Goal: Task Accomplishment & Management: Complete application form

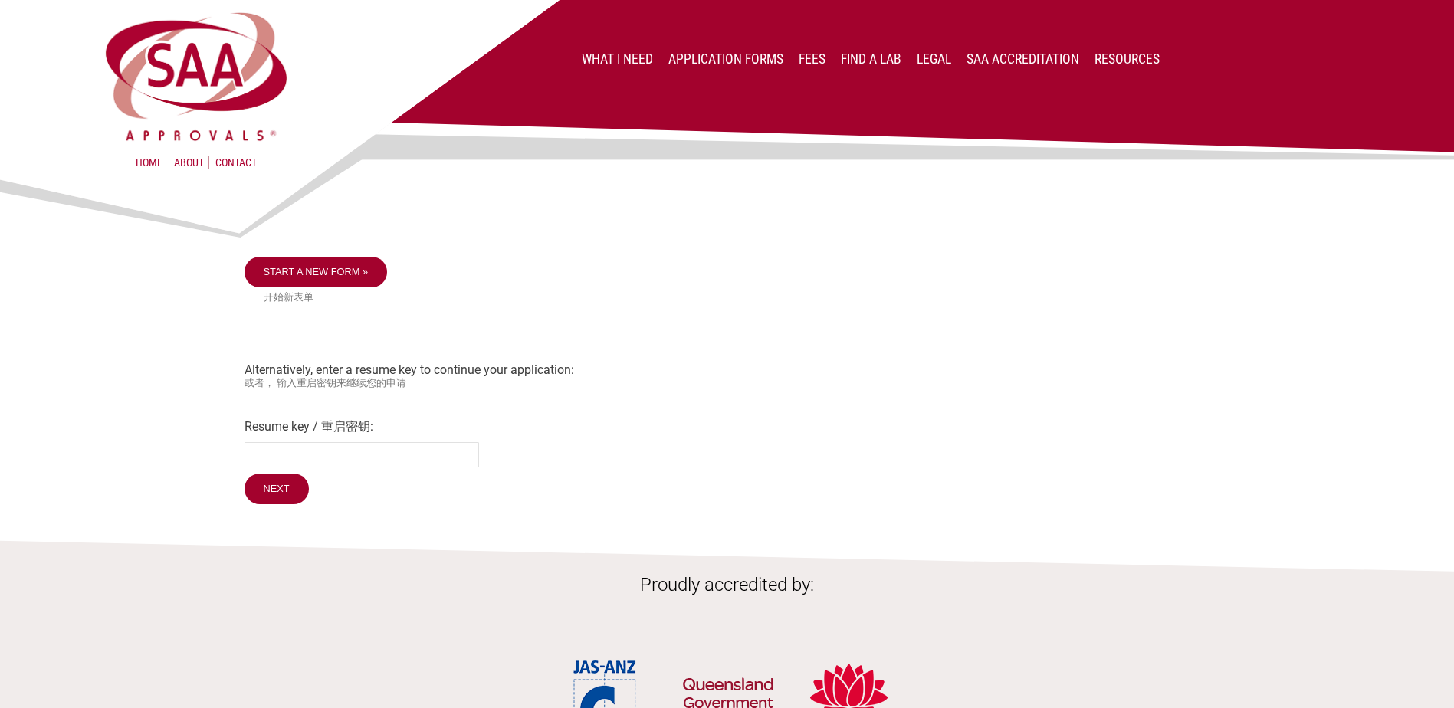
click at [327, 270] on link "Start a new form »" at bounding box center [315, 272] width 143 height 31
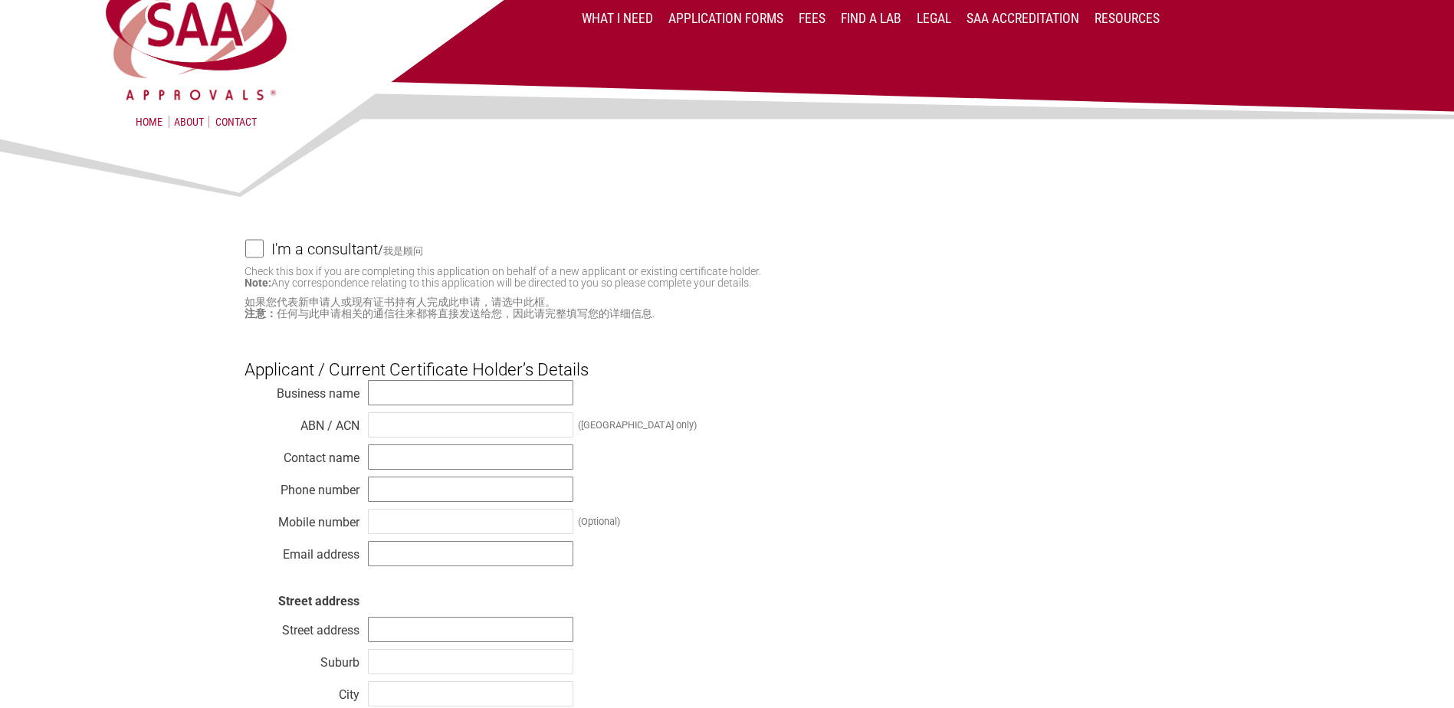
scroll to position [153, 0]
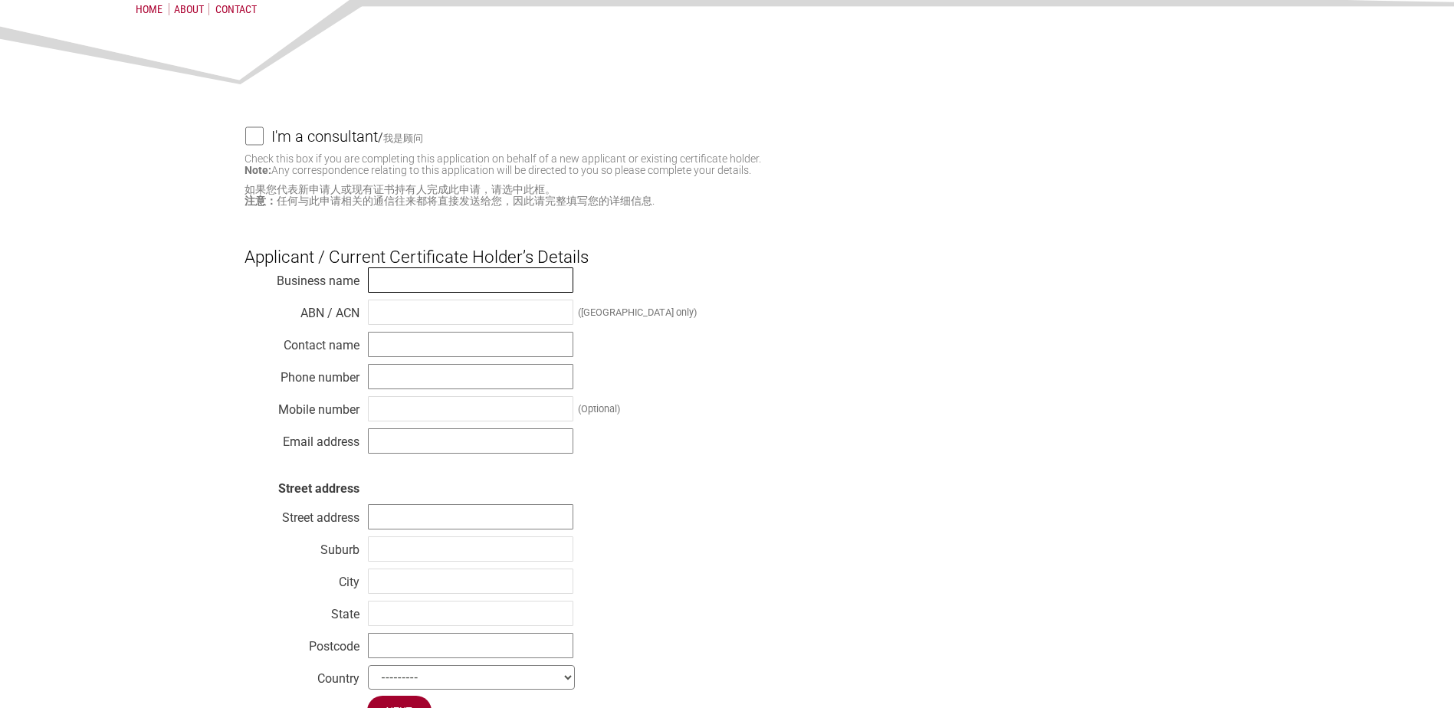
click at [385, 277] on input "text" at bounding box center [470, 279] width 205 height 25
type input "Panasonic [GEOGRAPHIC_DATA]"
type input "[PERSON_NAME]"
type input "0473569416"
type input "[PERSON_NAME][EMAIL_ADDRESS][DOMAIN_NAME]"
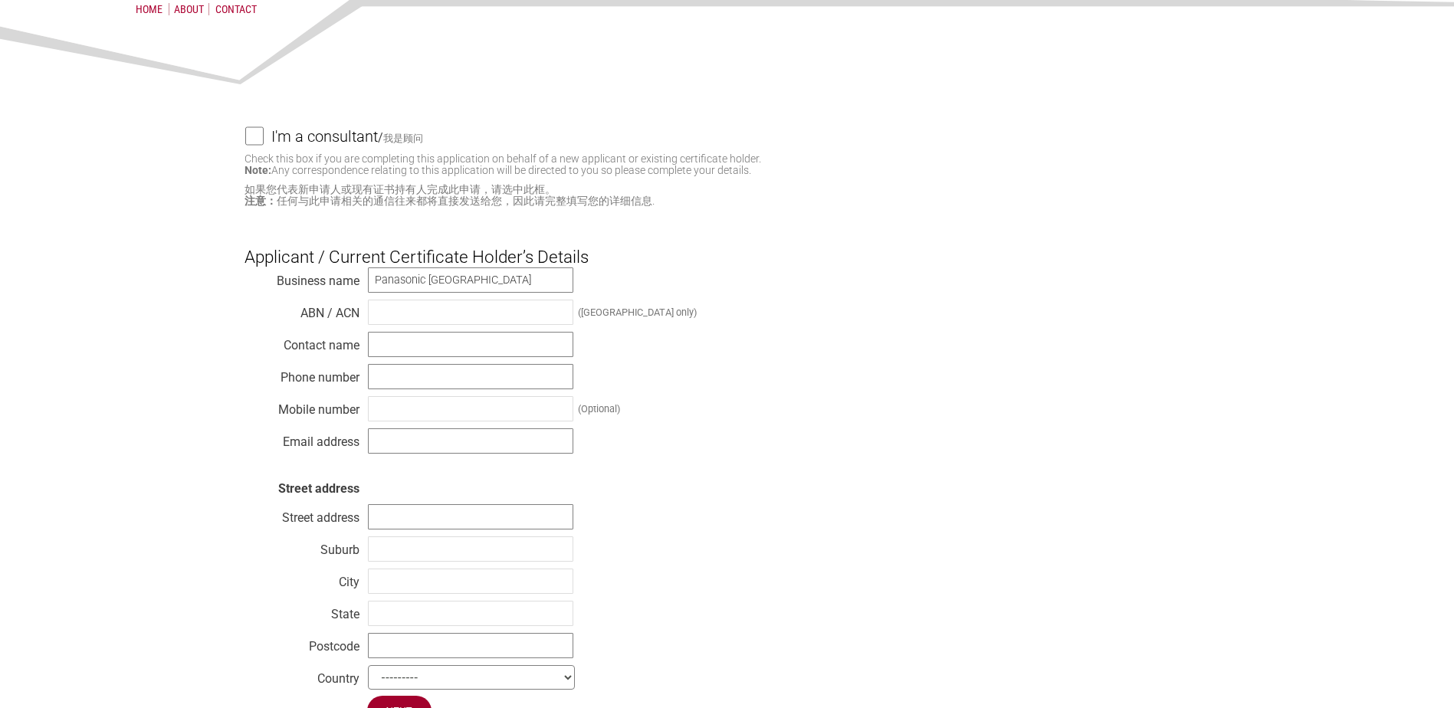
type input "[STREET_ADDRESS]"
type input "[GEOGRAPHIC_DATA]"
type input "2113"
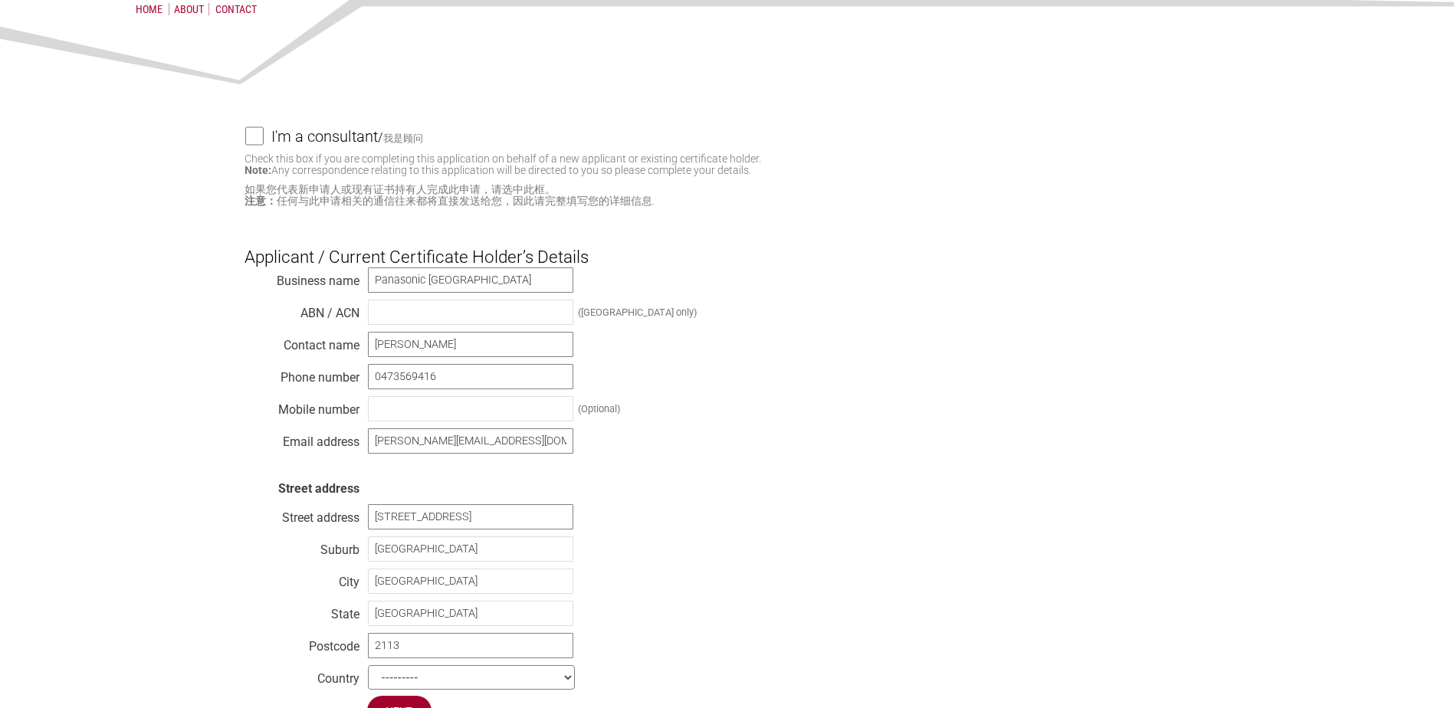
select select "[GEOGRAPHIC_DATA]"
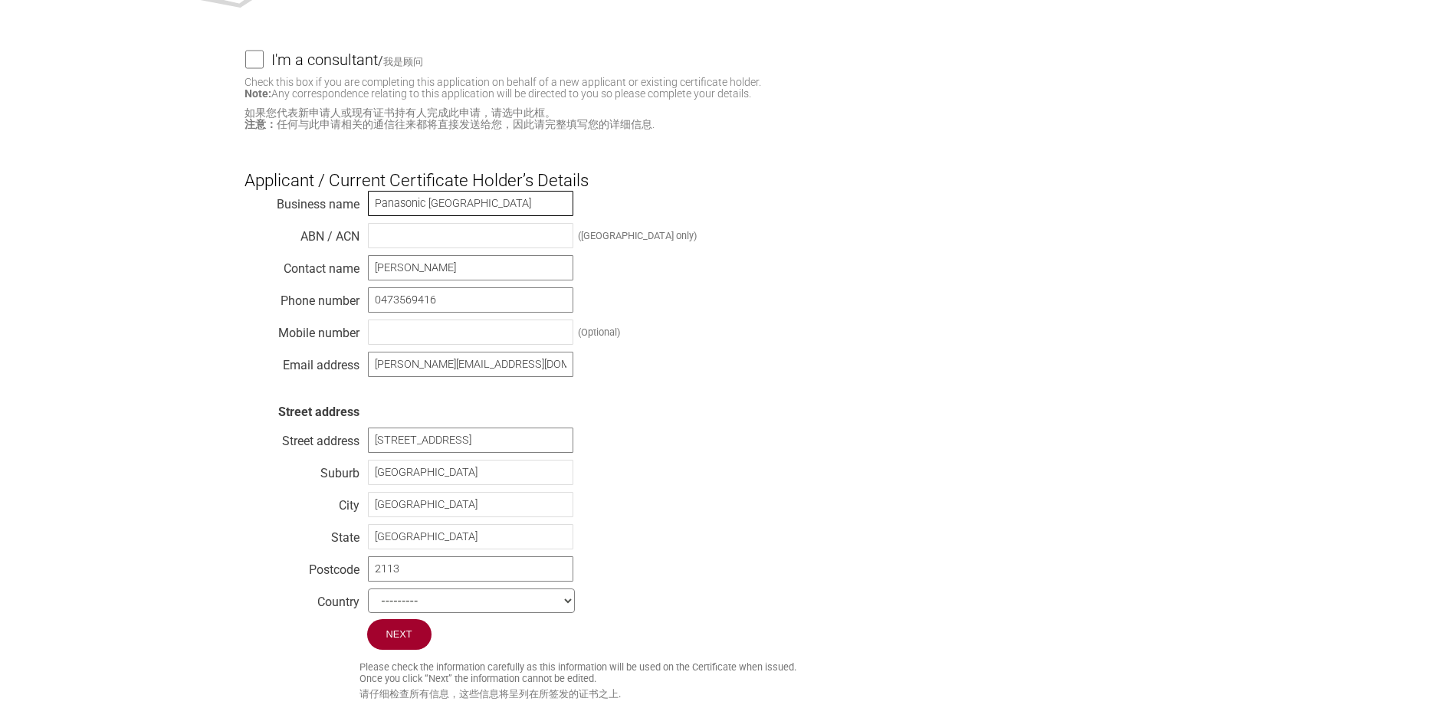
scroll to position [307, 0]
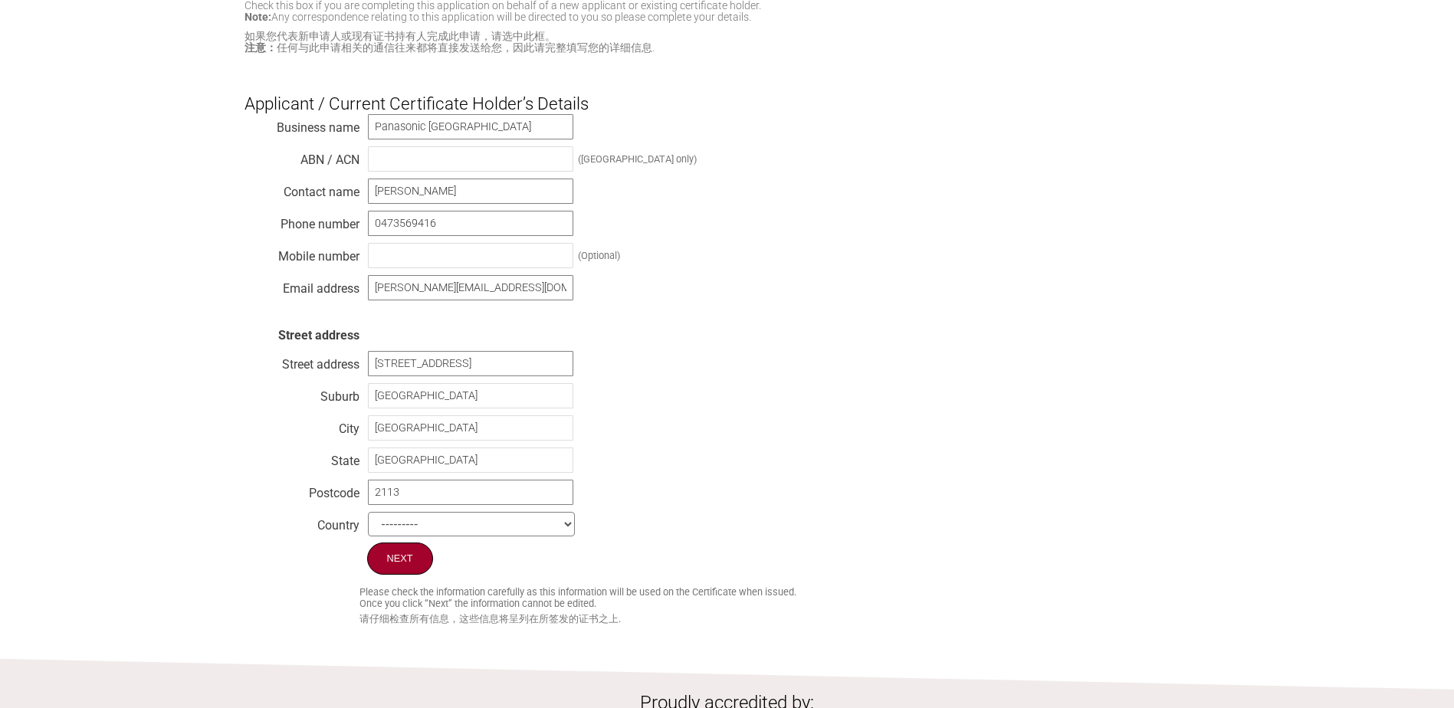
click at [415, 570] on input "Next" at bounding box center [400, 559] width 66 height 32
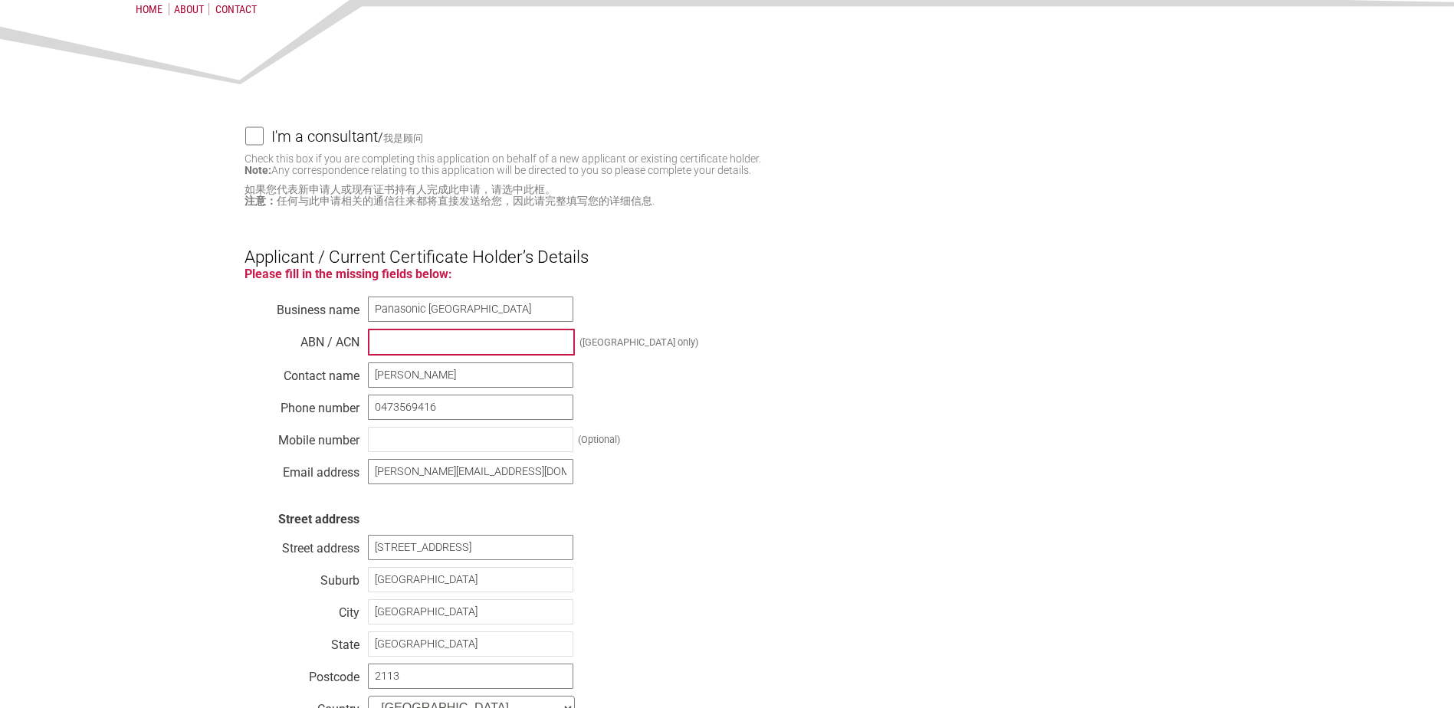
scroll to position [230, 0]
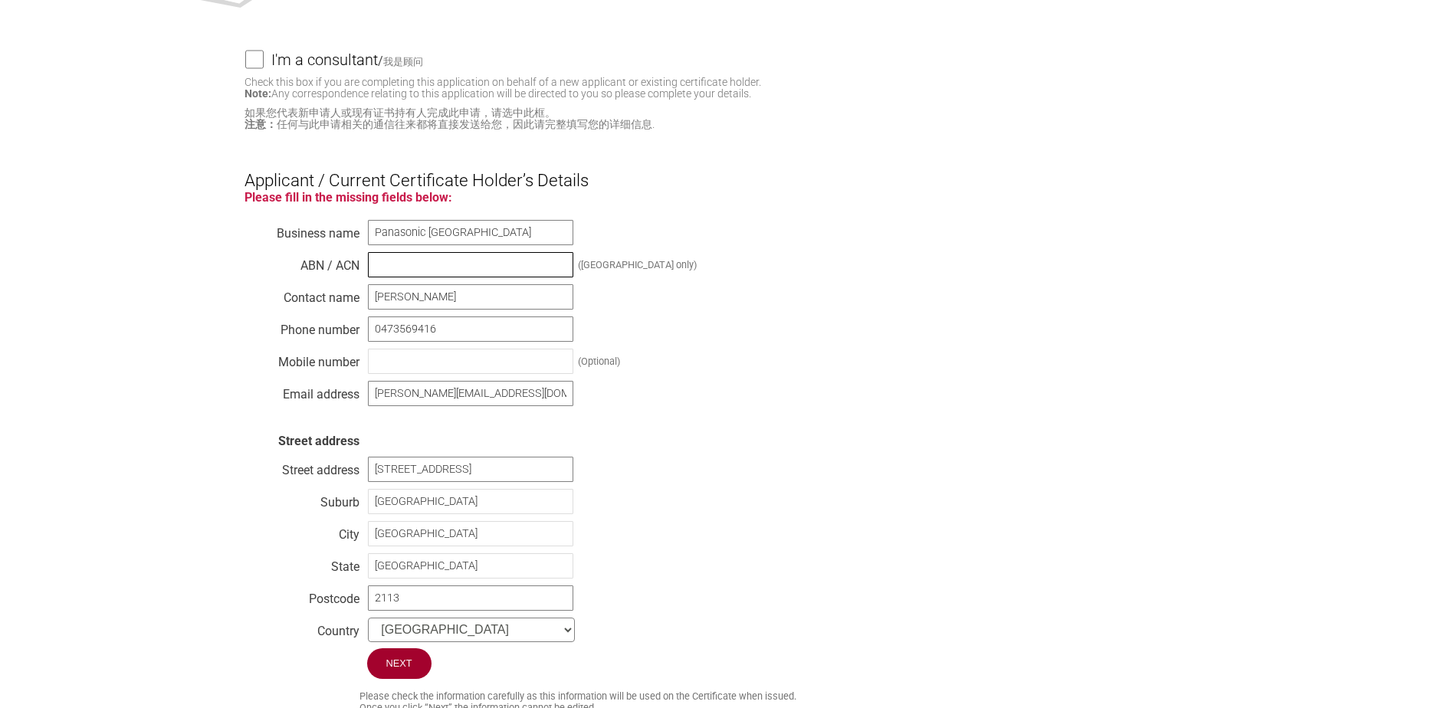
click at [430, 269] on input "text" at bounding box center [470, 264] width 205 height 25
type input "83 001 592 187"
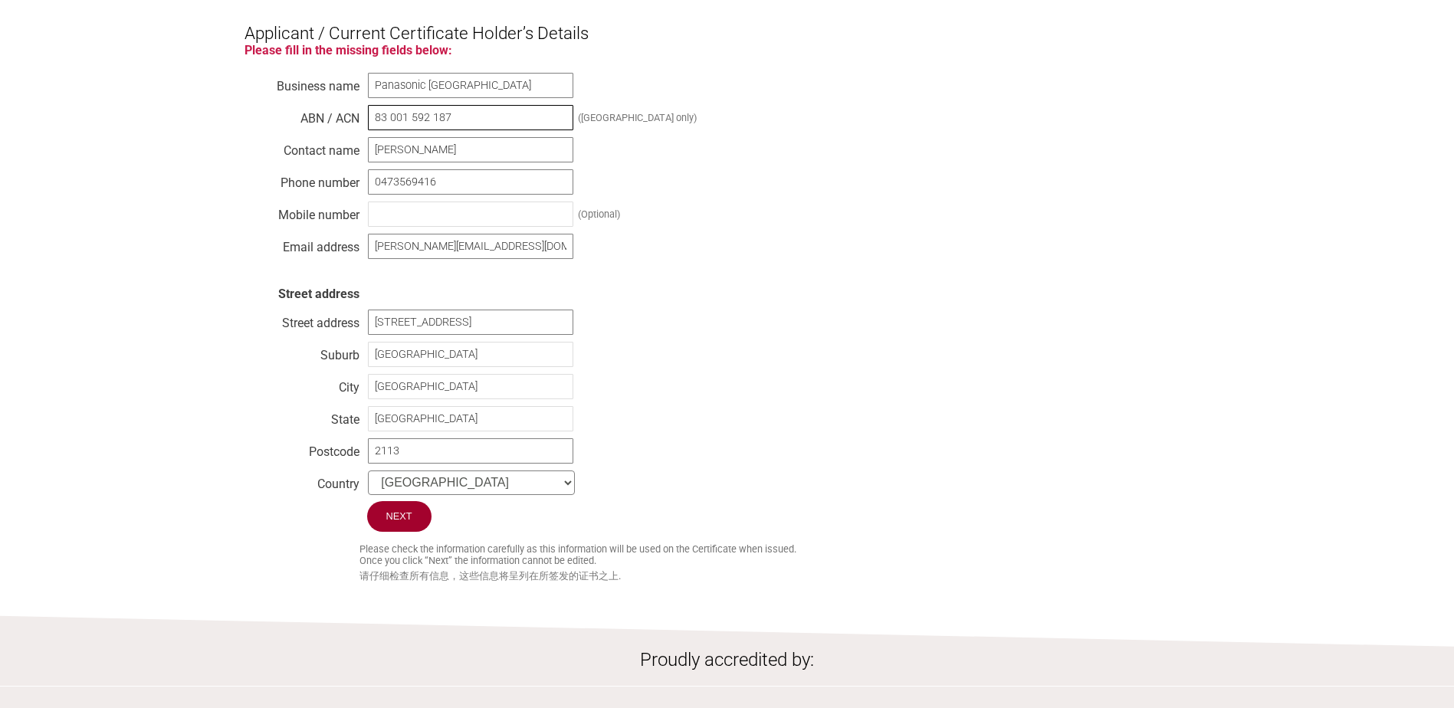
scroll to position [383, 0]
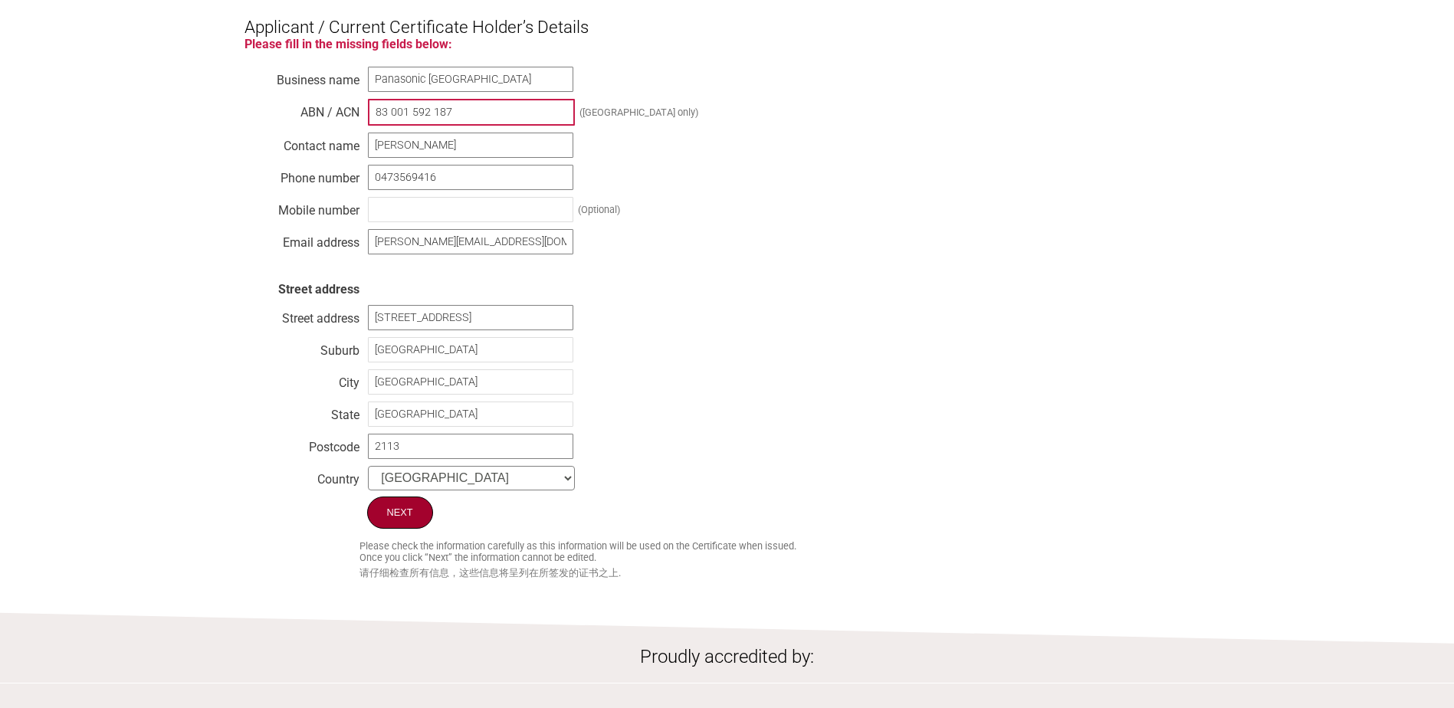
click at [417, 524] on input "Next" at bounding box center [400, 513] width 66 height 32
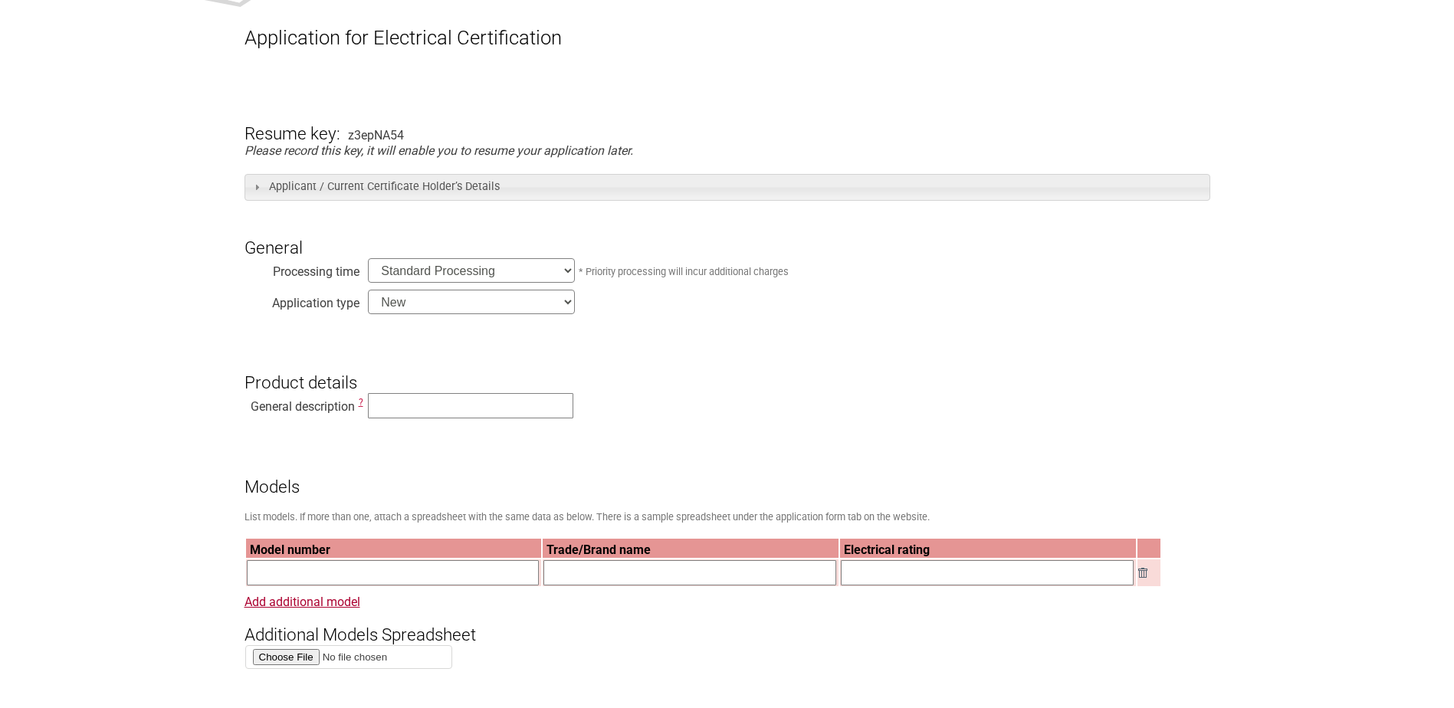
scroll to position [307, 0]
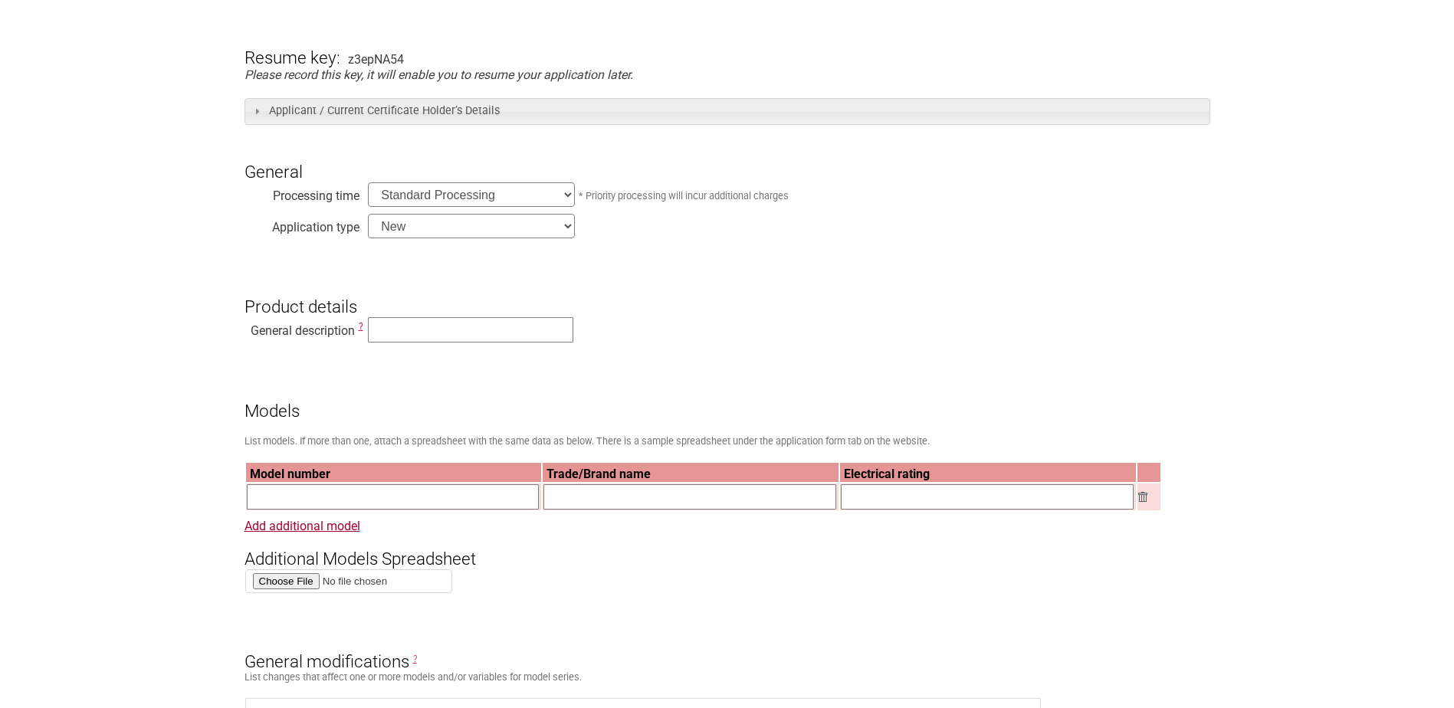
click at [375, 227] on select "New Modification Renewal Co-licence" at bounding box center [471, 226] width 207 height 25
select select "Renewal"
click at [368, 215] on select "New Modification Renewal Co-licence" at bounding box center [471, 226] width 207 height 25
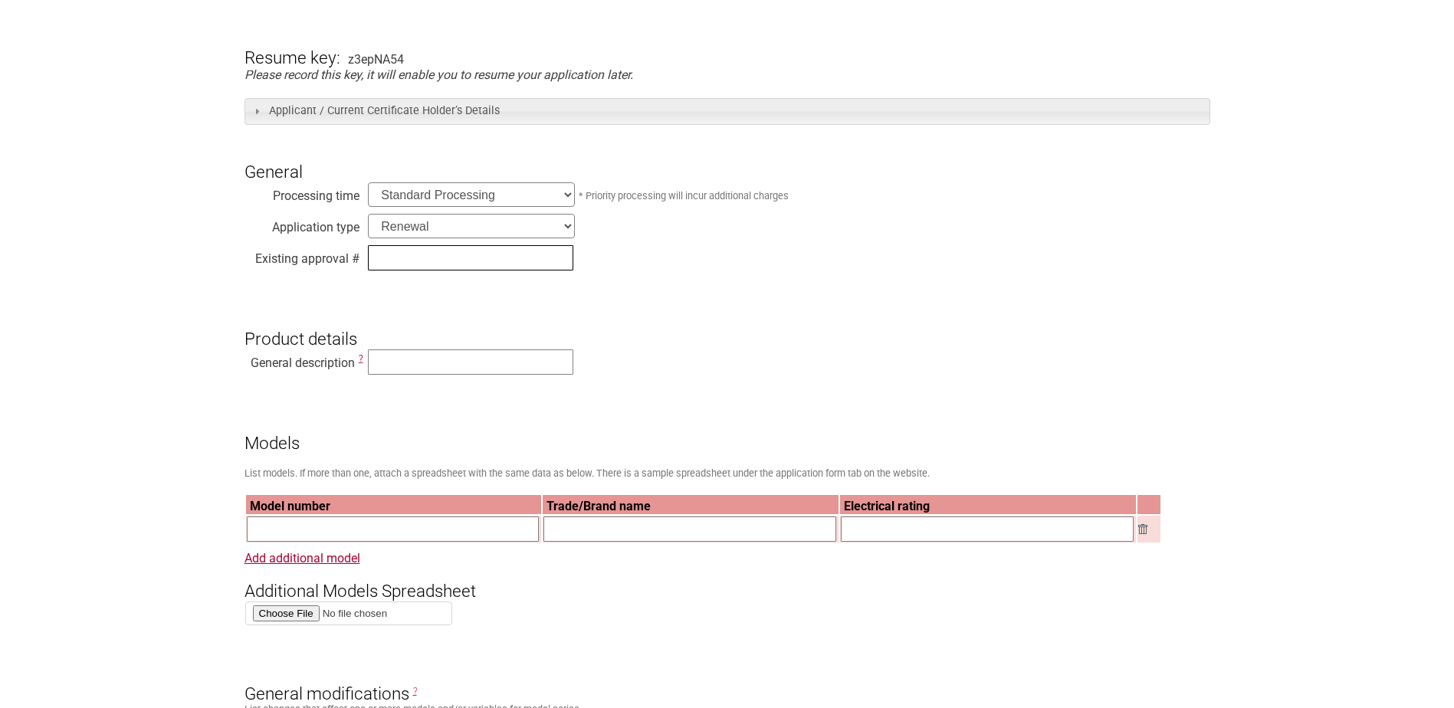
click at [432, 256] on input "text" at bounding box center [470, 257] width 205 height 25
click at [447, 261] on input "text" at bounding box center [470, 257] width 205 height 25
paste input "SAA-202984-EA"
type input "SAA-202984-EA"
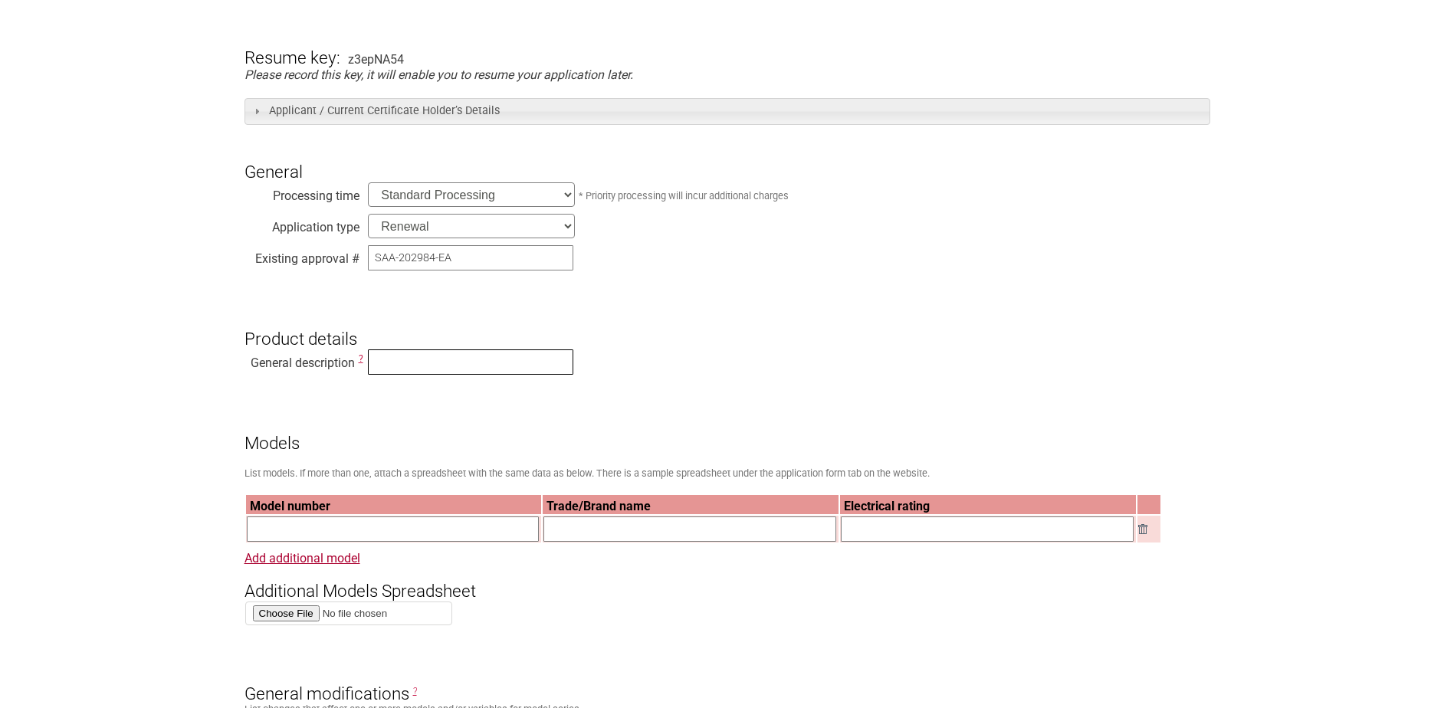
click at [404, 359] on input "text" at bounding box center [470, 361] width 205 height 25
type input "Battery Charger"
click at [349, 542] on input "text" at bounding box center [393, 529] width 293 height 25
drag, startPoint x: 293, startPoint y: 542, endPoint x: 36, endPoint y: 514, distance: 258.2
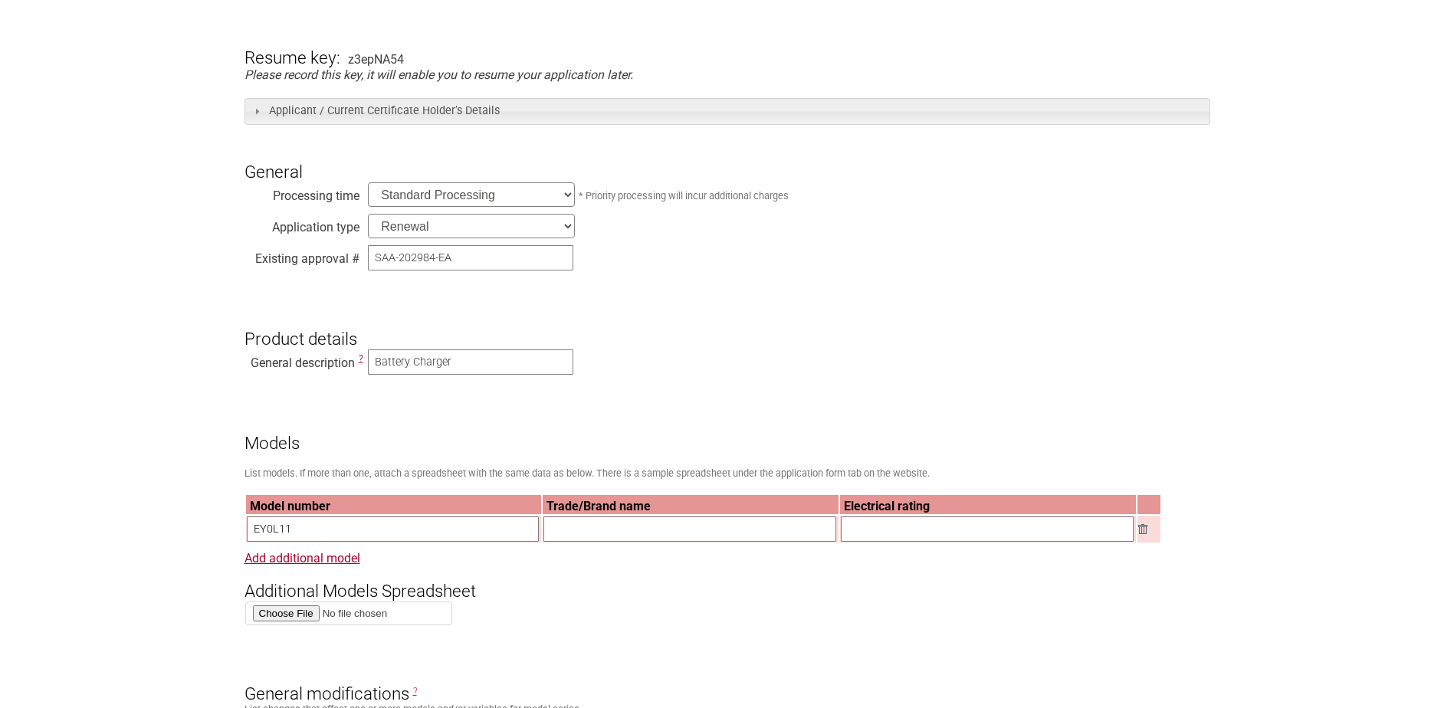
click at [273, 530] on input "EY0L11" at bounding box center [393, 529] width 293 height 25
type input "EY0L11"
click at [330, 530] on input "EY0L11" at bounding box center [393, 529] width 293 height 25
click at [593, 536] on input "text" at bounding box center [689, 529] width 293 height 25
type input "Panasonic"
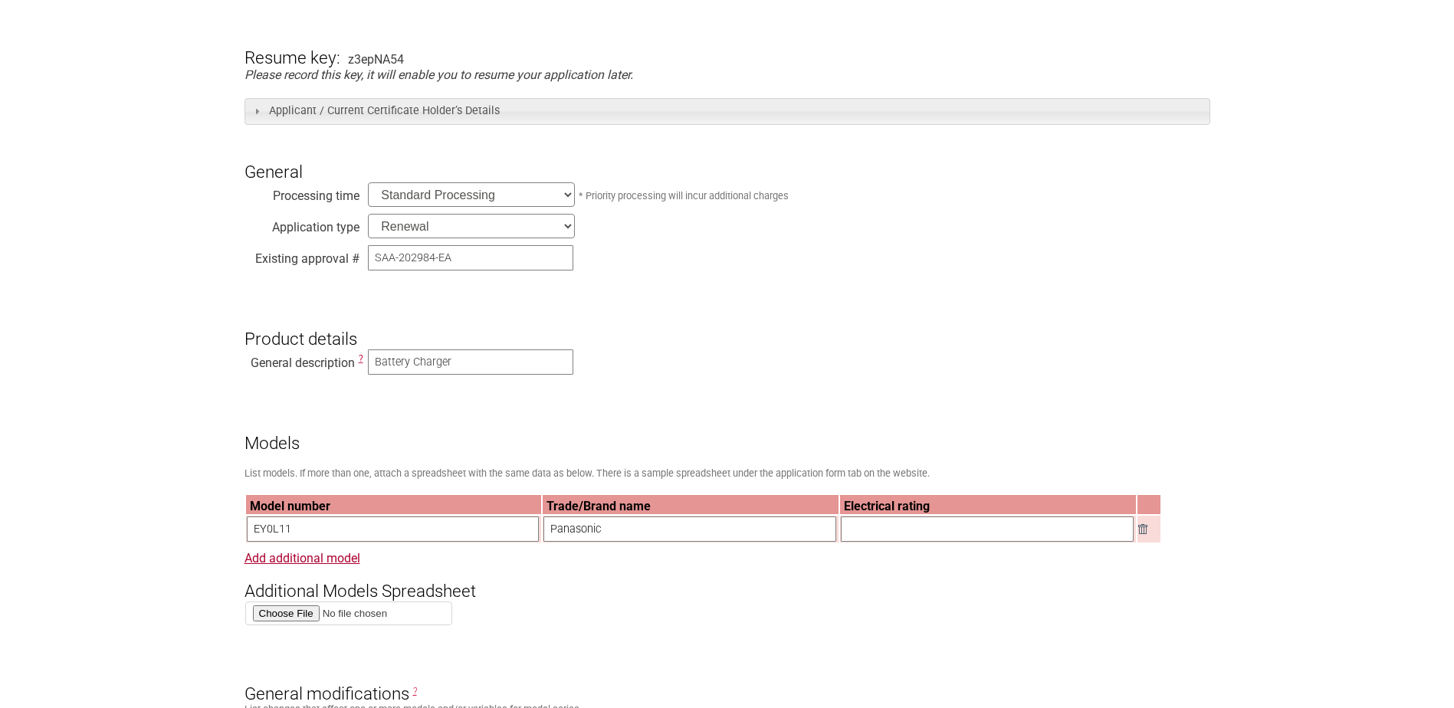
drag, startPoint x: 889, startPoint y: 526, endPoint x: 891, endPoint y: 536, distance: 10.2
click at [889, 526] on input "text" at bounding box center [987, 529] width 293 height 25
paste input "Input: 220-240V~, 50-60Hz, 0.27A max, 30W, Class II Output: DC4.2V, 4.8A max / …"
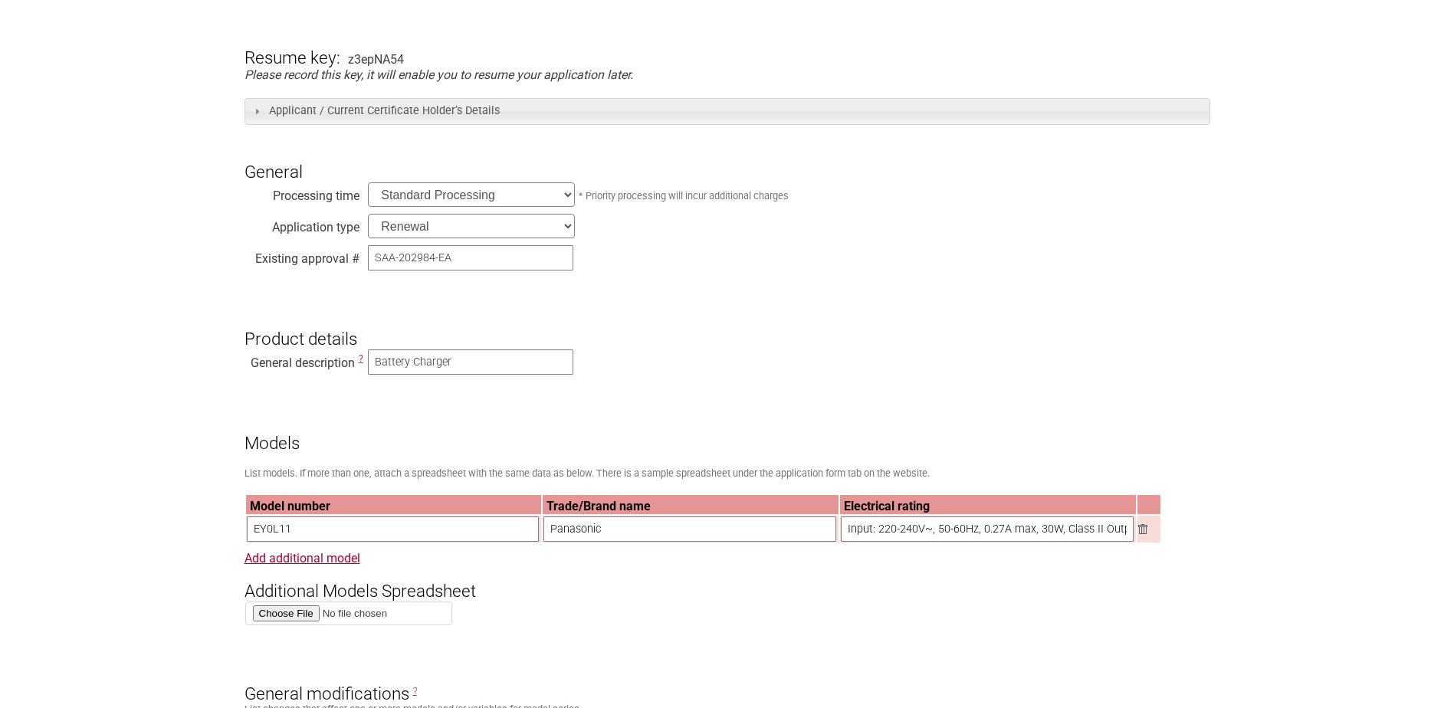
click at [1147, 582] on h3 "Additional Models Spreadsheet" at bounding box center [727, 579] width 966 height 46
click at [986, 533] on input "Input: 220-240V~, 50-60Hz, 0.27A max, 30W, Class II Output: DC4.2V, 4.8A max / …" at bounding box center [987, 529] width 293 height 25
click at [917, 536] on input "Input: 220-240V~, 50-60Hz, 0.27A max, 30W, Class II Output: DC4.2V, 4.8A max / …" at bounding box center [987, 529] width 293 height 25
drag, startPoint x: 904, startPoint y: 536, endPoint x: 920, endPoint y: 538, distance: 17.0
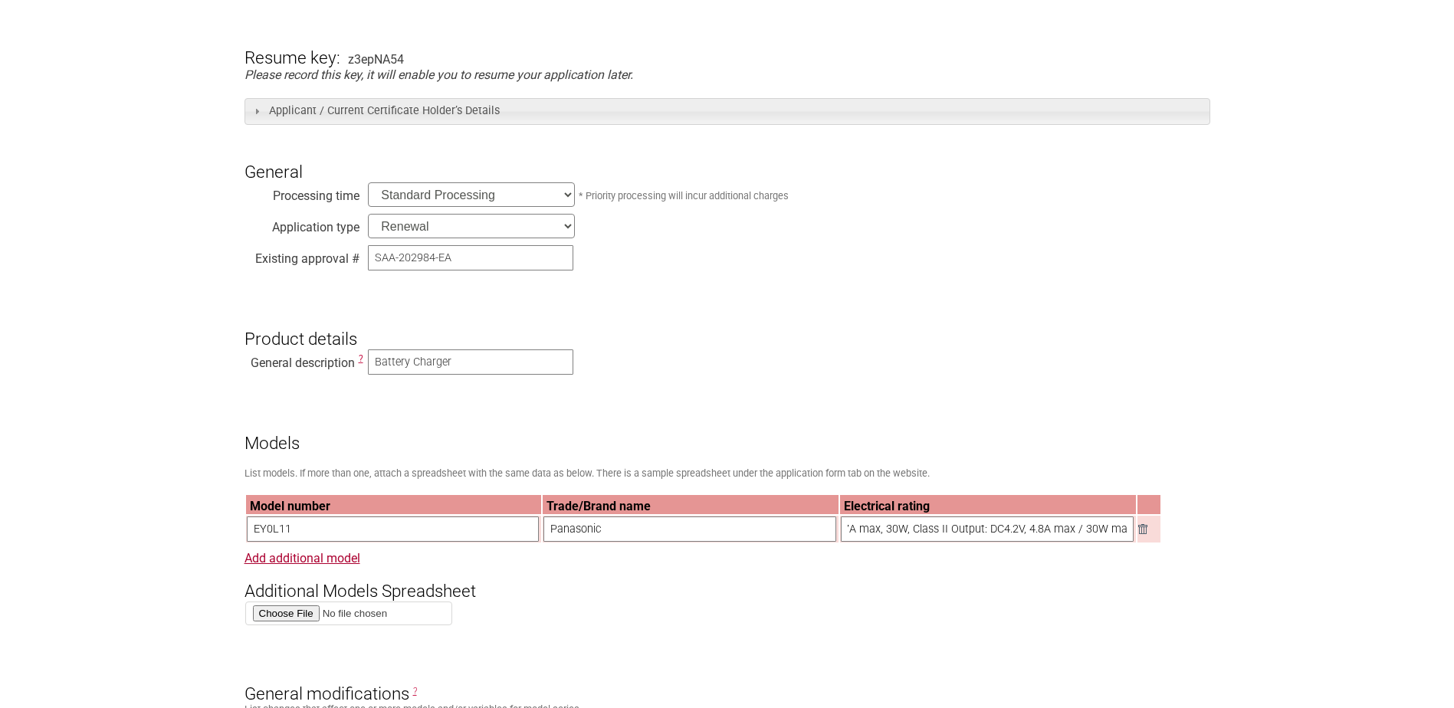
click at [920, 538] on input "Input: 220-240V~, 50-60Hz, 0.27A max, 30W, Class II Output: DC4.2V, 4.8A max / …" at bounding box center [987, 529] width 293 height 25
click at [920, 539] on input "Input: 220-240V~, 50-60Hz, 0.27A max, 30W, Class II Output: DC4.2V, 4.8A max / …" at bounding box center [987, 529] width 293 height 25
drag, startPoint x: 909, startPoint y: 536, endPoint x: 944, endPoint y: 535, distance: 35.3
click at [944, 535] on input "Input: 220-240V~, 50-60Hz, 0.27A max, 30W, Class II Output: DC4.2V, 4.8A max / …" at bounding box center [987, 529] width 293 height 25
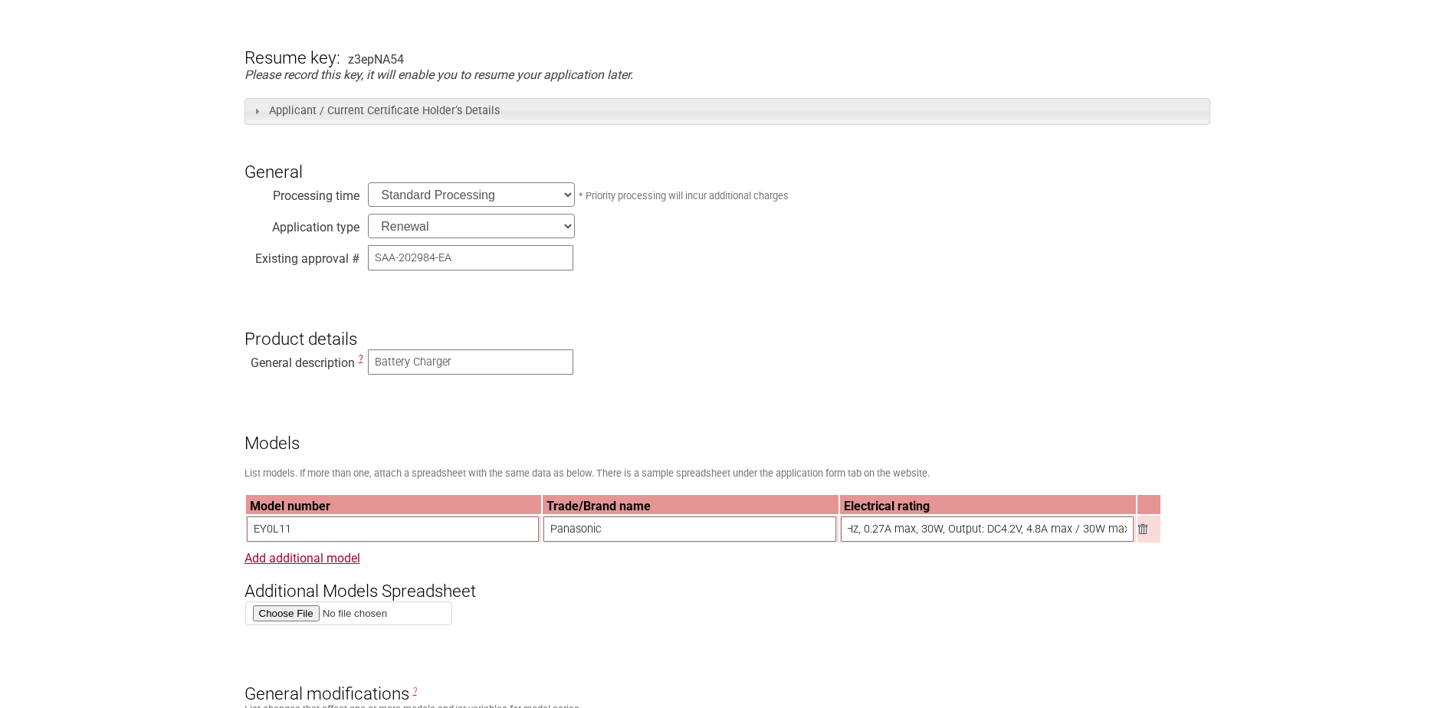
paste input "Class II"
drag, startPoint x: 1068, startPoint y: 532, endPoint x: 1180, endPoint y: 533, distance: 111.1
click at [1091, 527] on input "Input: 220-240V~, 50-60Hz, 0.27A max, 30W, Output: DC4.2V, 4.8A max / 30W max. …" at bounding box center [987, 529] width 293 height 25
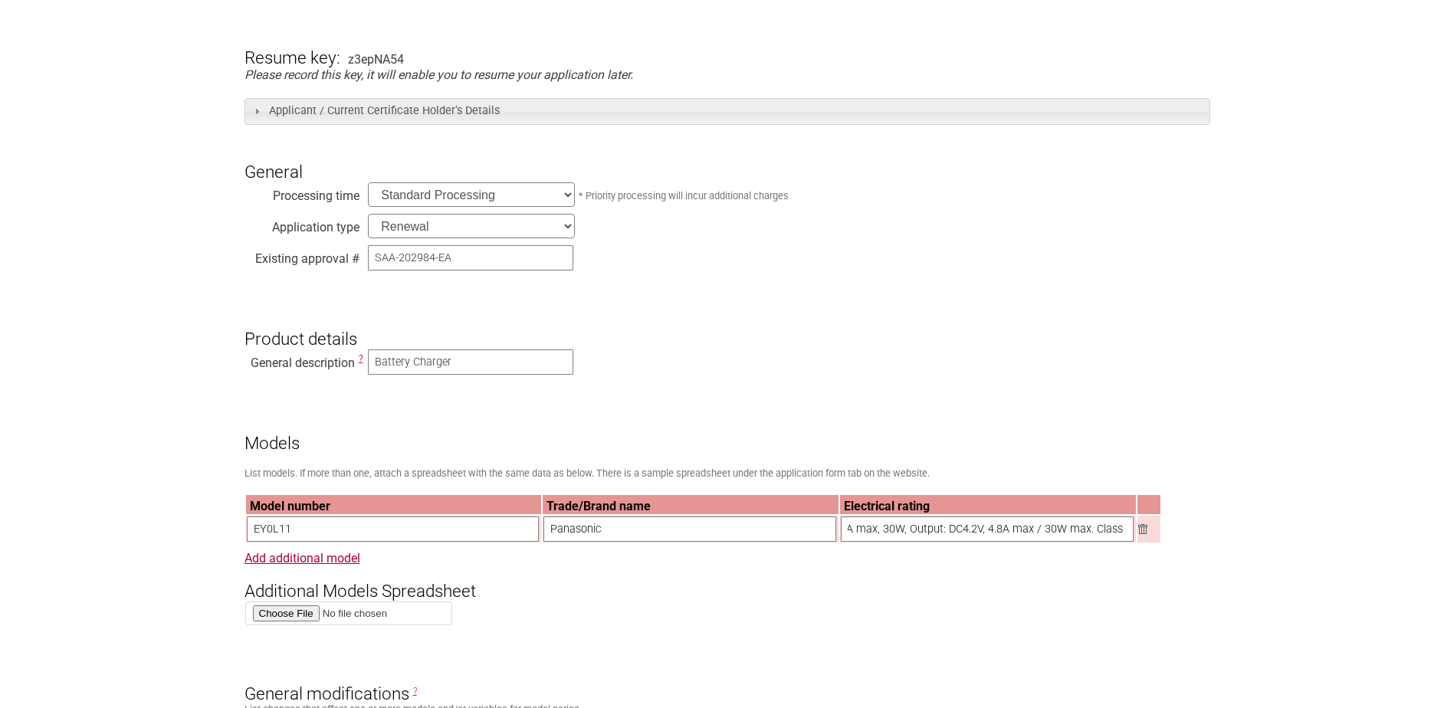
click at [1122, 537] on input "Input: 220-240V~, 50-60Hz, 0.27A max, 30W, Output: DC4.2V, 4.8A max / 30W max. …" at bounding box center [987, 529] width 293 height 25
click at [1128, 537] on input "Input: 220-240V~, 50-60Hz, 0.27A max, 30W, Output: DC4.2V, 4.8A max / 30W max. …" at bounding box center [987, 529] width 293 height 25
paste input "Battery Type: Li-ion and Ni-MH"
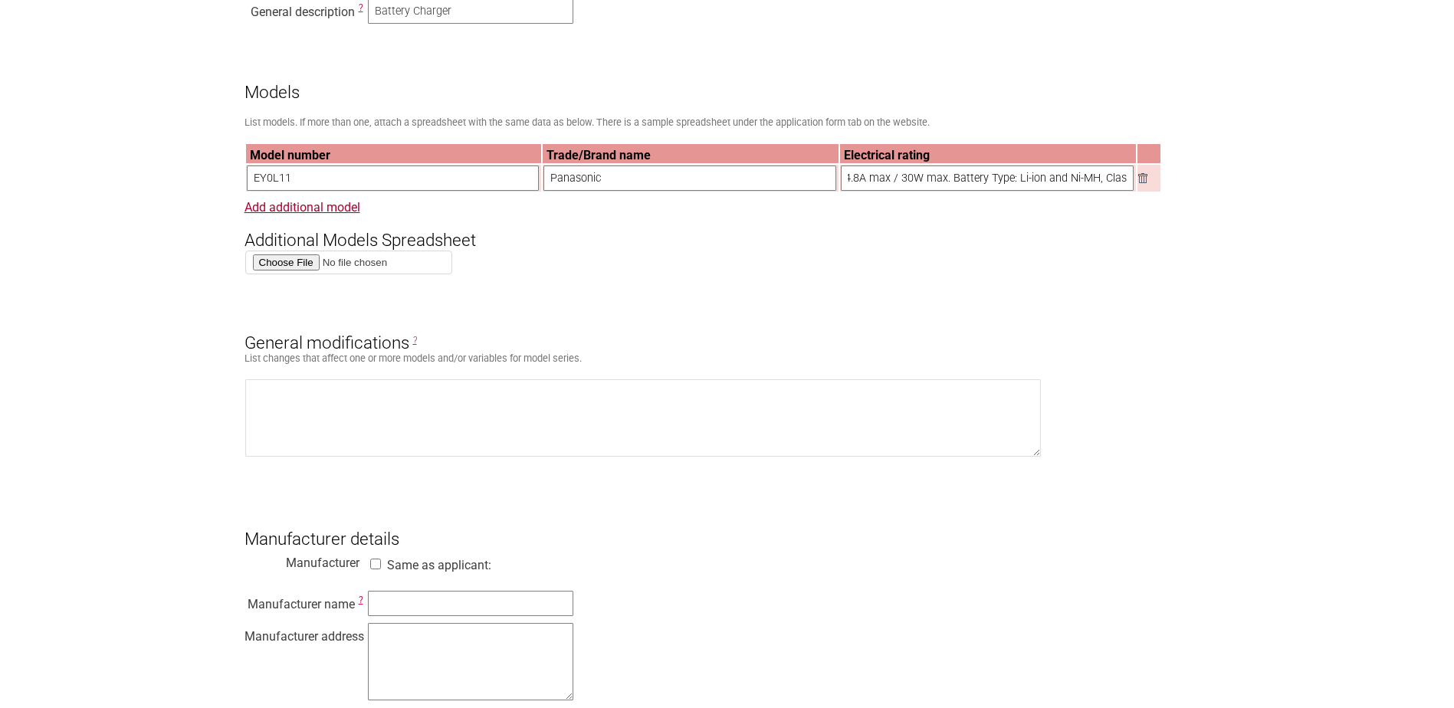
scroll to position [690, 0]
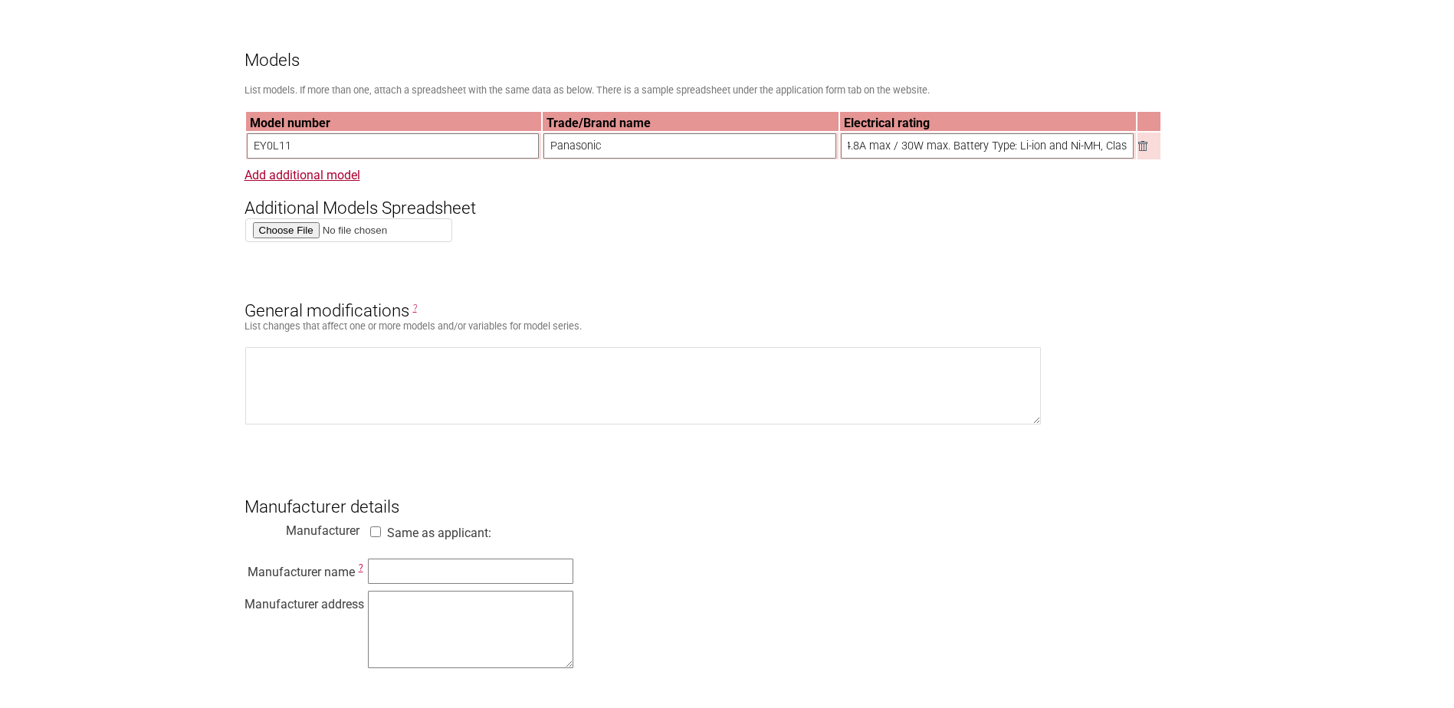
type input "Input: 220-240V~, 50-60Hz, 0.27A max, 30W, Output: DC4.2V, 4.8A max / 30W max. …"
click at [161, 363] on section "Application for Electrical Certification Resume key: z3epNA54 Please record thi…" at bounding box center [727, 689] width 1454 height 2413
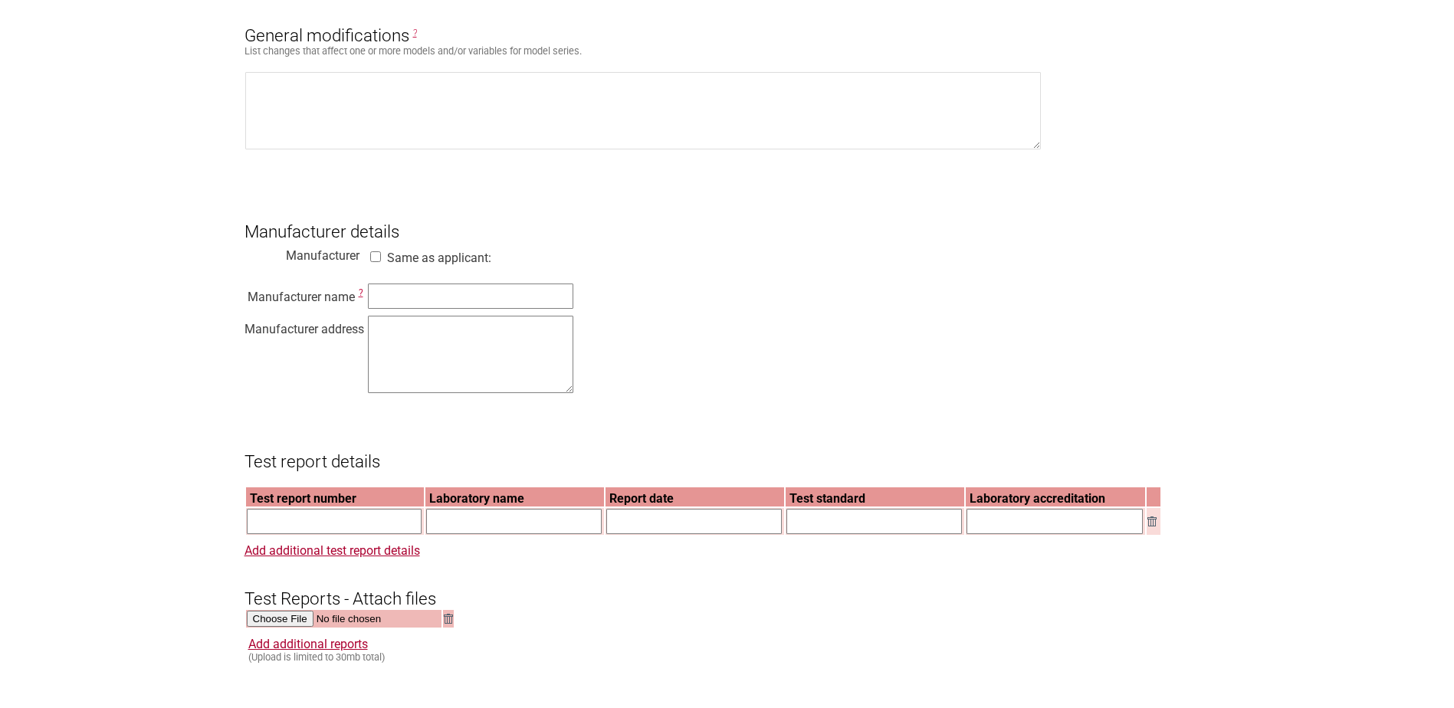
scroll to position [996, 0]
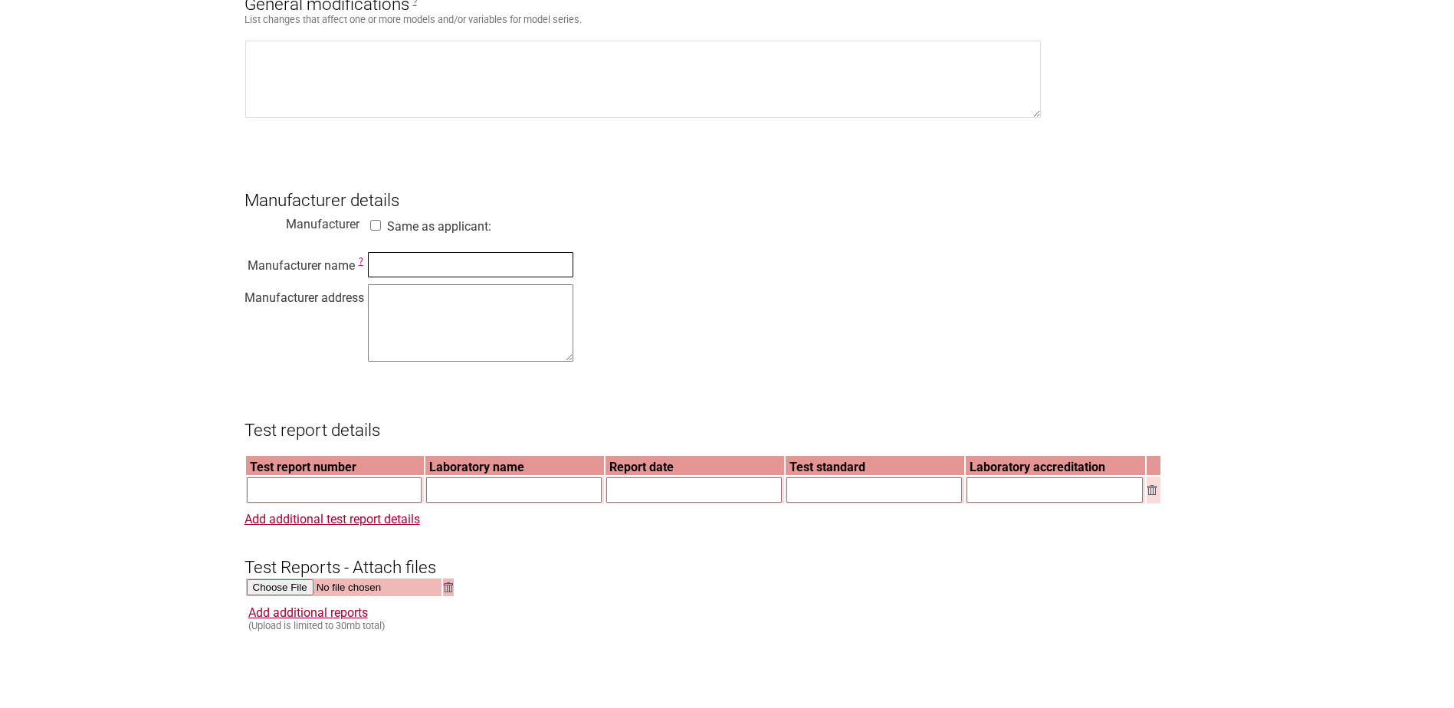
click at [412, 277] on input "text" at bounding box center [470, 264] width 205 height 25
paste input "Katata Electric (Ksunshan) Co., Ltd."
type input "Katata Electric (Ksunshan) Co., Ltd."
click at [459, 362] on textarea at bounding box center [470, 322] width 205 height 77
paste textarea "No. 367, Yunyue Rd, Development Zone, Kunshan City, Jiangsu Province 215300, Ch…"
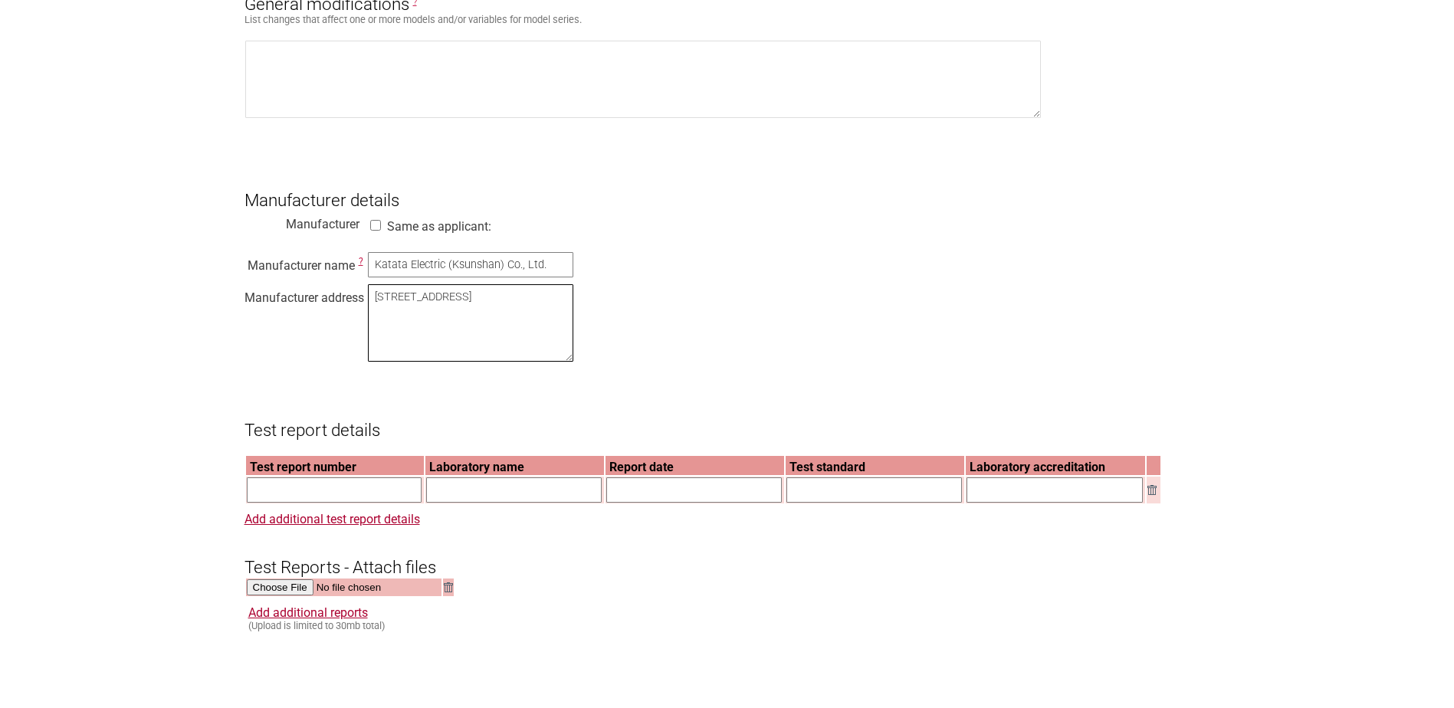
type textarea "No. 367, Yunyue Rd, Development Zone, Kunshan City, Jiangsu Province 215300, Ch…"
click at [196, 398] on section "Application for Electrical Certification Resume key: z3epNA54 Please record thi…" at bounding box center [727, 382] width 1454 height 2413
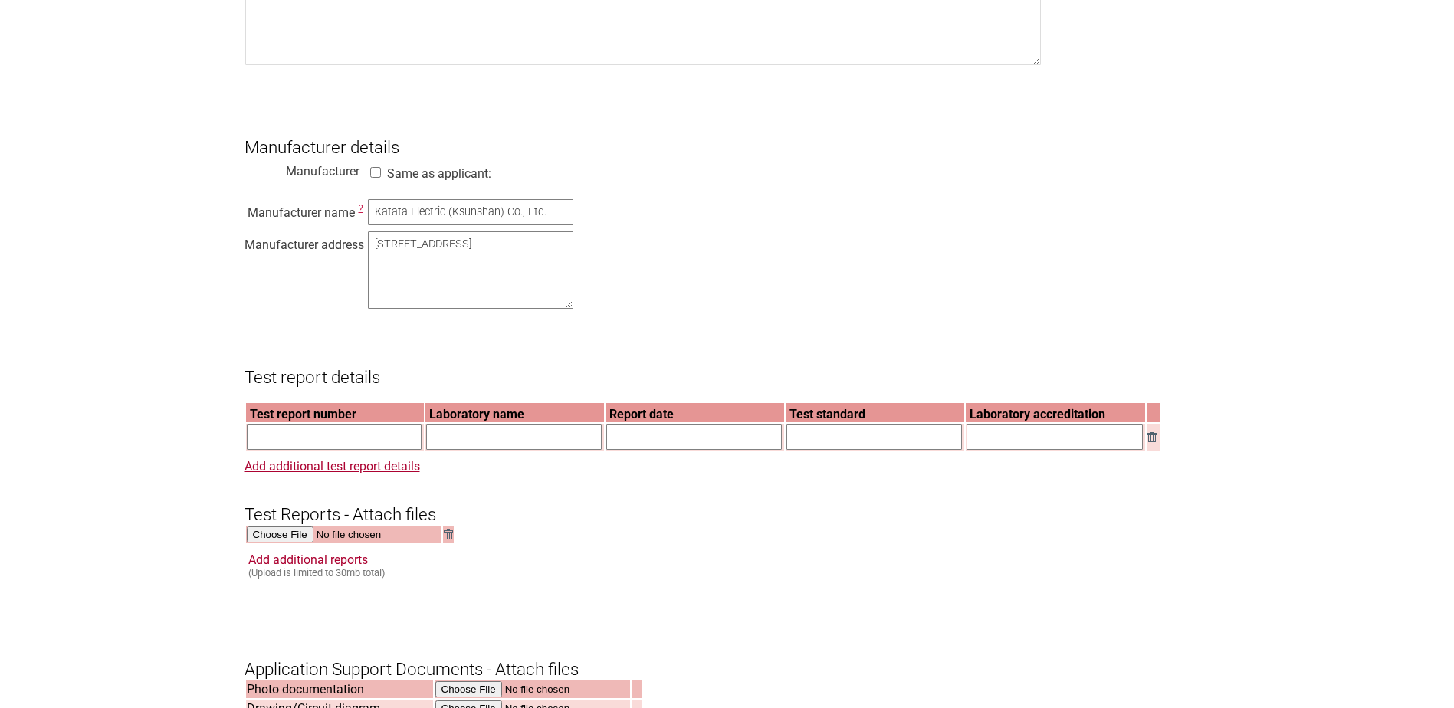
scroll to position [1073, 0]
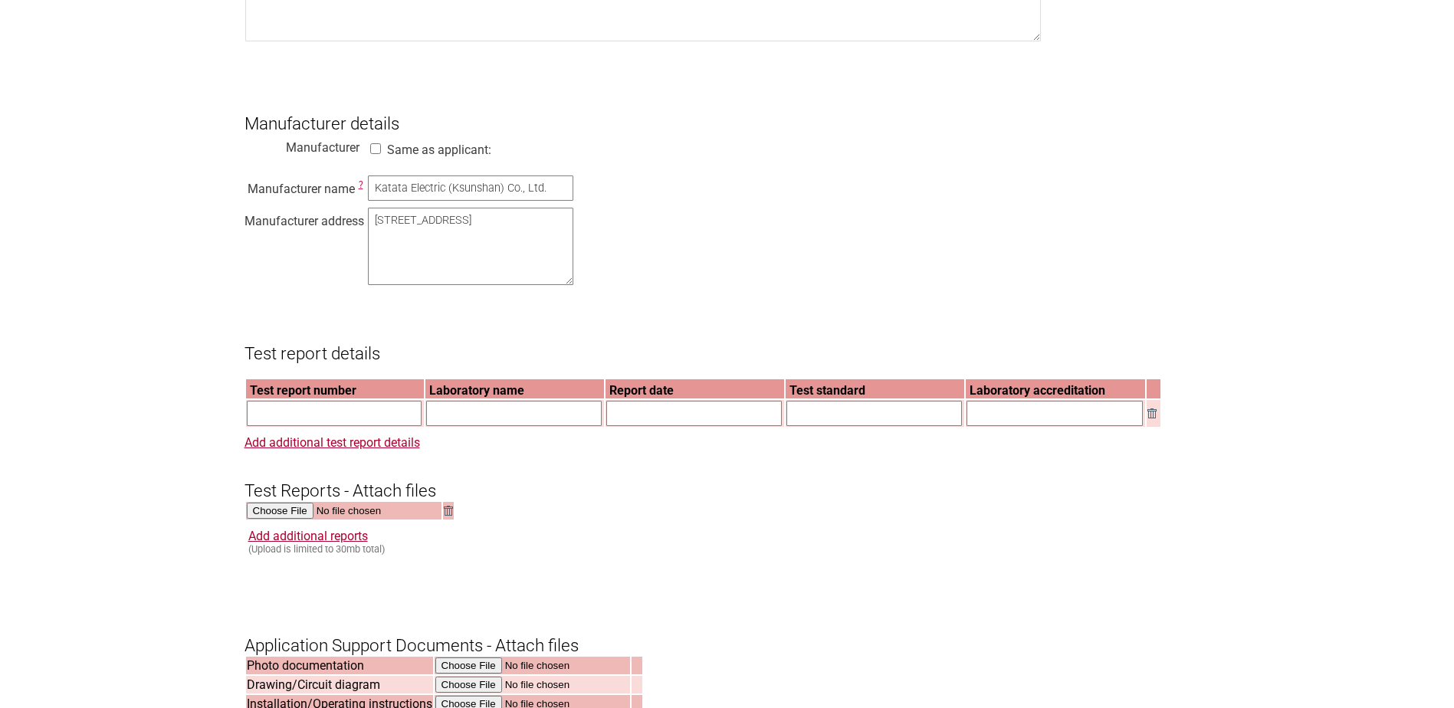
click at [326, 425] on input "text" at bounding box center [335, 413] width 176 height 25
click at [472, 349] on h3 "Test report details" at bounding box center [727, 340] width 966 height 46
click at [331, 426] on input "text" at bounding box center [335, 413] width 176 height 25
paste input "201201900SHA-001"
type input "201201900SHA-001"
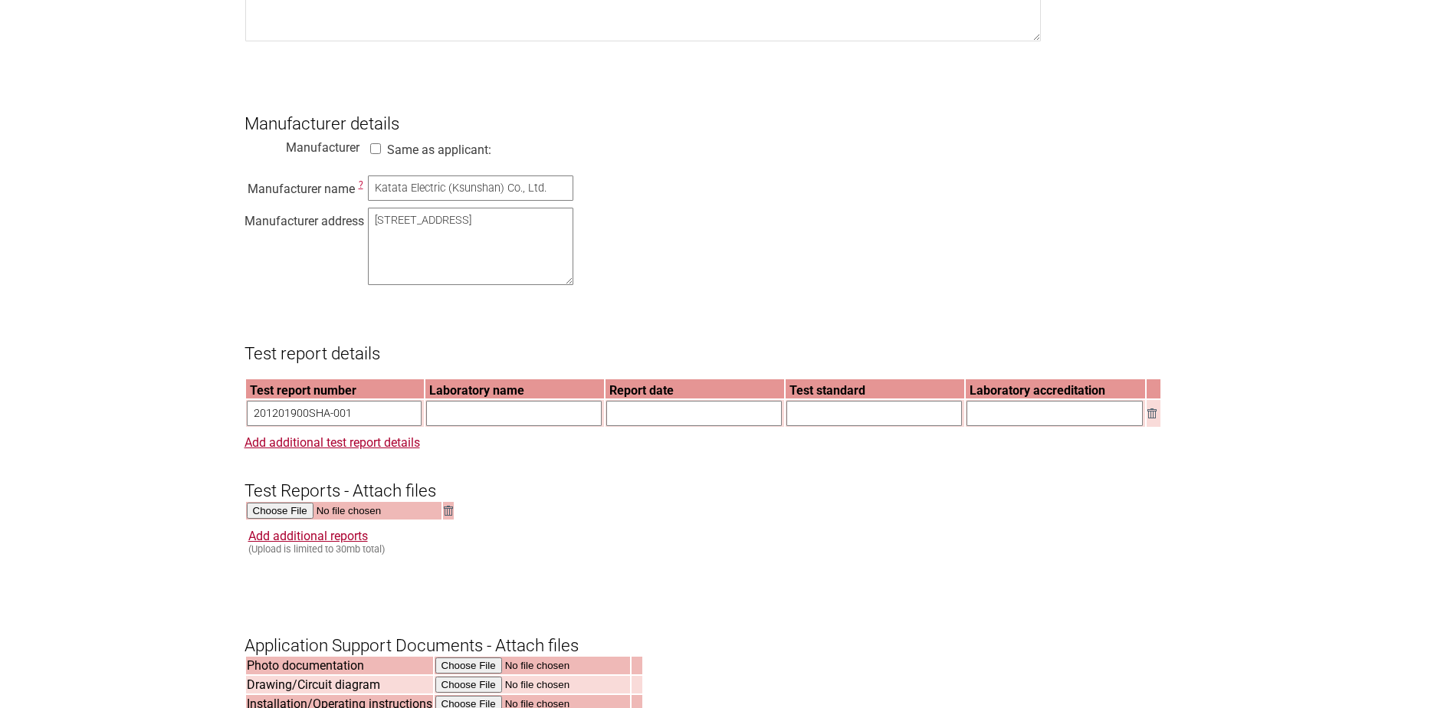
click at [529, 426] on input "text" at bounding box center [514, 413] width 176 height 25
paste input "Intertek Testing Services Shanghai"
type input "Intertek Testing Services Shanghai"
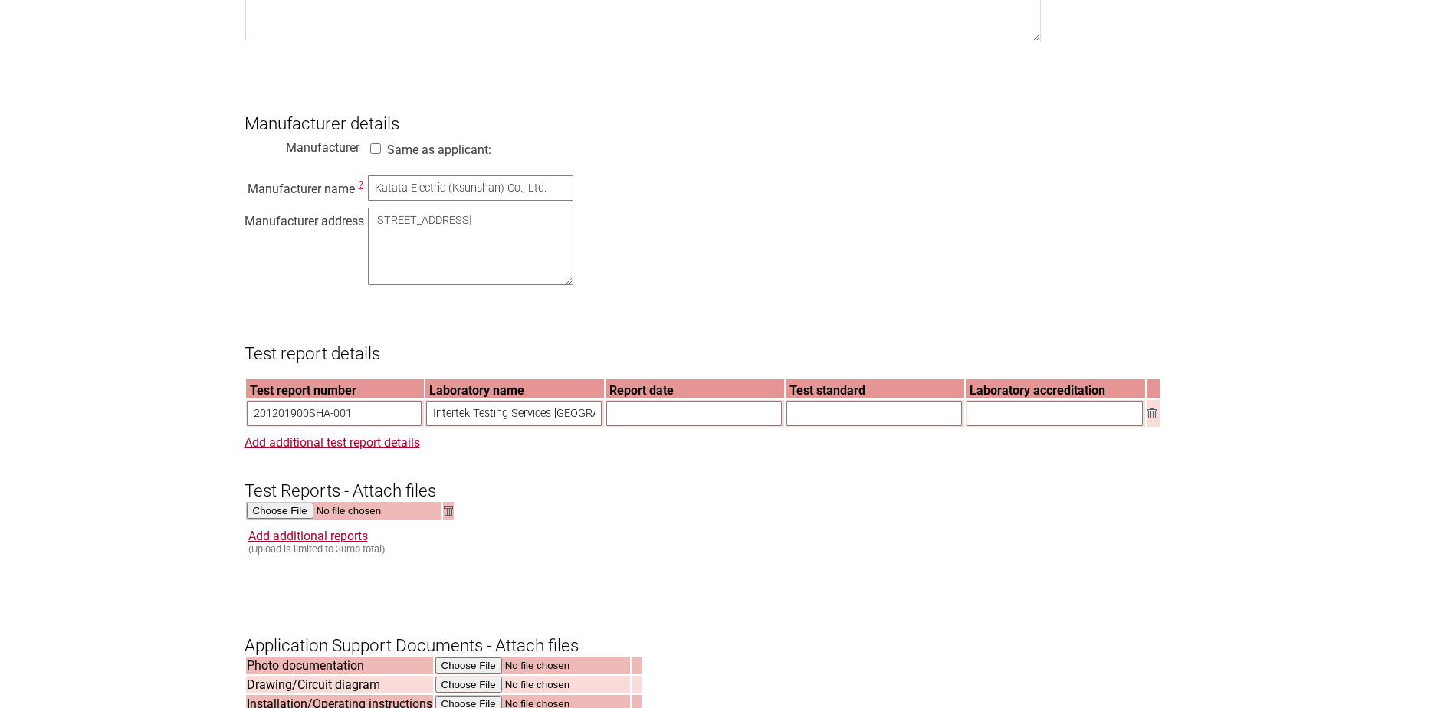
click at [674, 426] on input "text" at bounding box center [694, 413] width 176 height 25
type input "21/12/2020"
click at [813, 426] on input "text" at bounding box center [874, 413] width 176 height 25
paste input "AS/NZS 60335.2.29:2020"
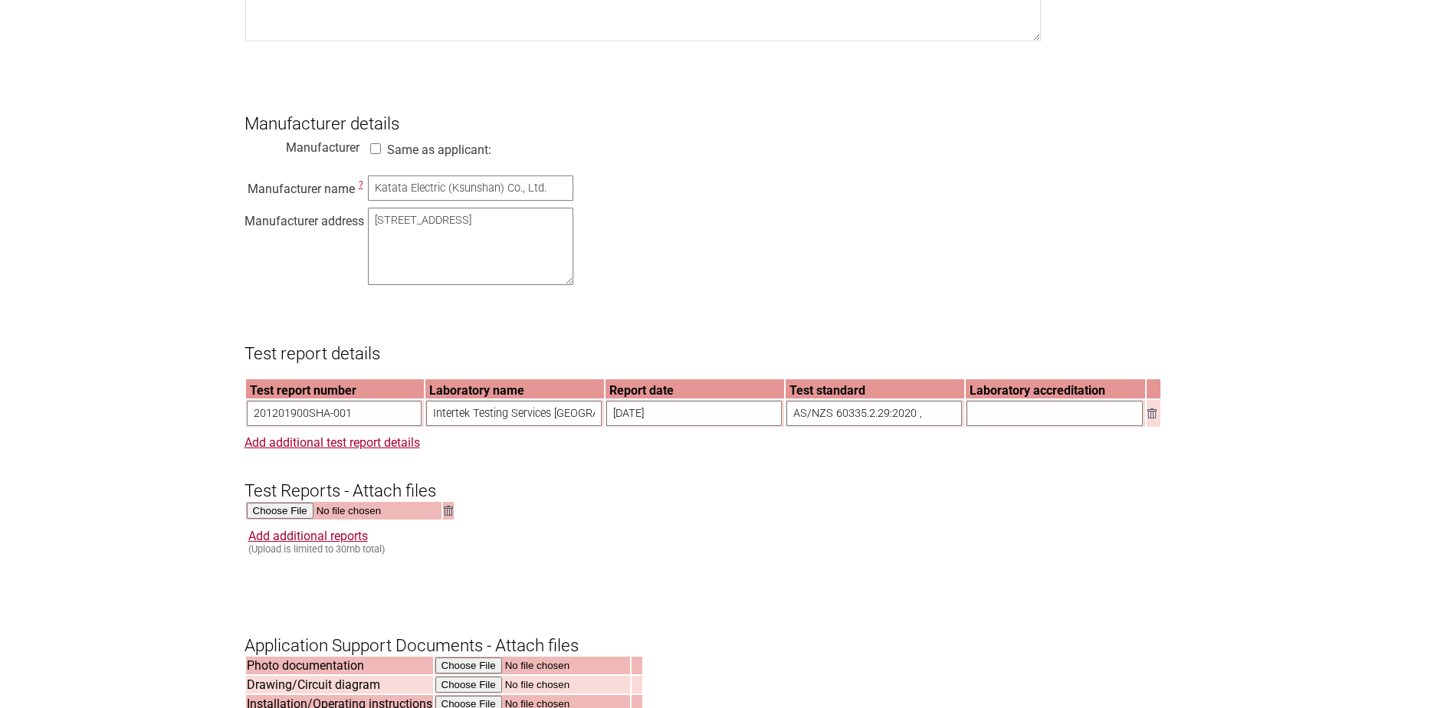
click at [930, 426] on input "AS/NZS 60335.2.29:2020 ," at bounding box center [874, 413] width 176 height 25
click at [905, 426] on input "AS/NZS 60335.2.29:2020 ," at bounding box center [874, 413] width 176 height 25
click at [910, 426] on input "AS/NZS 60335.2.29:2020 ," at bounding box center [874, 413] width 176 height 25
paste input "AS/NZS 60335.1:2011 + A1:2012 + A2:2014 + A3:2015 + A4:2017 + A5:2019"
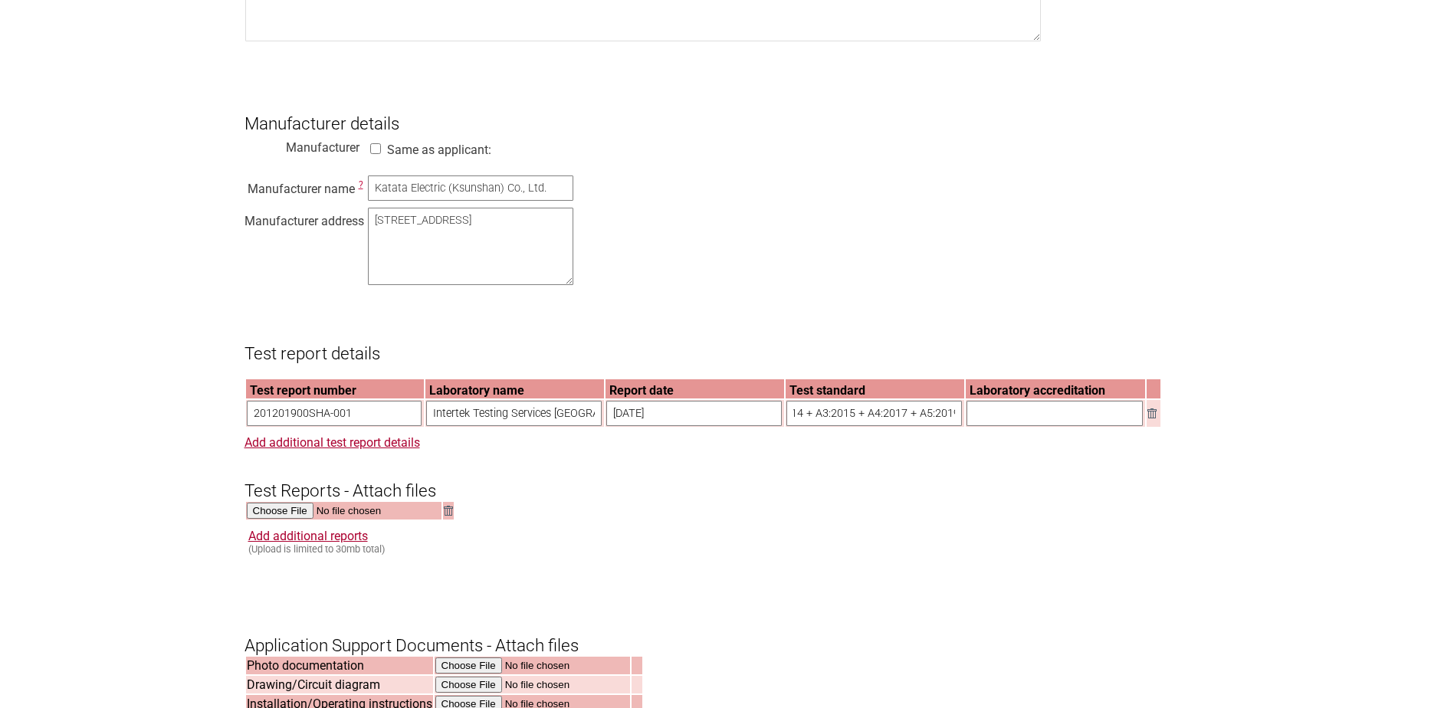
type input "AS/NZS 60335.2.29:2020, AS/NZS 60335.1:2011 + A1:2012 + A2:2014 + A3:2015 + A4:…"
click at [1017, 426] on input "text" at bounding box center [1054, 413] width 176 height 25
type input "CB Scheme"
click at [371, 450] on link "Add additional test report details" at bounding box center [332, 442] width 176 height 15
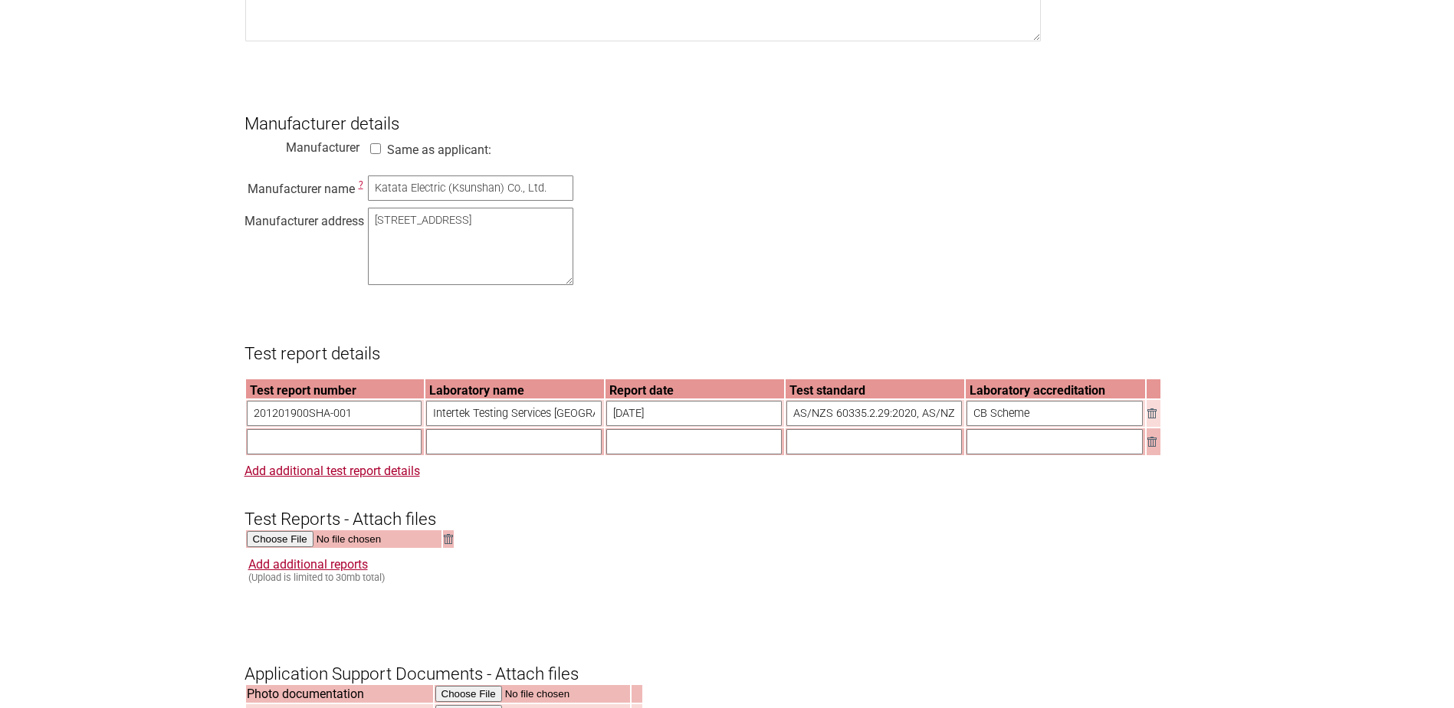
scroll to position [1150, 0]
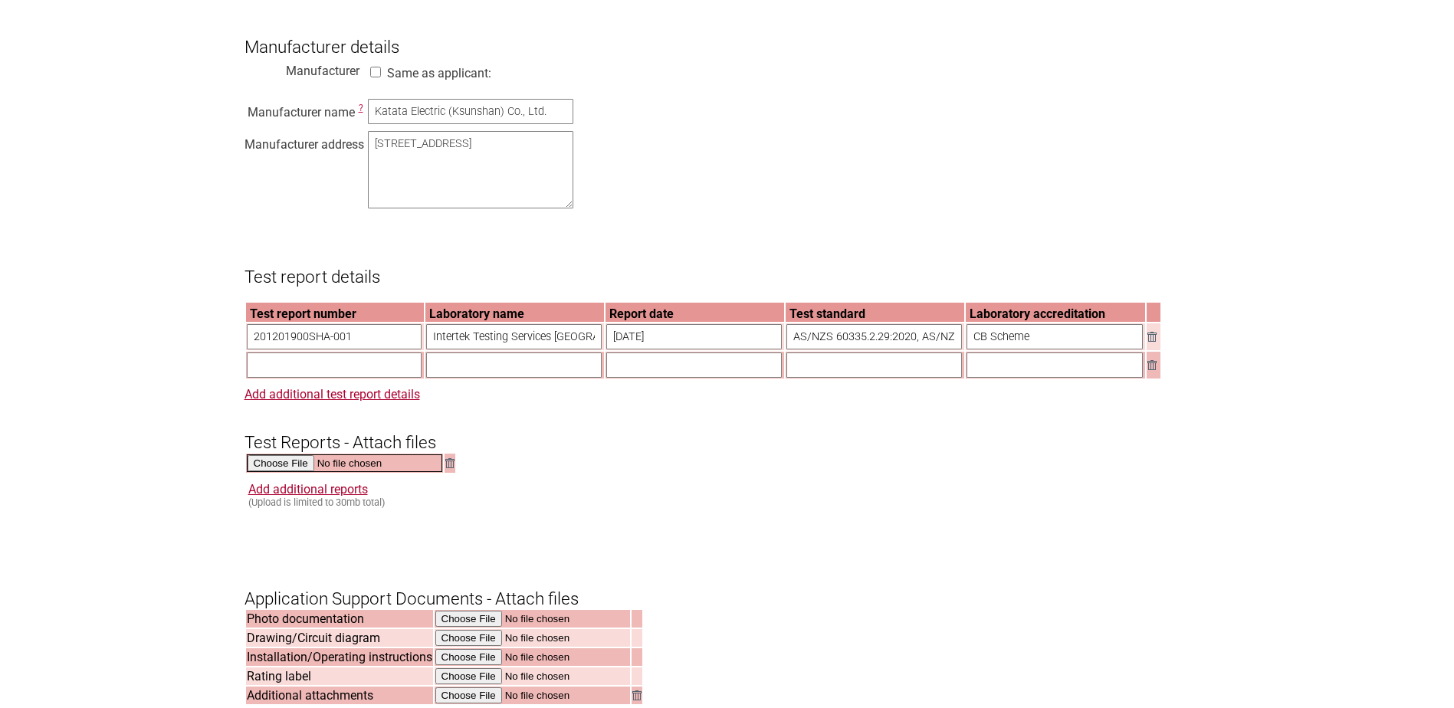
click at [287, 472] on input "file" at bounding box center [344, 463] width 195 height 18
type input "C:\fakepath\201201900SHA-001_tr.pdf"
click at [294, 495] on link "Add additional reports" at bounding box center [308, 488] width 120 height 15
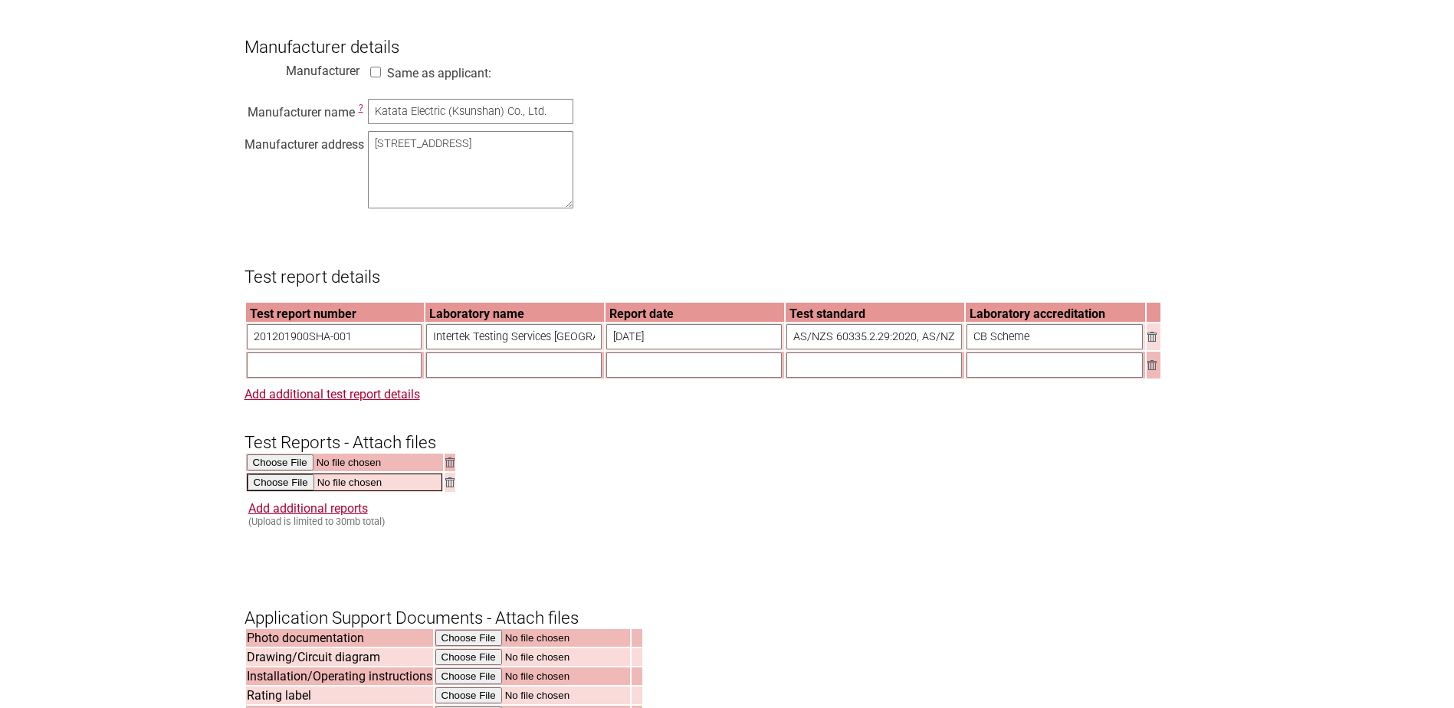
click at [290, 491] on input "file" at bounding box center [344, 483] width 195 height 18
type input "C:\fakepath\SE-103497.pdf"
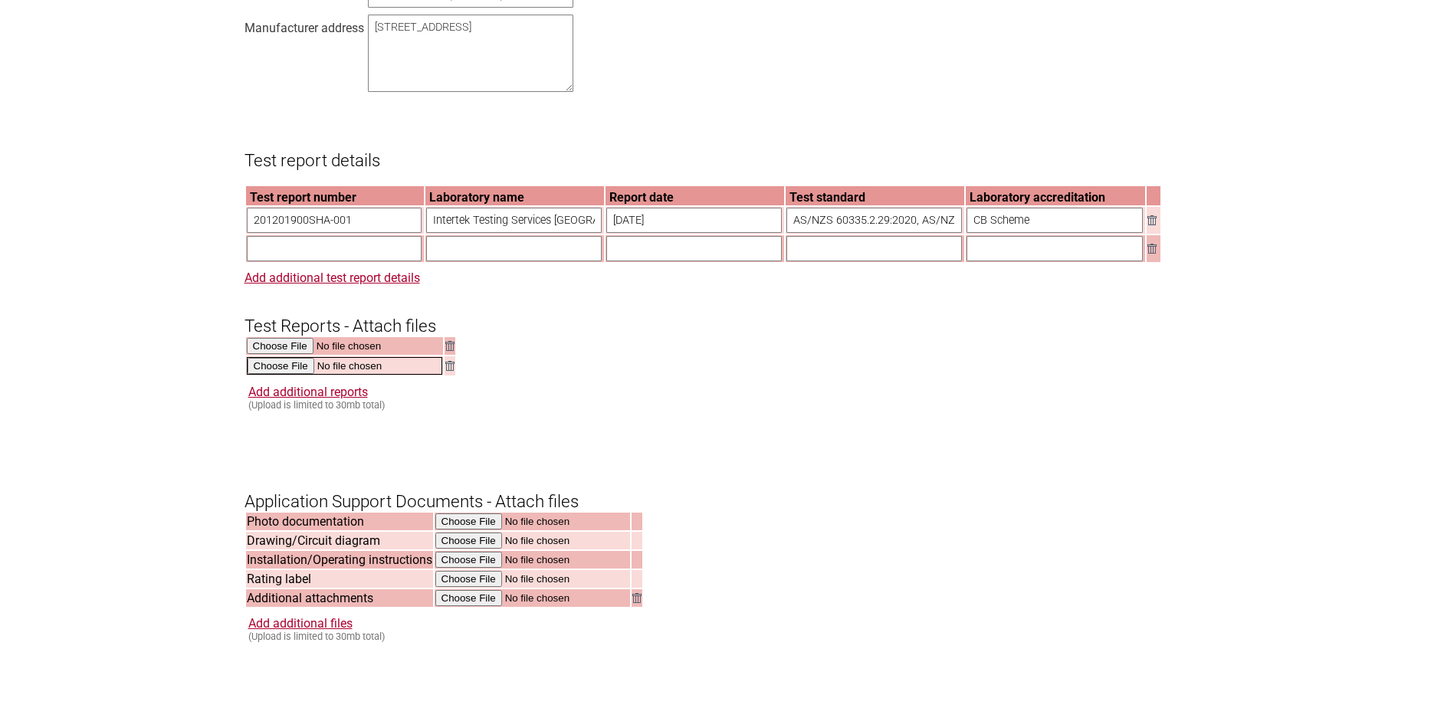
scroll to position [1303, 0]
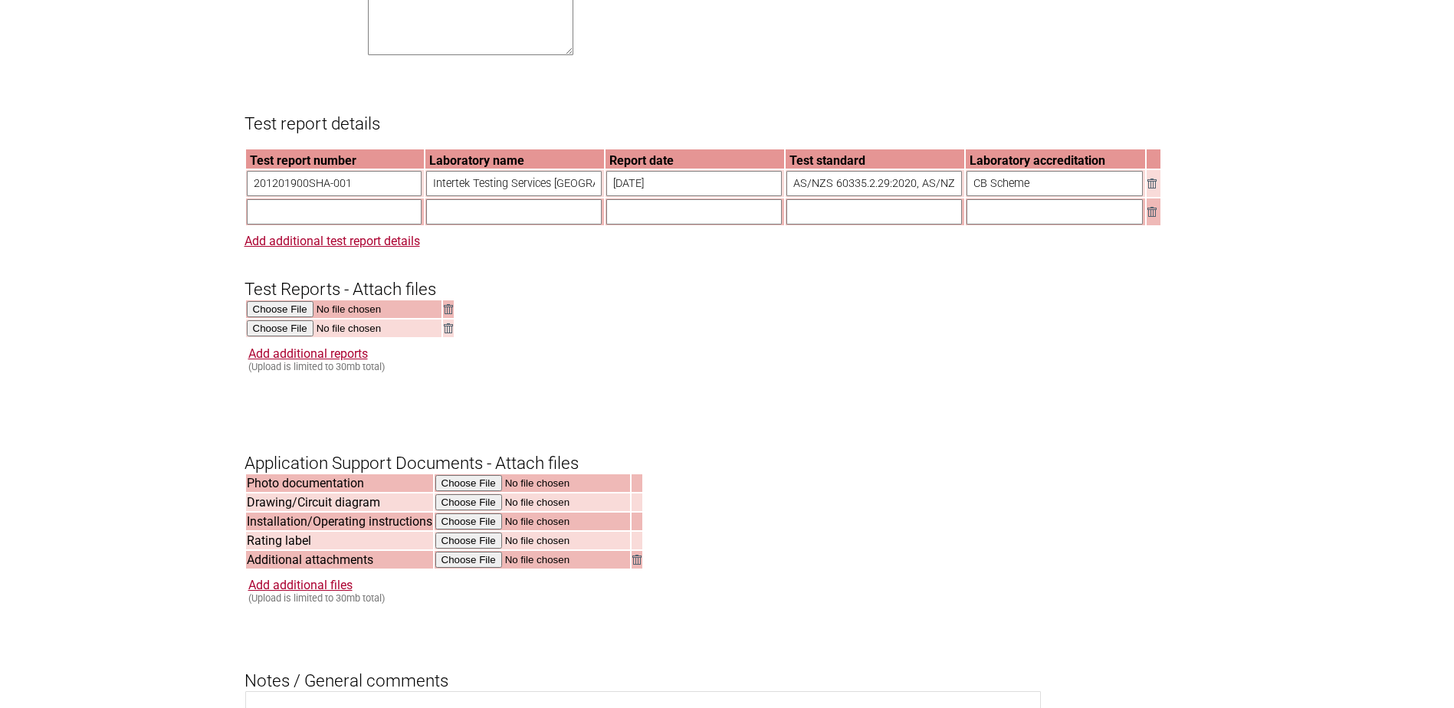
click at [313, 361] on link "Add additional reports" at bounding box center [308, 353] width 120 height 15
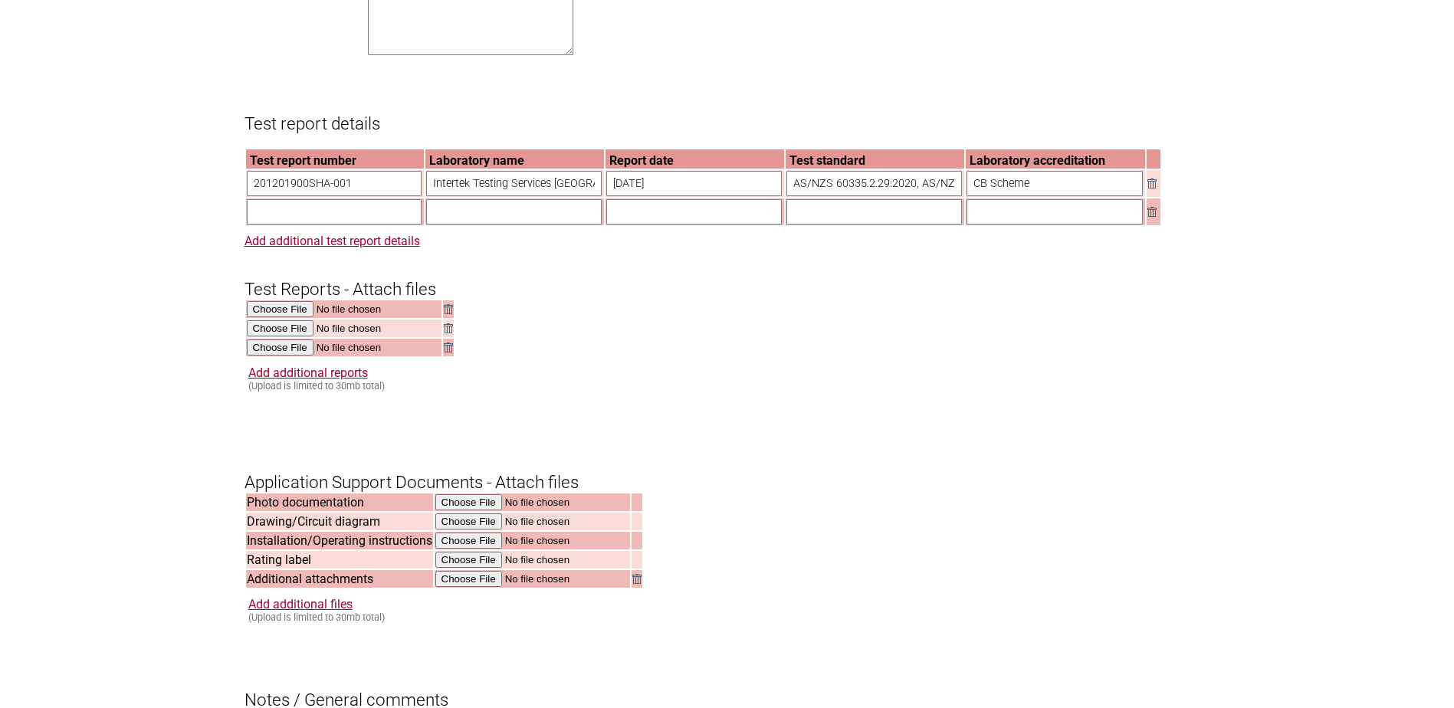
drag, startPoint x: 388, startPoint y: 205, endPoint x: 136, endPoint y: 202, distance: 251.4
click at [136, 202] on section "Application for Electrical Certification Resume key: z3epNA54 Please record thi…" at bounding box center [727, 110] width 1454 height 2480
click at [303, 225] on input "text" at bounding box center [335, 211] width 176 height 25
paste input "201201900SHA-001"
type input "201201900SHA-001 mod 1"
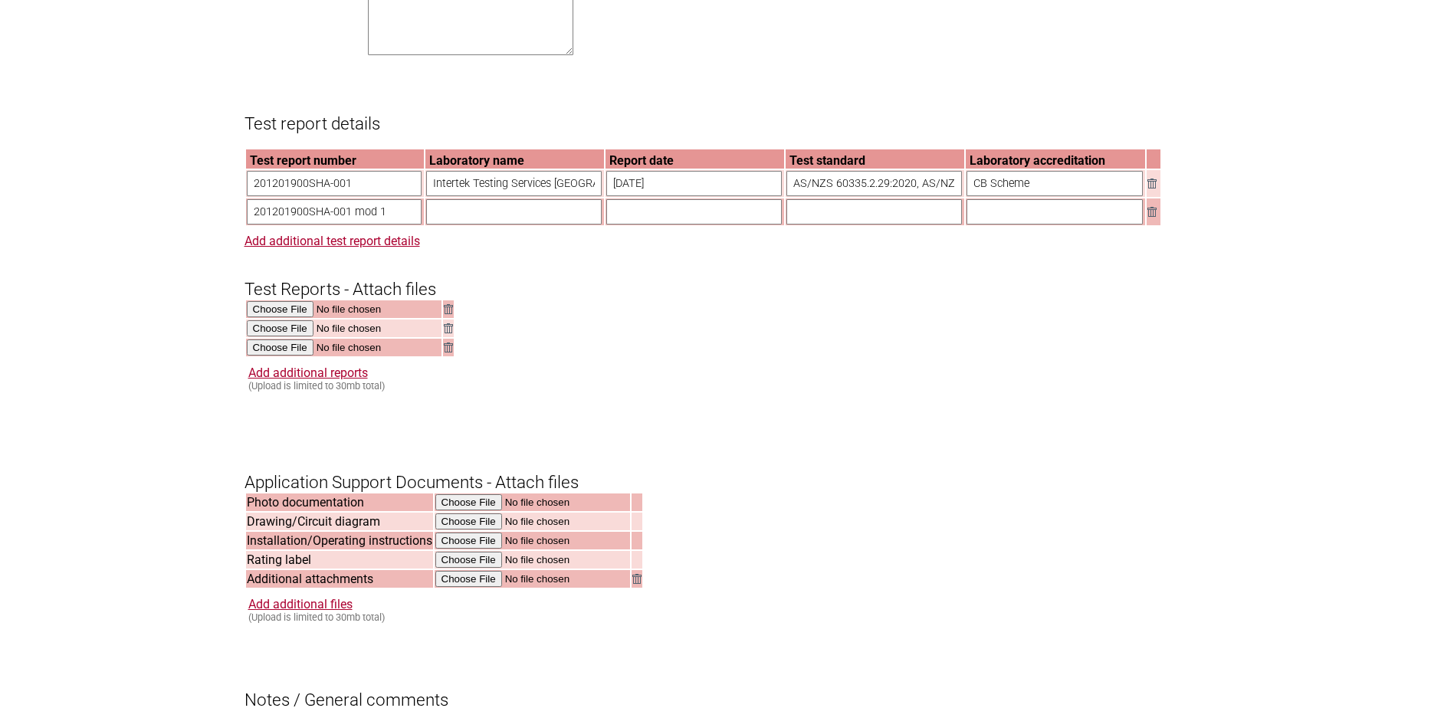
click at [449, 196] on input "Intertek Testing Services Shanghai" at bounding box center [514, 183] width 176 height 25
drag, startPoint x: 428, startPoint y: 202, endPoint x: 713, endPoint y: 202, distance: 284.3
click at [713, 197] on tr "201201900SHA-001 Intertek Testing Services Shanghai 21/12/2020 AS/NZS 60335.2.2…" at bounding box center [703, 183] width 914 height 27
click at [513, 225] on input "text" at bounding box center [514, 211] width 176 height 25
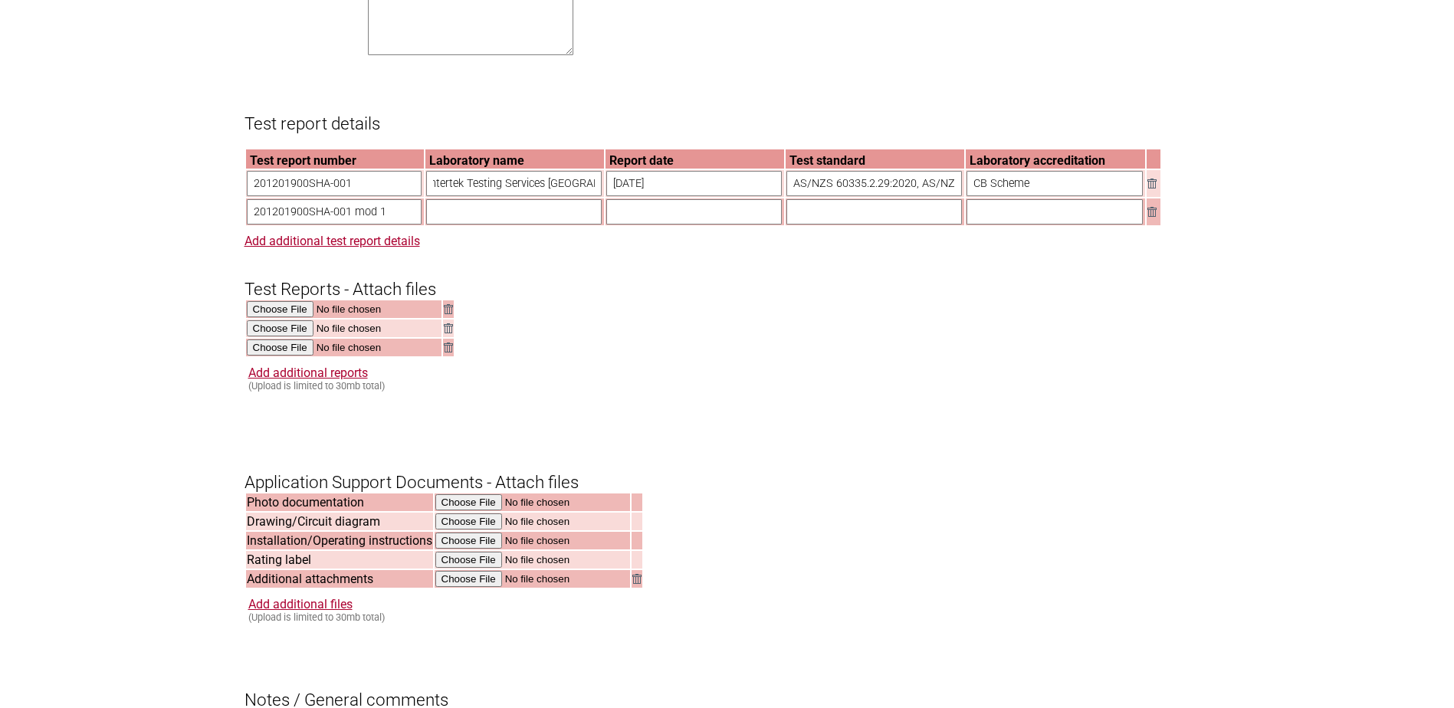
scroll to position [0, 0]
paste input "Intertek Testing Services Shanghai"
type input "Intertek Testing Services Shanghai"
click at [635, 225] on input "text" at bounding box center [694, 211] width 176 height 25
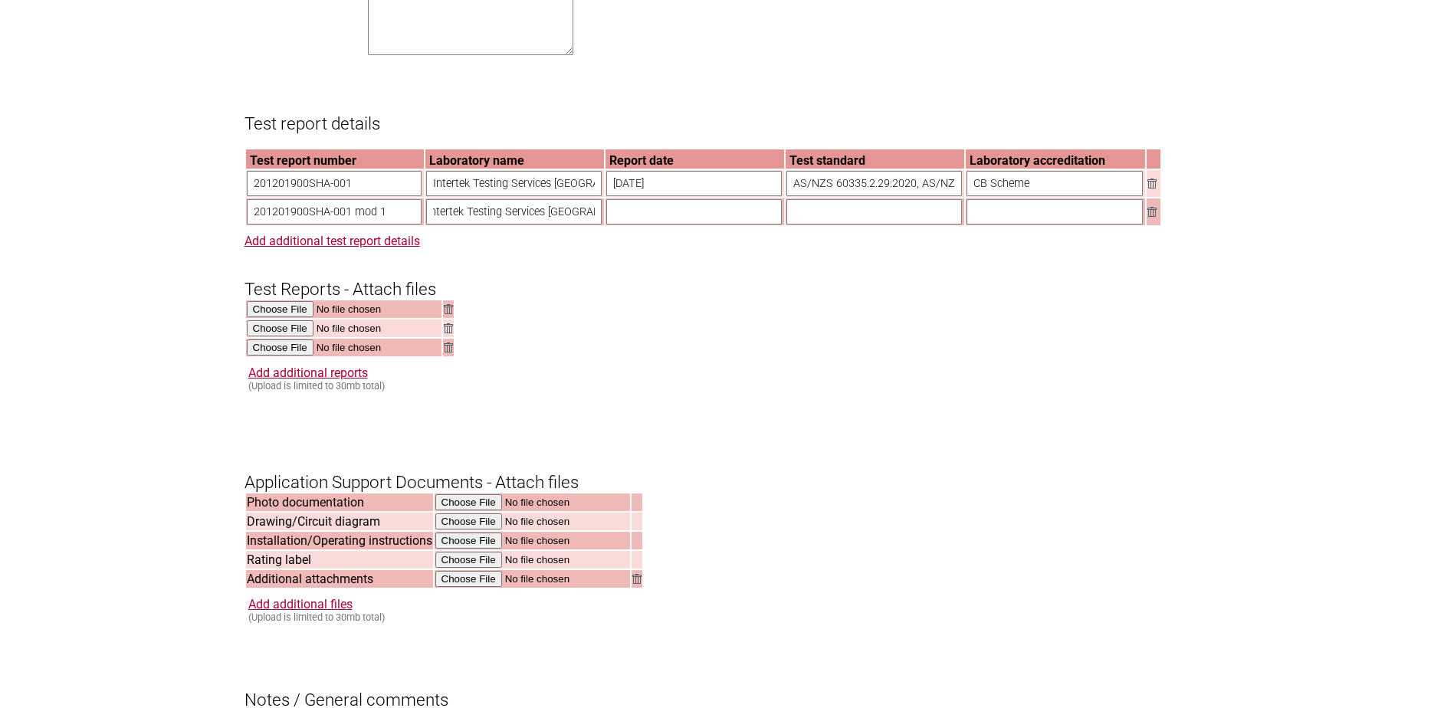
scroll to position [0, 0]
type input "6/04/2023"
click at [877, 225] on input "text" at bounding box center [874, 211] width 176 height 25
click at [838, 225] on input "text" at bounding box center [874, 211] width 176 height 25
paste input "AS/NZS 60335.2.29:2017 + AMD 1:2020"
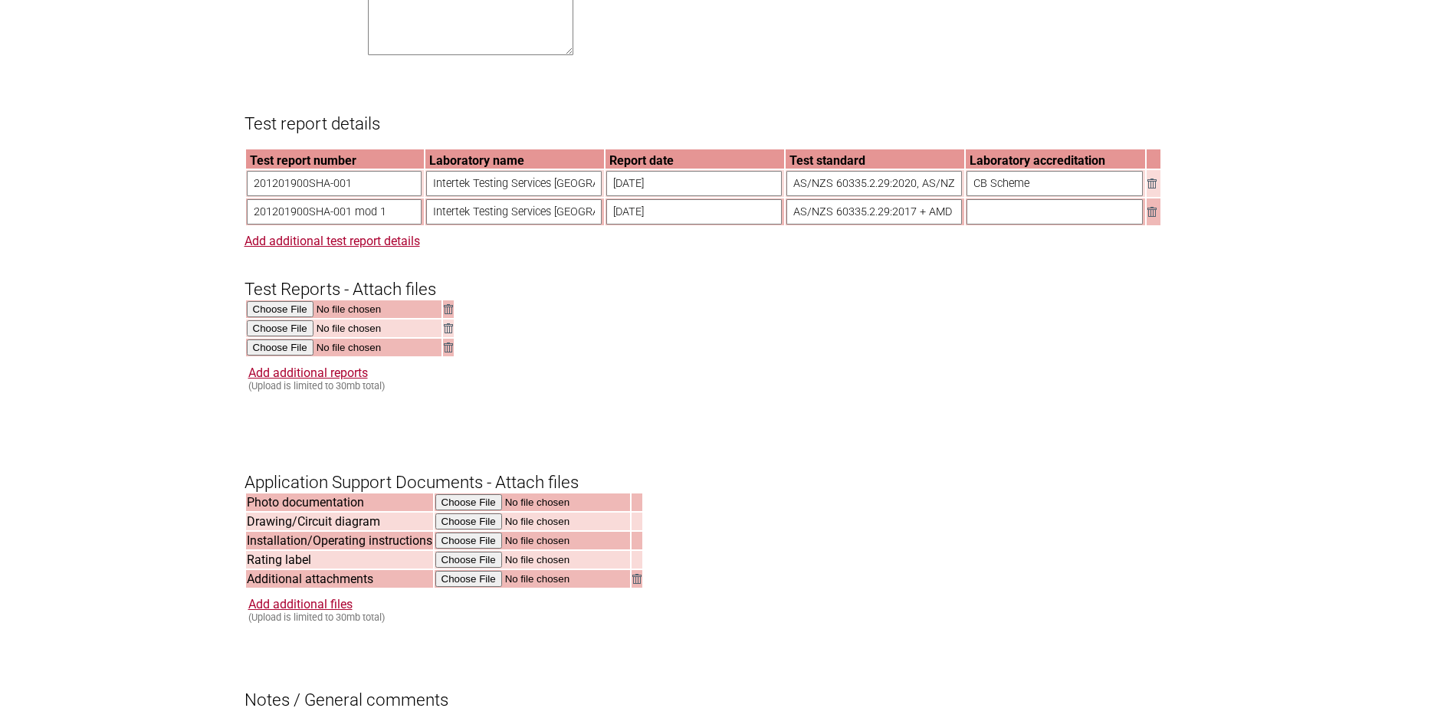
click at [924, 225] on input "AS/NZS 60335.2.29:2017 + AMD 1:2020" at bounding box center [874, 211] width 176 height 25
click at [950, 225] on input "AS/NZS 60335.2.29:2017 + AMD 1:2020" at bounding box center [874, 211] width 176 height 25
drag, startPoint x: 936, startPoint y: 234, endPoint x: 1015, endPoint y: 231, distance: 79.7
click at [1015, 225] on tr "201201900SHA-001 mod 1 Intertek Testing Services Shanghai 6/04/2023 AS/NZS 6033…" at bounding box center [703, 212] width 914 height 27
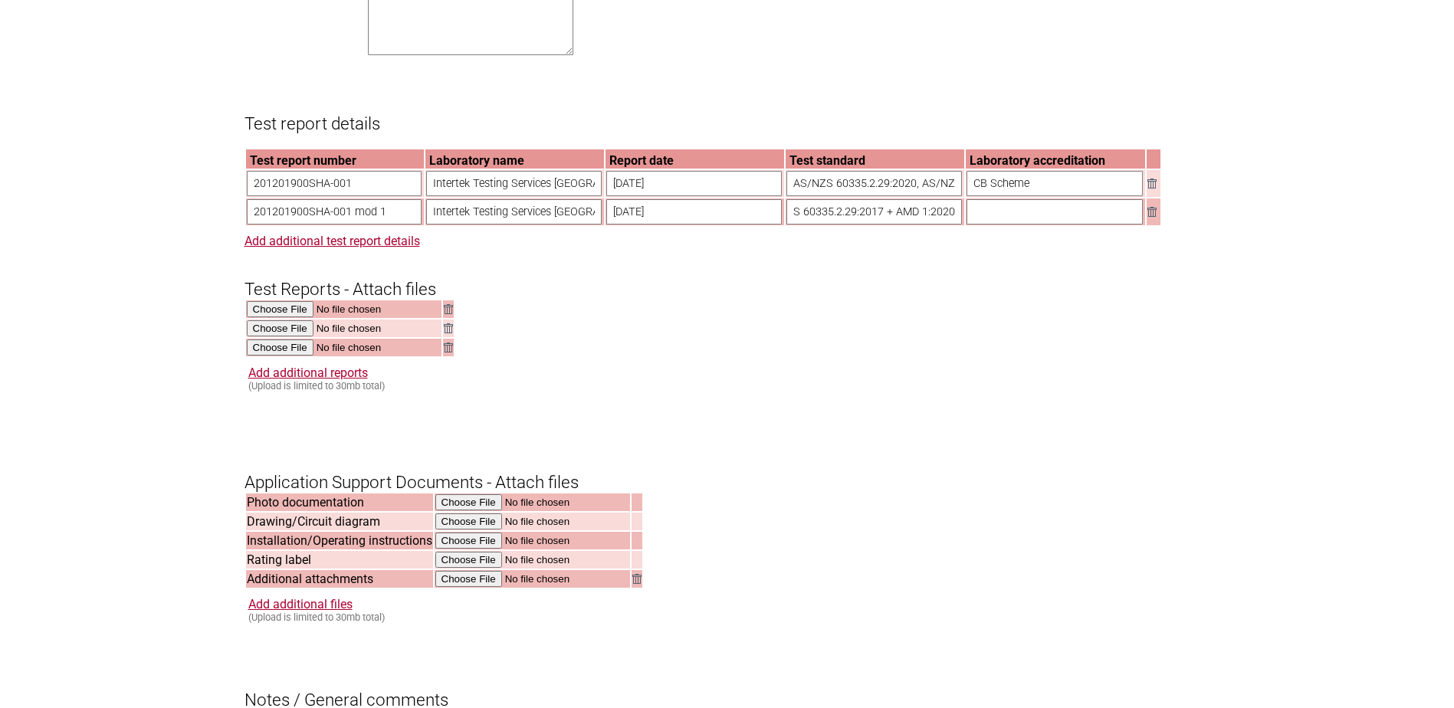
click at [944, 225] on input "AS/NZS 60335.2.29:2017 + AMD 1:2020" at bounding box center [874, 211] width 176 height 25
click at [951, 225] on input "AS/NZS 60335.2.29:2017 + AMD 1:2020" at bounding box center [874, 211] width 176 height 25
click at [946, 225] on input "AS/NZS 60335.2.29:2017 + AMD 1:2020" at bounding box center [874, 211] width 176 height 25
paste input "AS/NZS 60335.1:2011 + A1:2012 + A2:2014 + A3:2015 + A4:2017 + A5:2019"
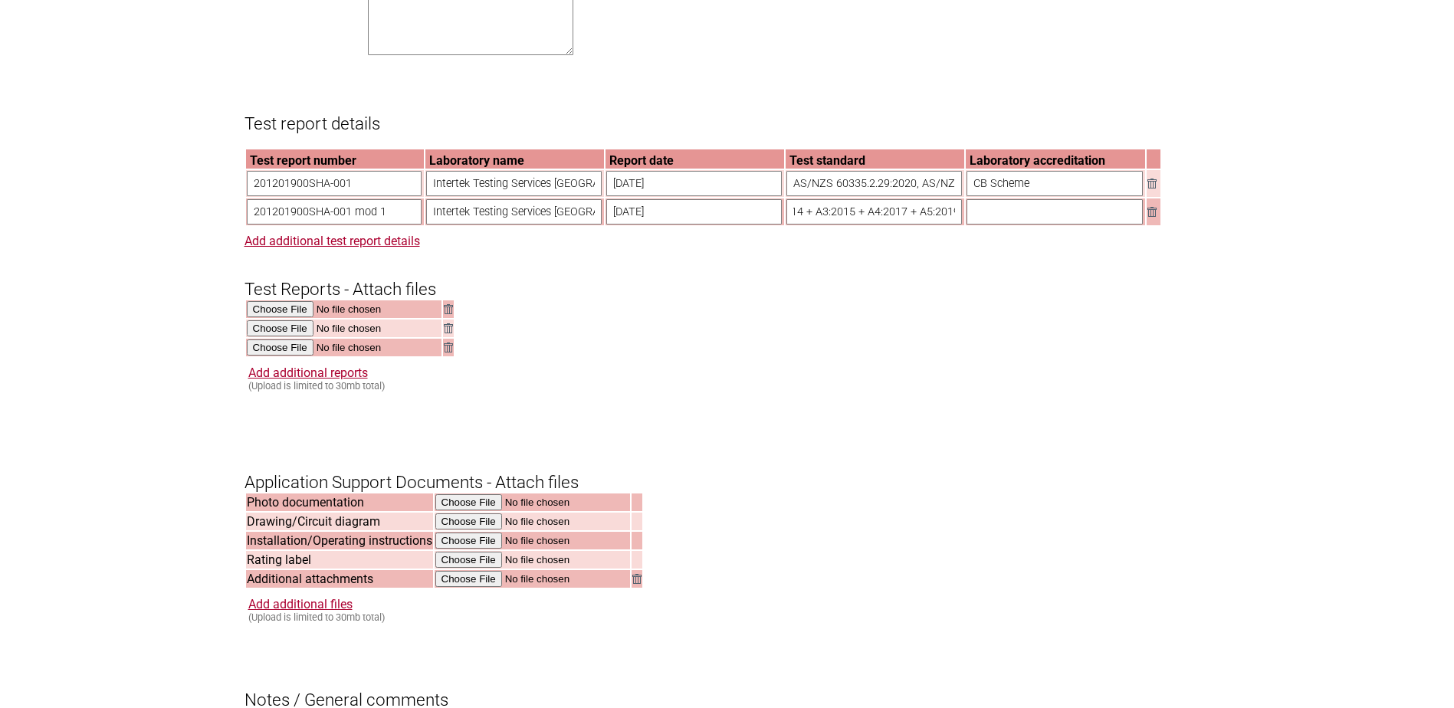
type input "AS/NZS 60335.2.29:2017 + AMD 1:2020, AS/NZS 60335.1:2011 + A1:2012 + A2:2014 + …"
click at [983, 225] on input "text" at bounding box center [1054, 211] width 176 height 25
type input "CB Scheme"
click at [276, 380] on link "Add additional reports" at bounding box center [308, 373] width 120 height 15
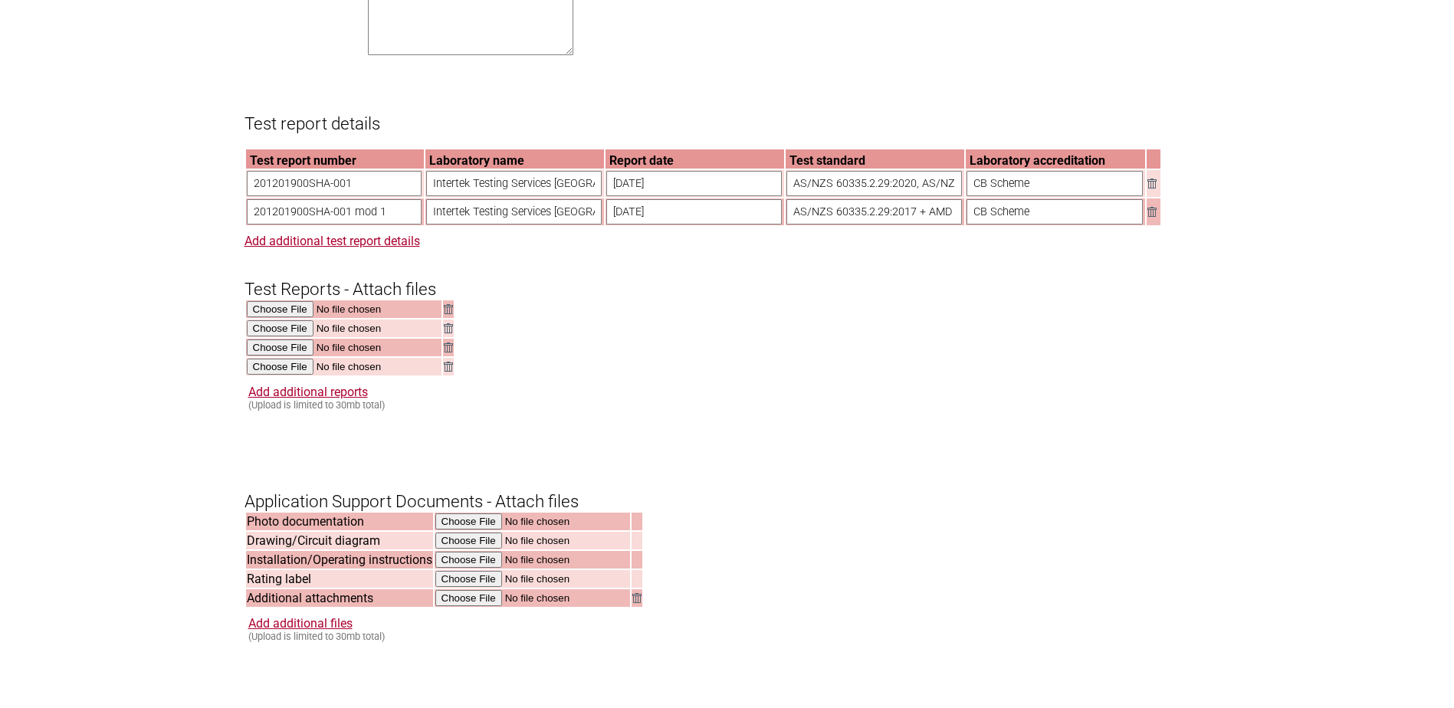
click at [356, 248] on link "Add additional test report details" at bounding box center [332, 241] width 176 height 15
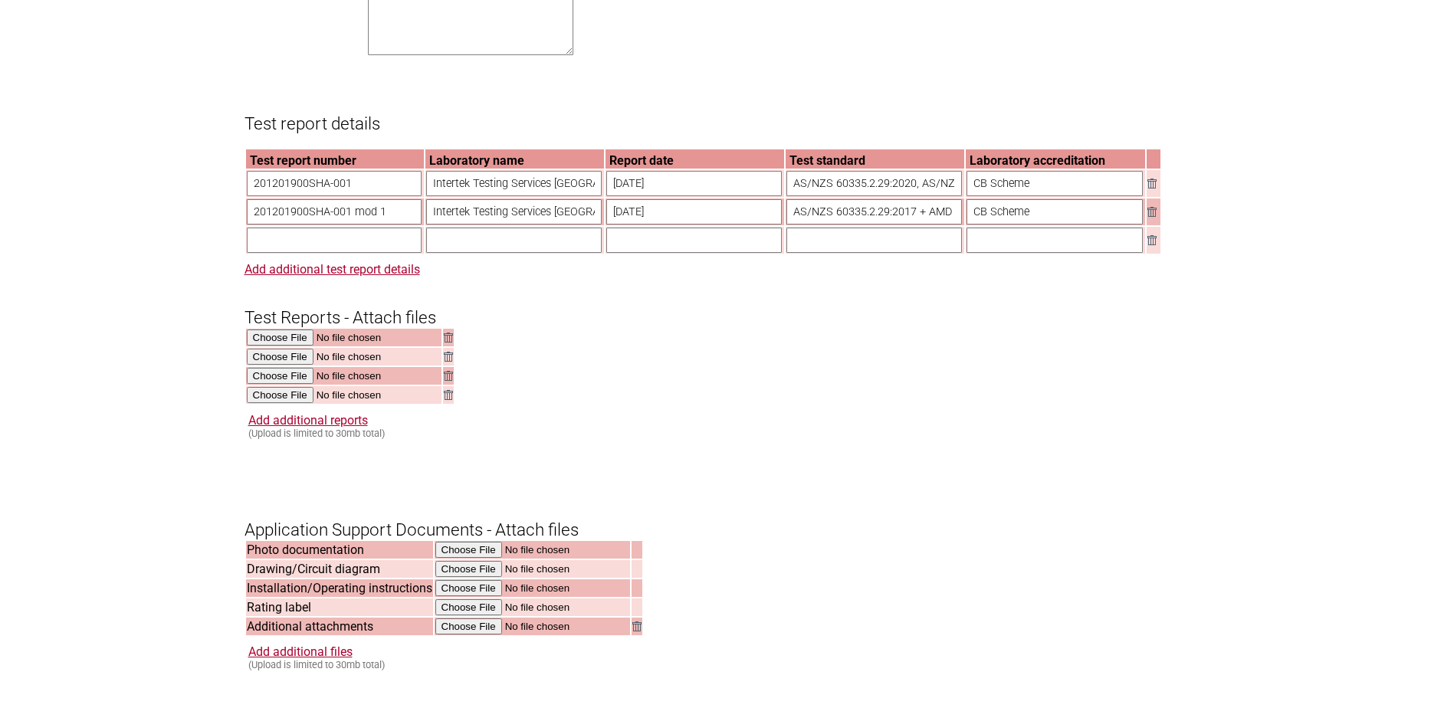
drag, startPoint x: 390, startPoint y: 231, endPoint x: 93, endPoint y: 236, distance: 297.4
click at [93, 236] on section "Application for Electrical Certification Resume key: z3epNA54 Please record thi…" at bounding box center [727, 134] width 1454 height 2528
click at [276, 253] on input "text" at bounding box center [335, 240] width 176 height 25
paste input "201201900SHA-001 mod 1"
type input "201201900SHA-001 mod 2"
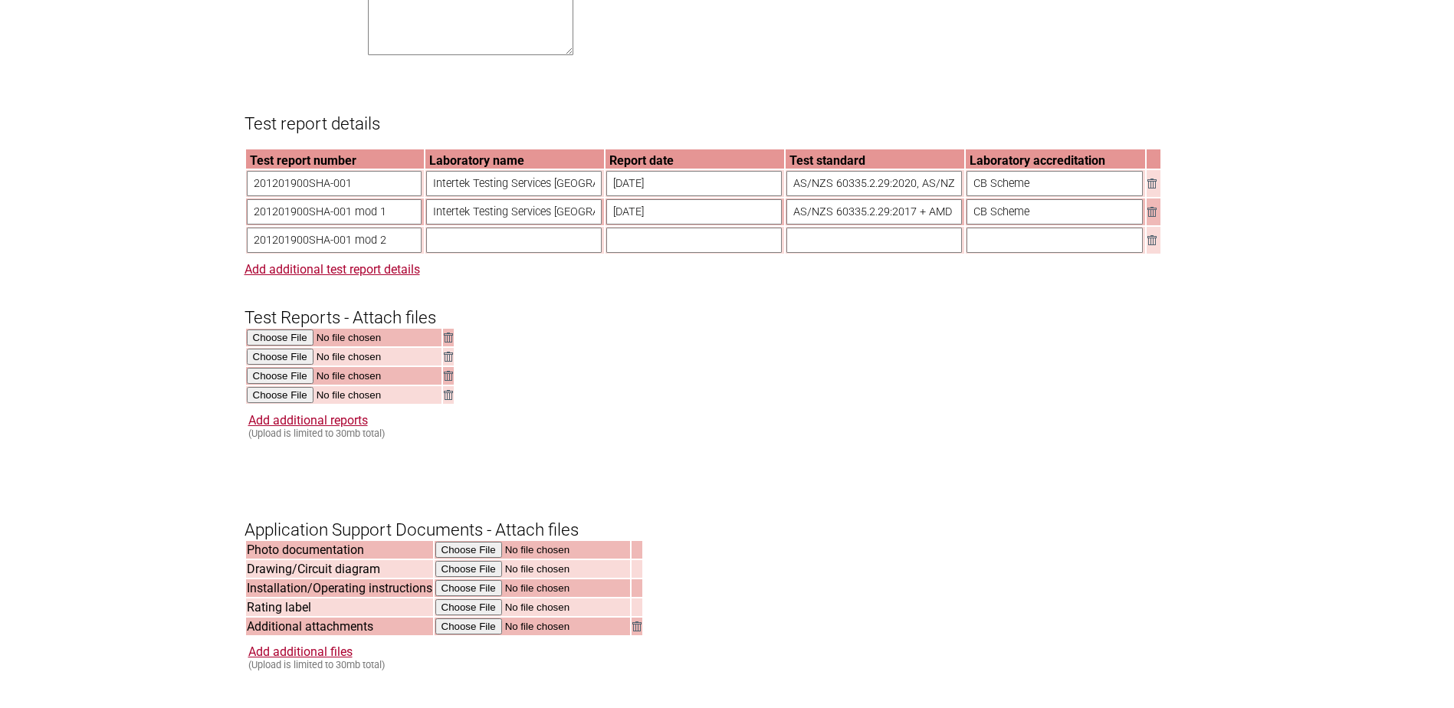
click at [475, 220] on input "Intertek Testing Services Shanghai" at bounding box center [514, 211] width 176 height 25
click at [445, 225] on input "Intertek Testing Services Shanghai" at bounding box center [514, 211] width 176 height 25
click at [487, 253] on input "text" at bounding box center [514, 240] width 176 height 25
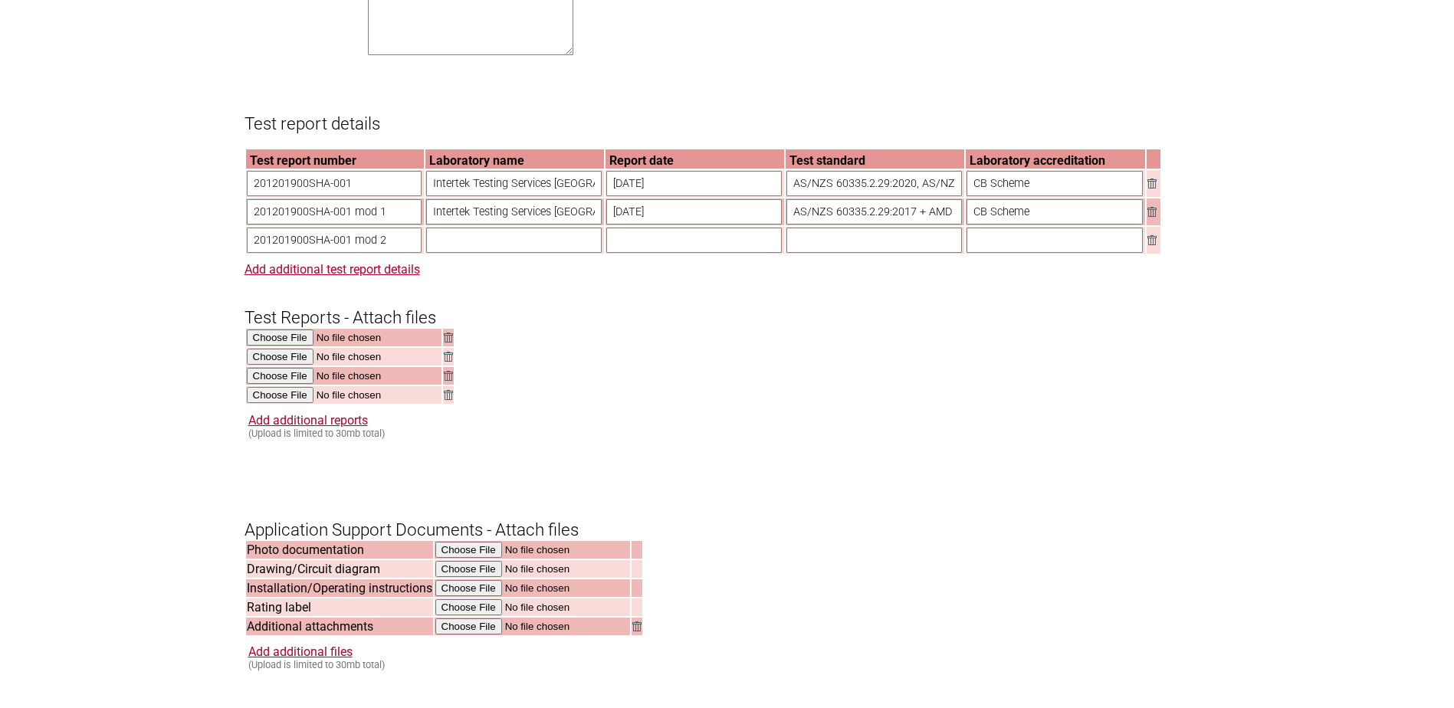
paste input "Intertek Testing Services Shanghai"
type input "Intertek Testing Services Shanghai"
click at [646, 253] on input "text" at bounding box center [694, 240] width 176 height 25
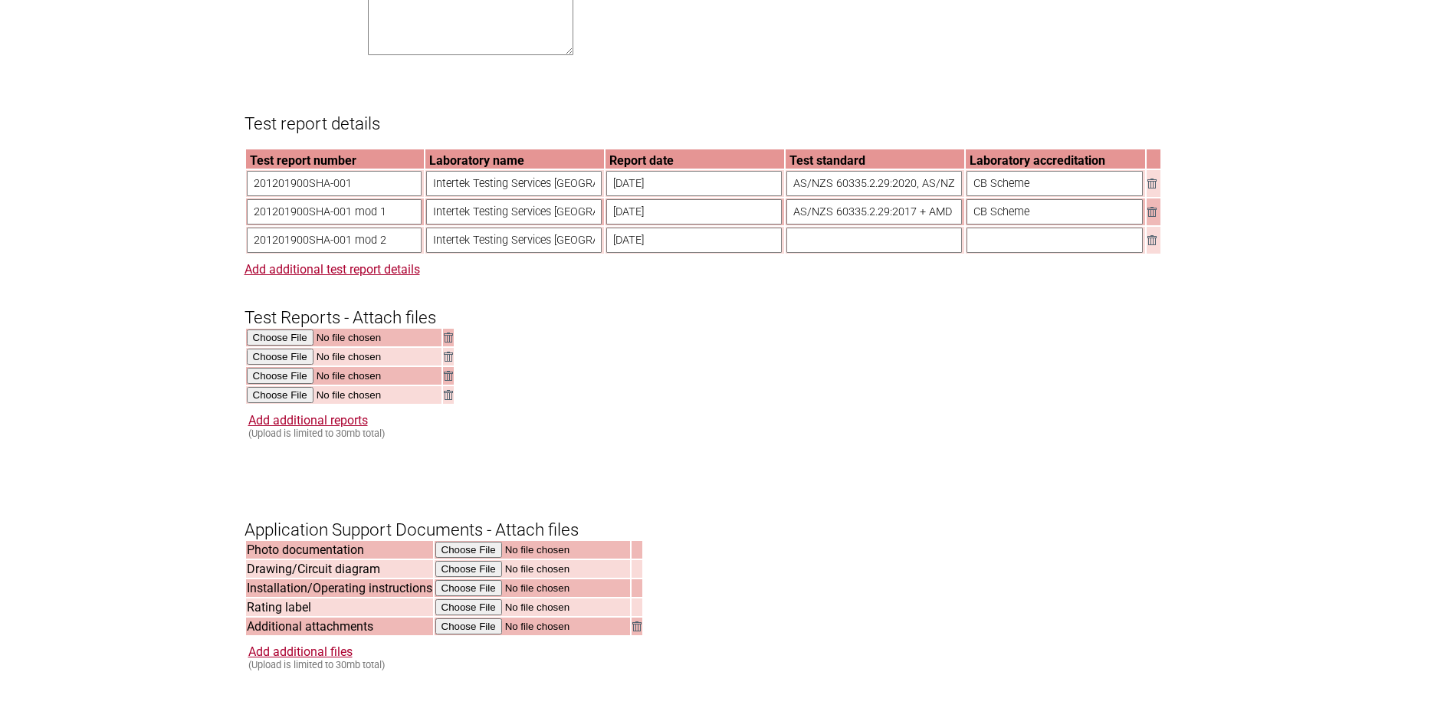
type input "18/07/2023"
click at [834, 225] on input "AS/NZS 60335.2.29:2017 + AMD 1:2020, AS/NZS 60335.1:2011 + A1:2012 + A2:2014 + …" at bounding box center [874, 211] width 176 height 25
click at [827, 253] on input "text" at bounding box center [874, 240] width 176 height 25
paste input "AS/NZS 60335.2.29:2017 + AMD 1:2020"
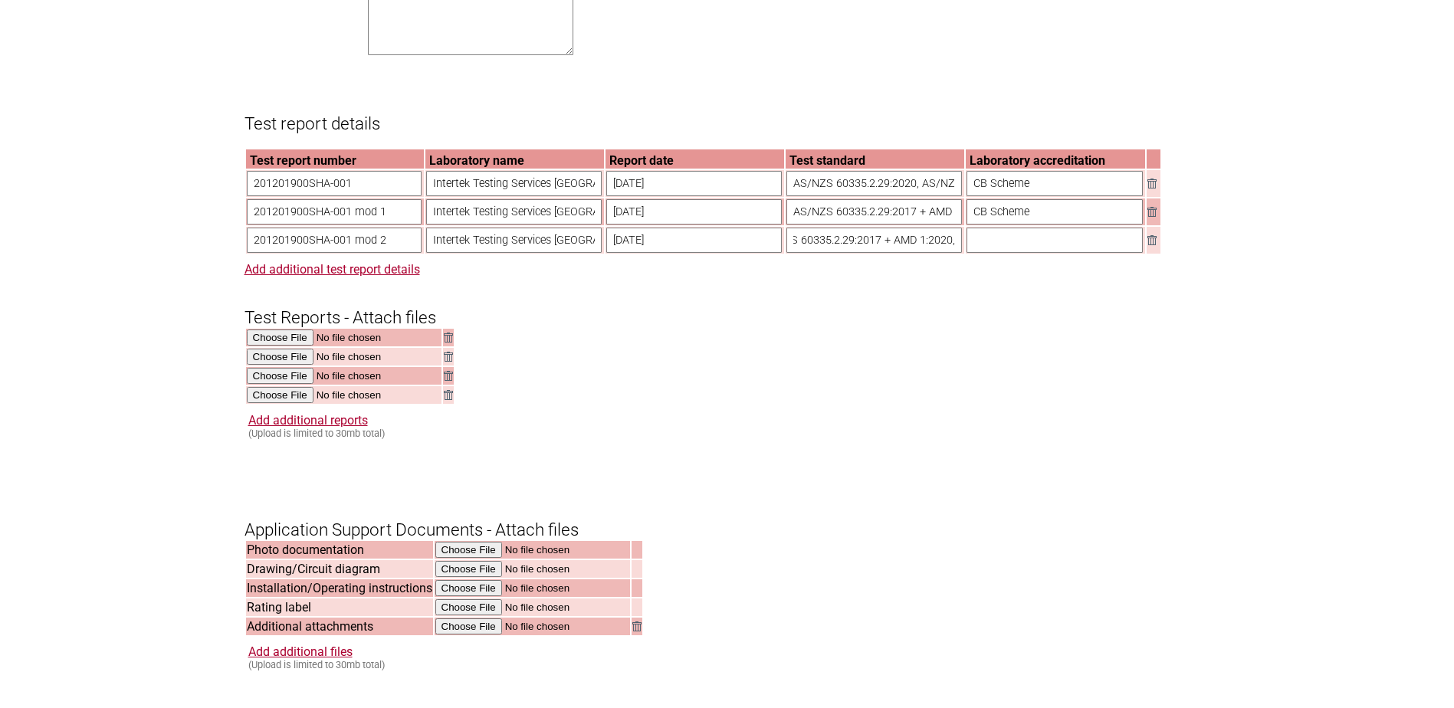
drag, startPoint x: 928, startPoint y: 257, endPoint x: 1091, endPoint y: 253, distance: 162.5
click at [1091, 253] on tr "201201900SHA-001 mod 2 Intertek Testing Services Shanghai 18/07/2023 AS/NZS 603…" at bounding box center [703, 240] width 914 height 27
click at [950, 253] on input "AS/NZS 60335.2.29:2017 + AMD 1:2020," at bounding box center [874, 240] width 176 height 25
click at [947, 253] on input "AS/NZS 60335.2.29:2017 + AMD 1:2020," at bounding box center [874, 240] width 176 height 25
paste input "AS/NZS 60335.1:2011 + A1:2012 + A2:2014 + A3:2015 + A4:2017 + A5:2019"
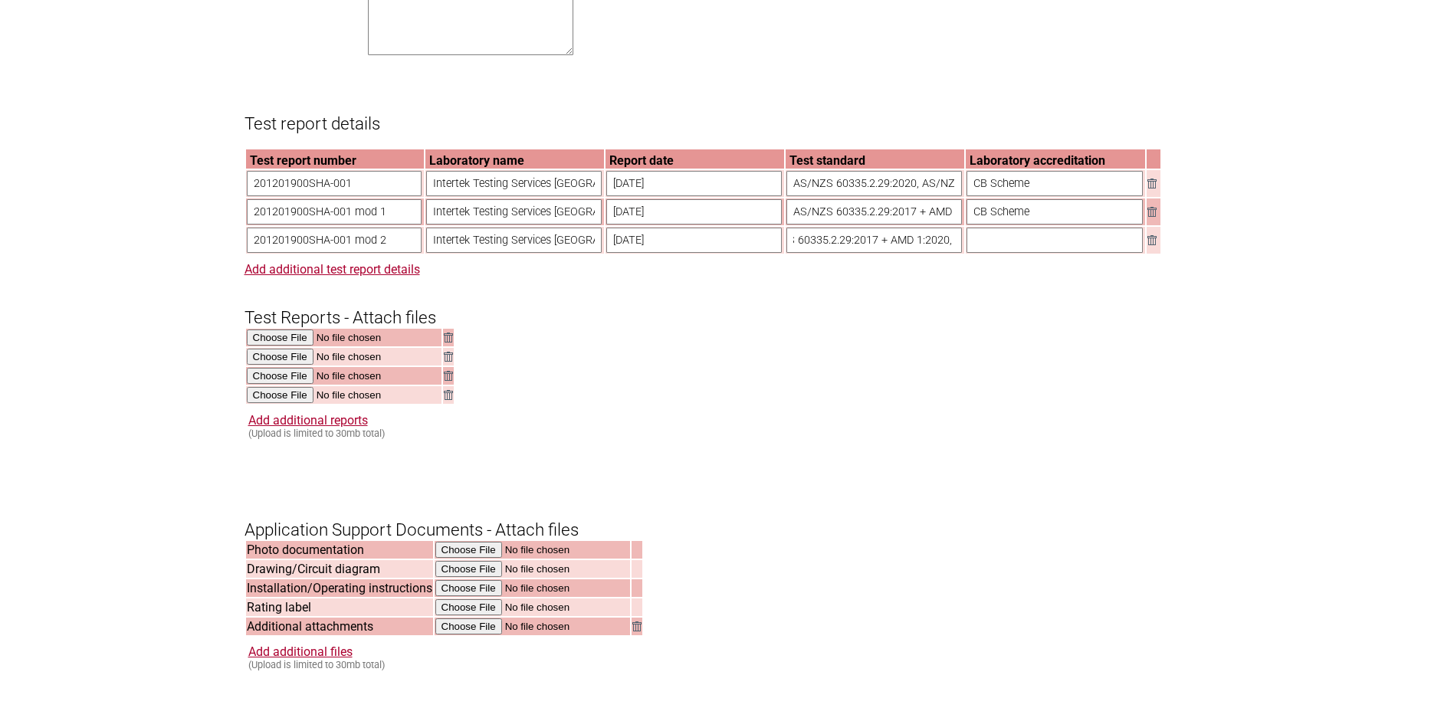
scroll to position [0, 403]
type input "AS/NZS 60335.2.29:2017 + AMD 1:2020, AS/NZS 60335.1:2011 + A1:2012 + A2:2014 + …"
click at [993, 253] on input "text" at bounding box center [1054, 240] width 176 height 25
type input "CB Scheme"
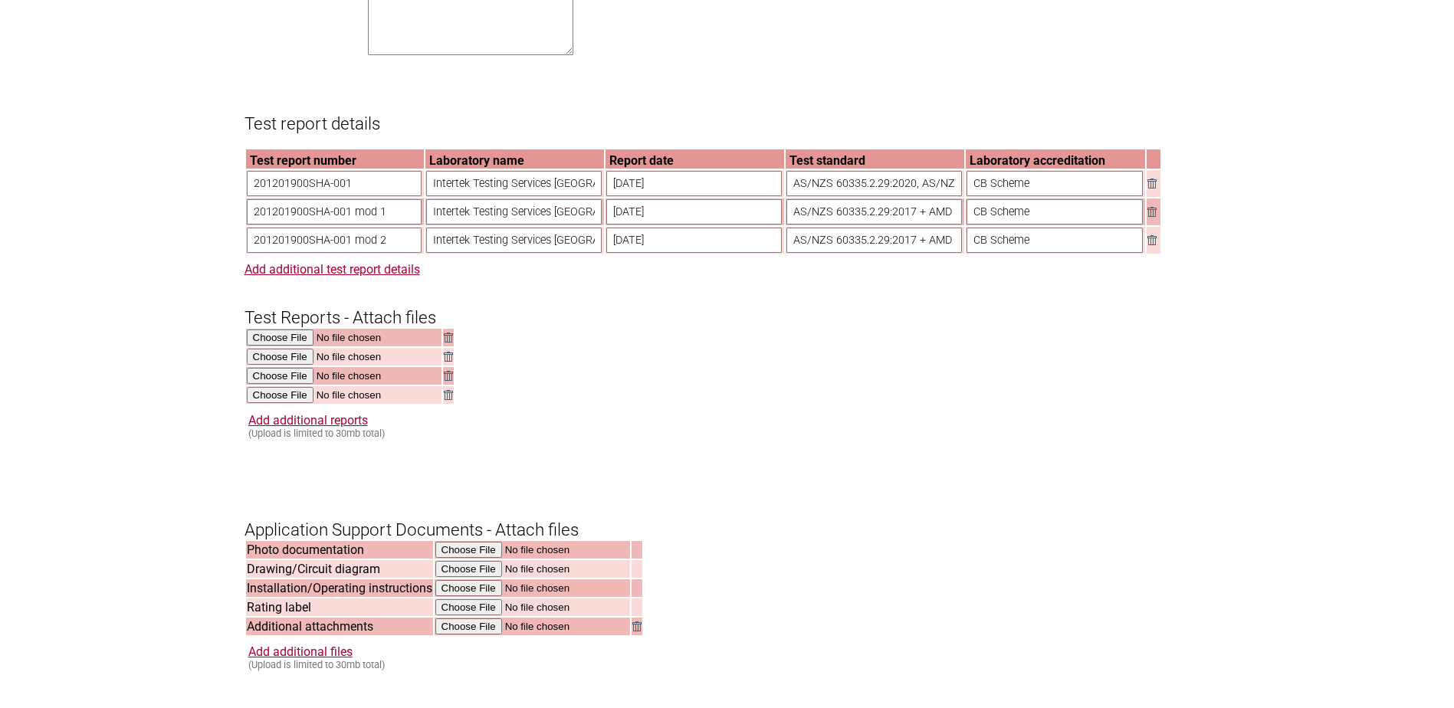
click at [681, 355] on form "Resume key: z3epNA54 Please record this key, it will enable you to resume your …" at bounding box center [727, 206] width 966 height 2384
click at [276, 277] on link "Add additional test report details" at bounding box center [332, 269] width 176 height 15
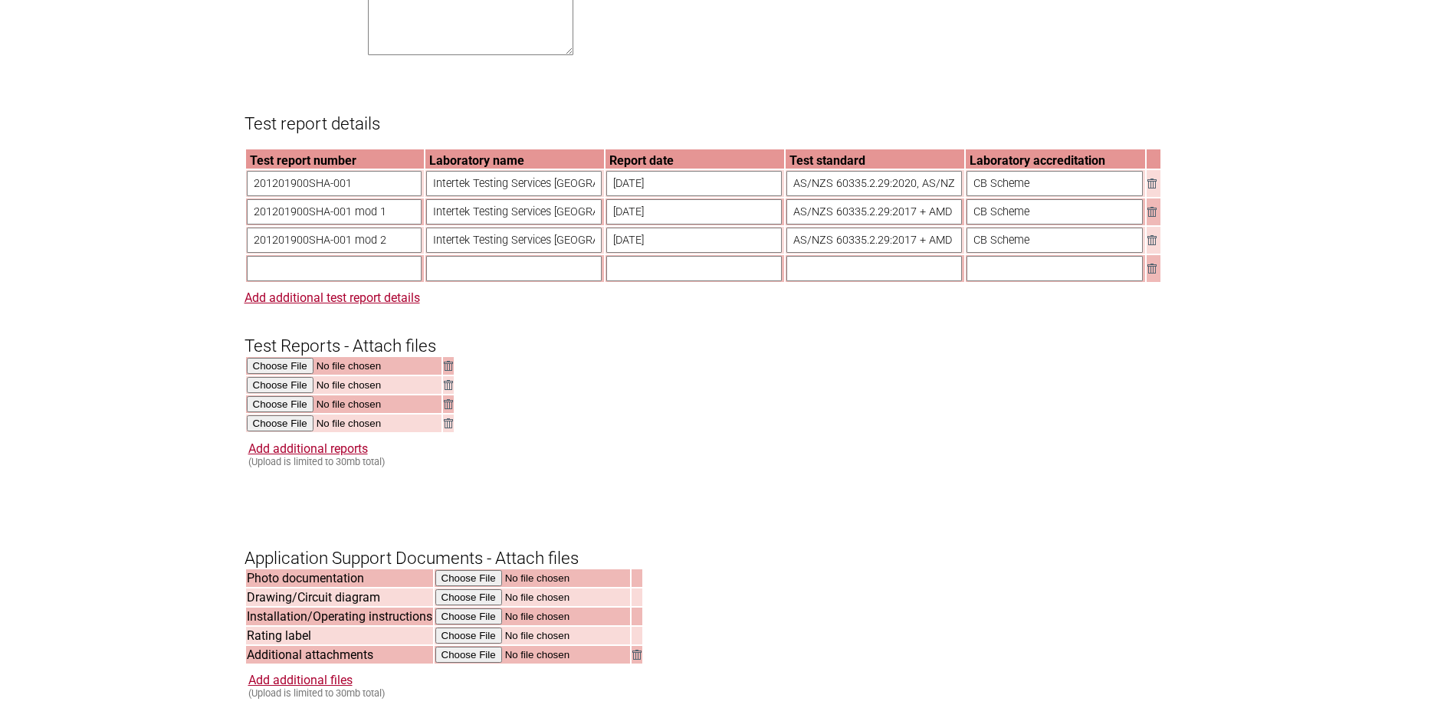
click at [278, 456] on link "Add additional reports" at bounding box center [308, 448] width 120 height 15
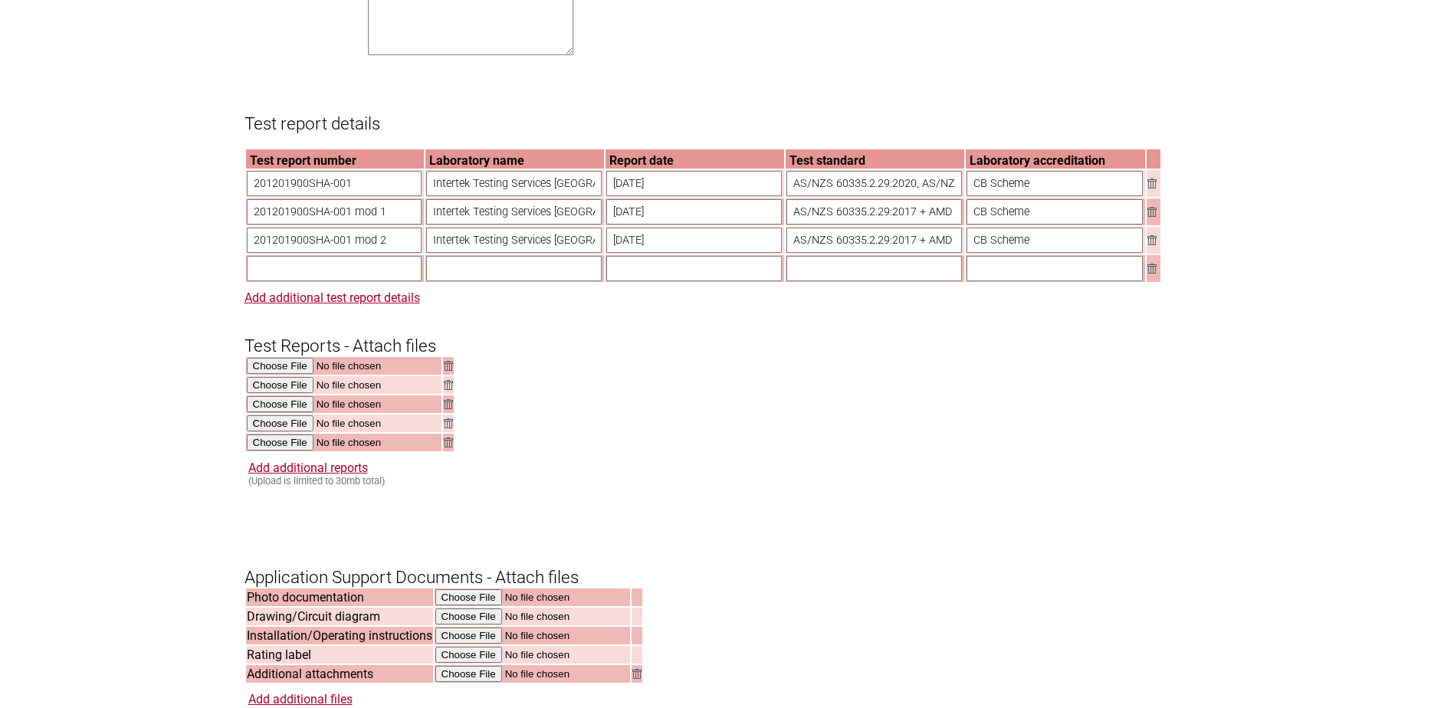
click at [281, 475] on link "Add additional reports" at bounding box center [308, 468] width 120 height 15
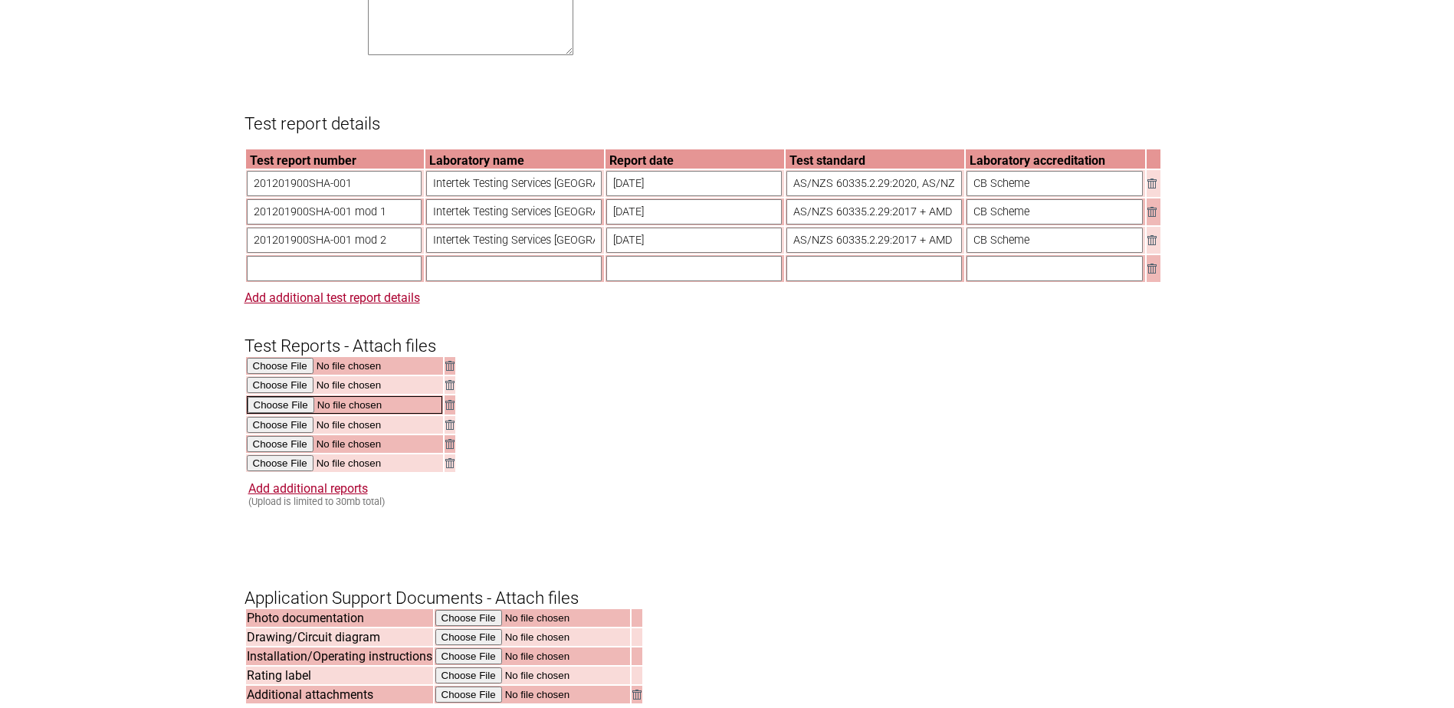
click at [279, 414] on input "file" at bounding box center [344, 405] width 195 height 18
type input "C:\fakepath\201201900SHA-001-M1_tr.pdf"
click at [267, 433] on input "file" at bounding box center [344, 424] width 195 height 18
type input "C:\fakepath\201201900SHA-001-M2_tr.pdf"
click at [287, 452] on input "file" at bounding box center [344, 444] width 195 height 18
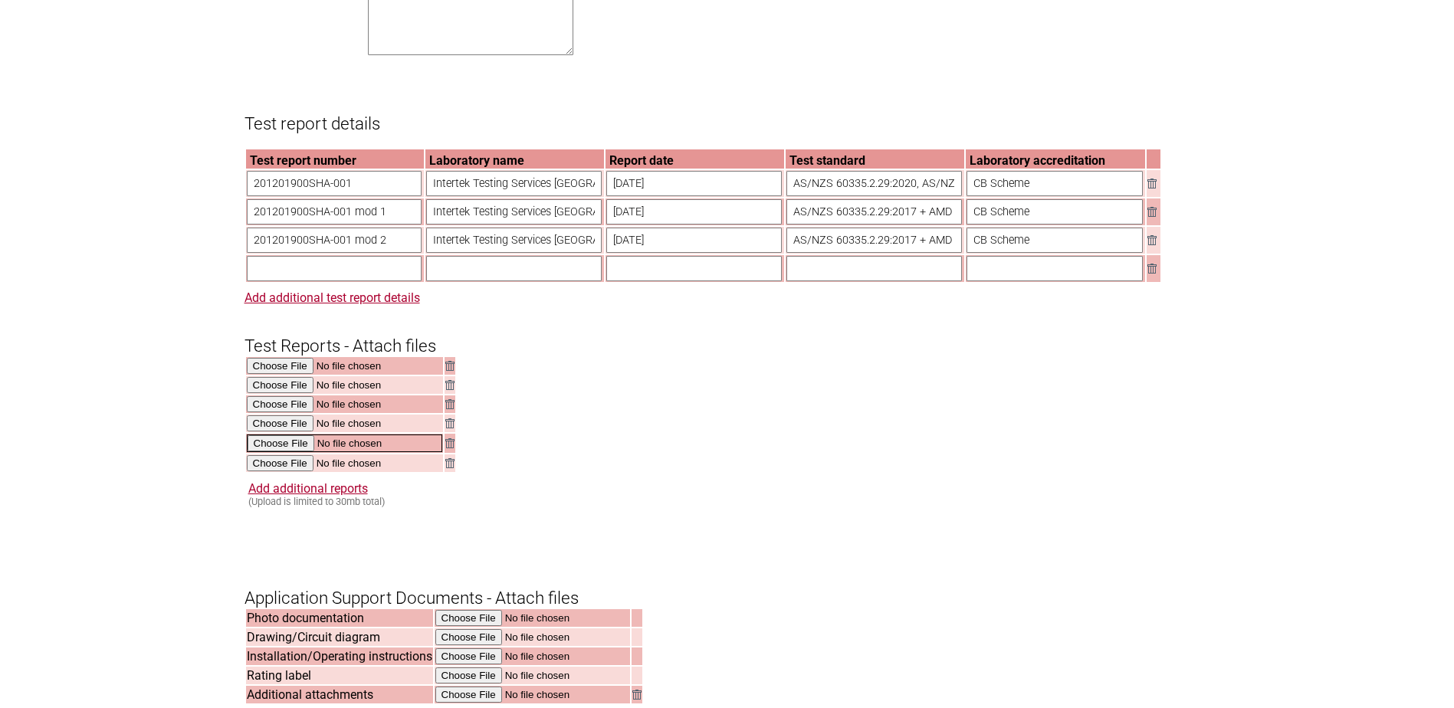
type input "C:\fakepath\SE-103497M1.pdf"
click at [286, 471] on input "file" at bounding box center [344, 463] width 195 height 18
type input "C:\fakepath\SE-103497M2.pdf"
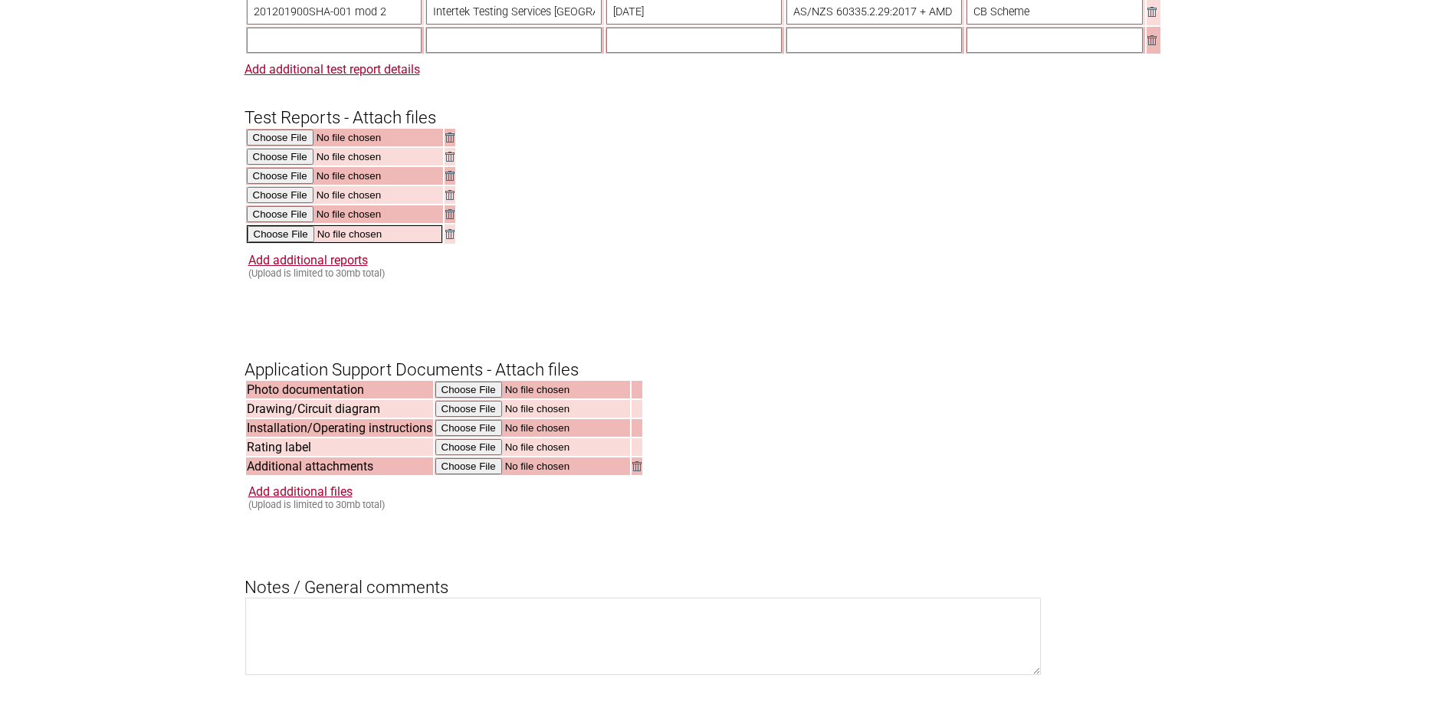
scroll to position [1533, 0]
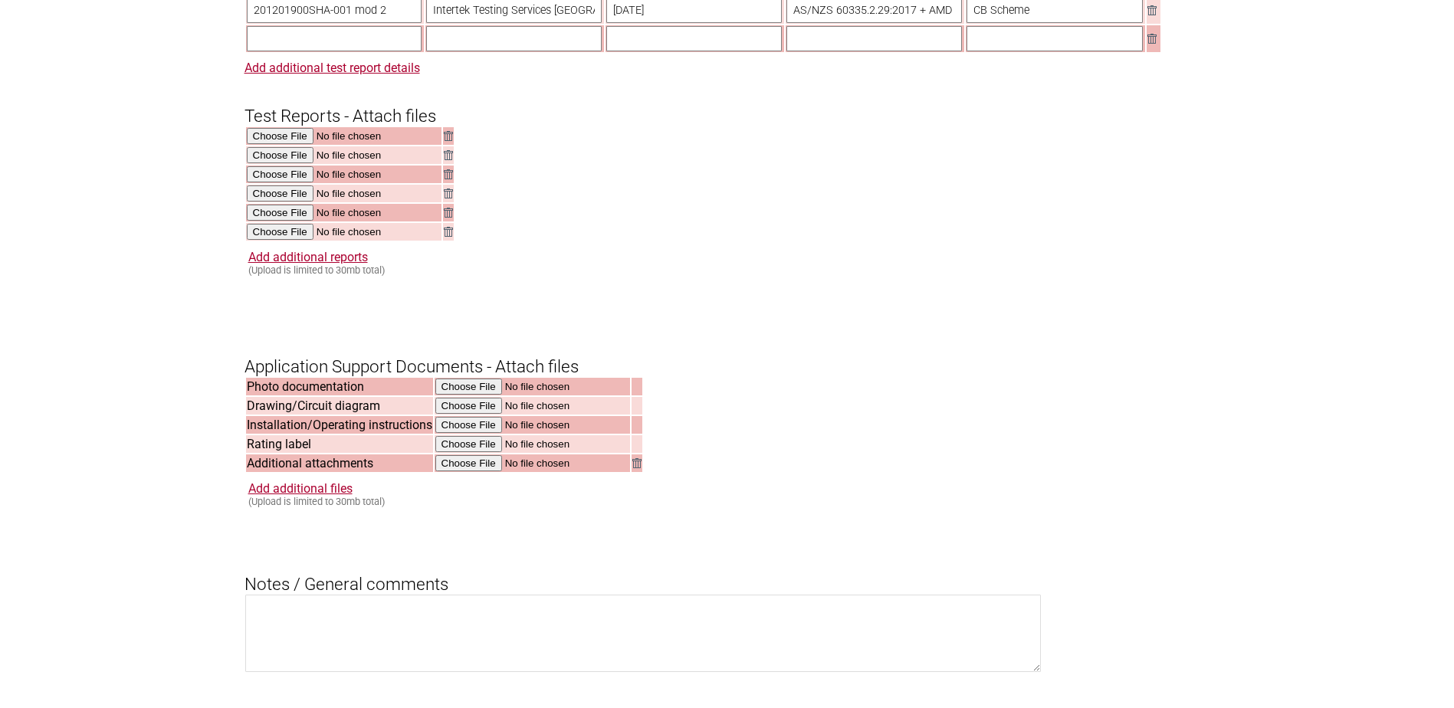
click at [306, 264] on link "Add additional reports" at bounding box center [308, 257] width 120 height 15
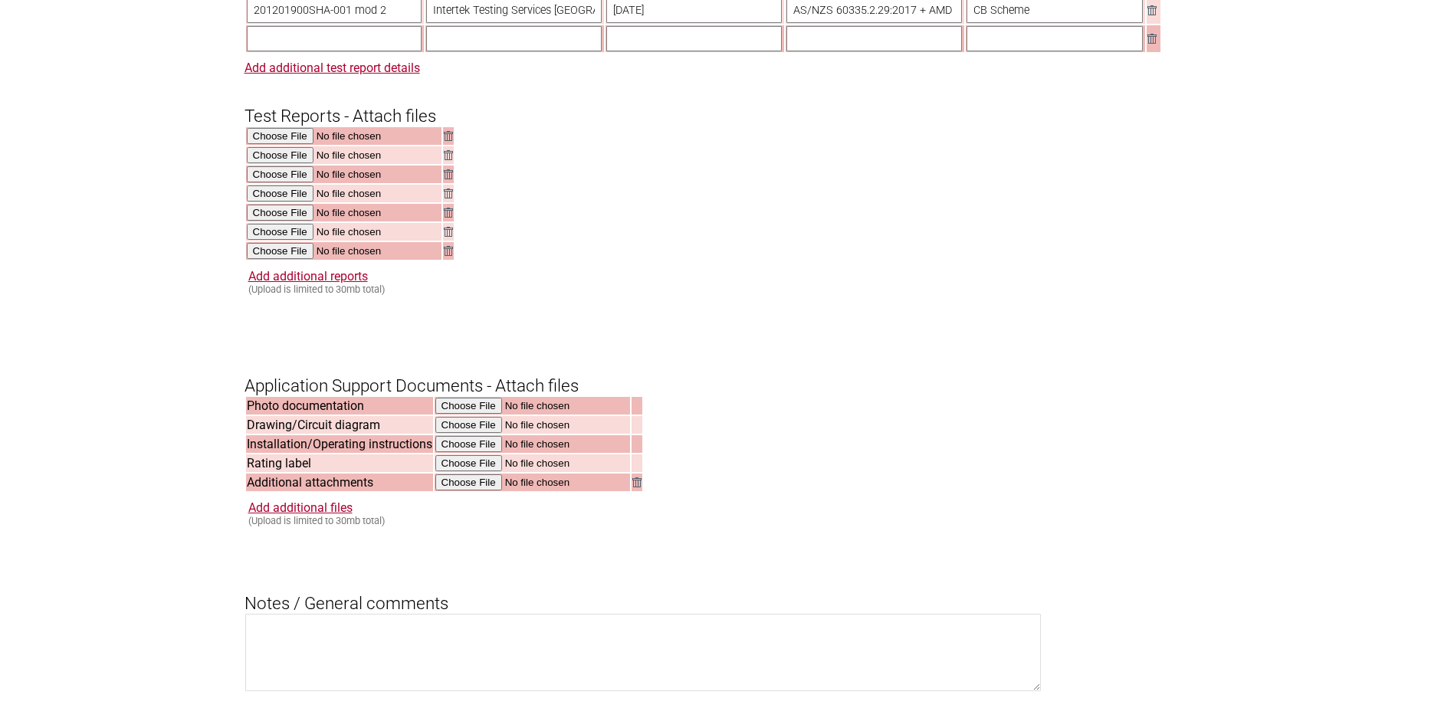
click at [300, 284] on link "Add additional reports" at bounding box center [308, 276] width 120 height 15
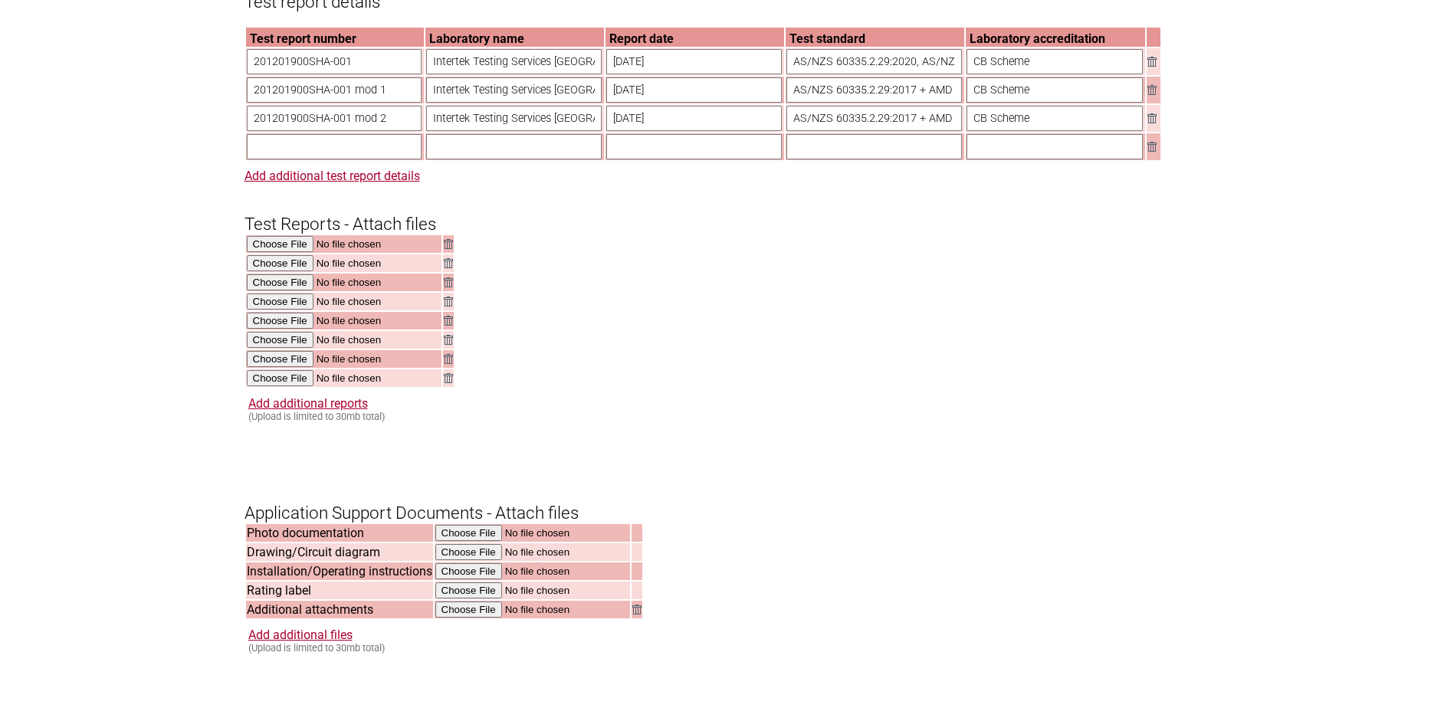
scroll to position [1380, 0]
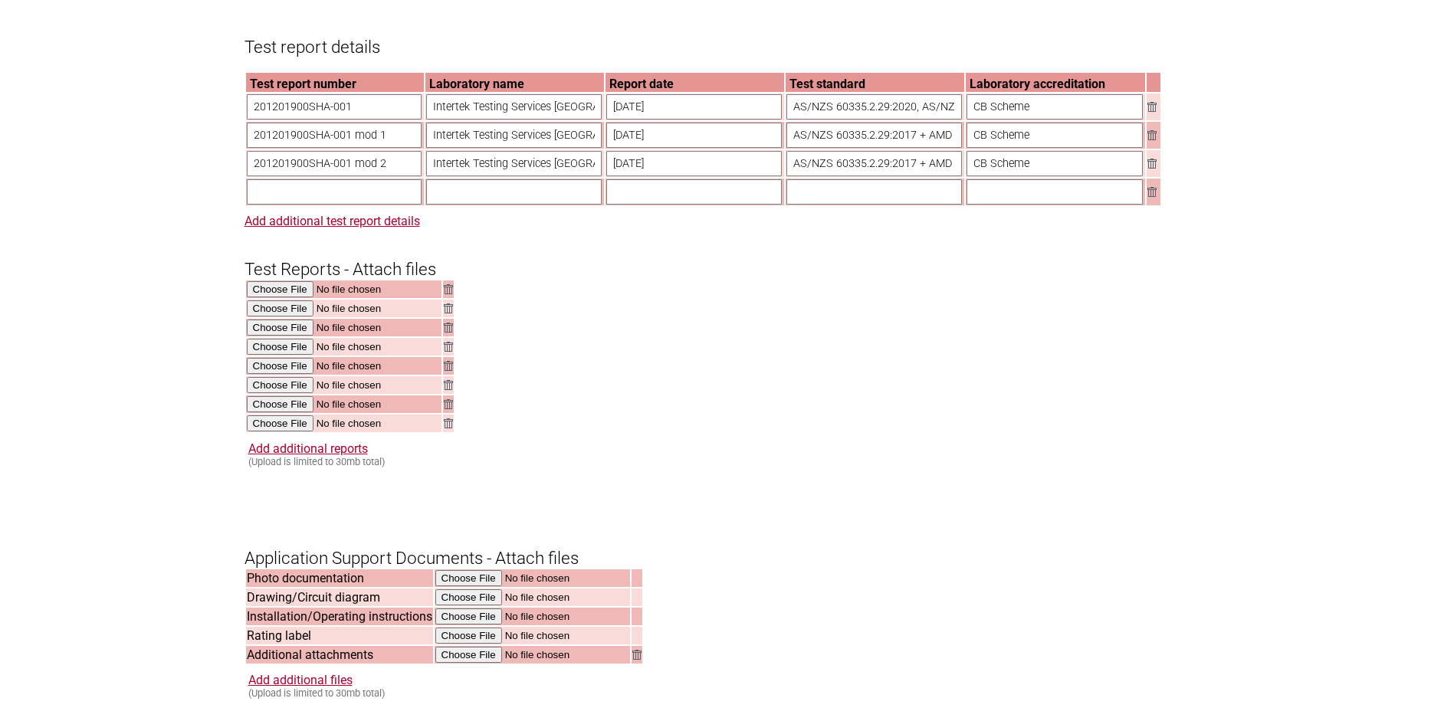
drag, startPoint x: 392, startPoint y: 180, endPoint x: 73, endPoint y: 177, distance: 318.8
click at [73, 177] on section "Application for Electrical Certification Resume key: z3epNA54 Please record thi…" at bounding box center [727, 109] width 1454 height 2633
click at [305, 205] on input "text" at bounding box center [335, 191] width 176 height 25
paste input "201201900SHA-001 mod 2"
type input "201201900SHA-001 mod 3"
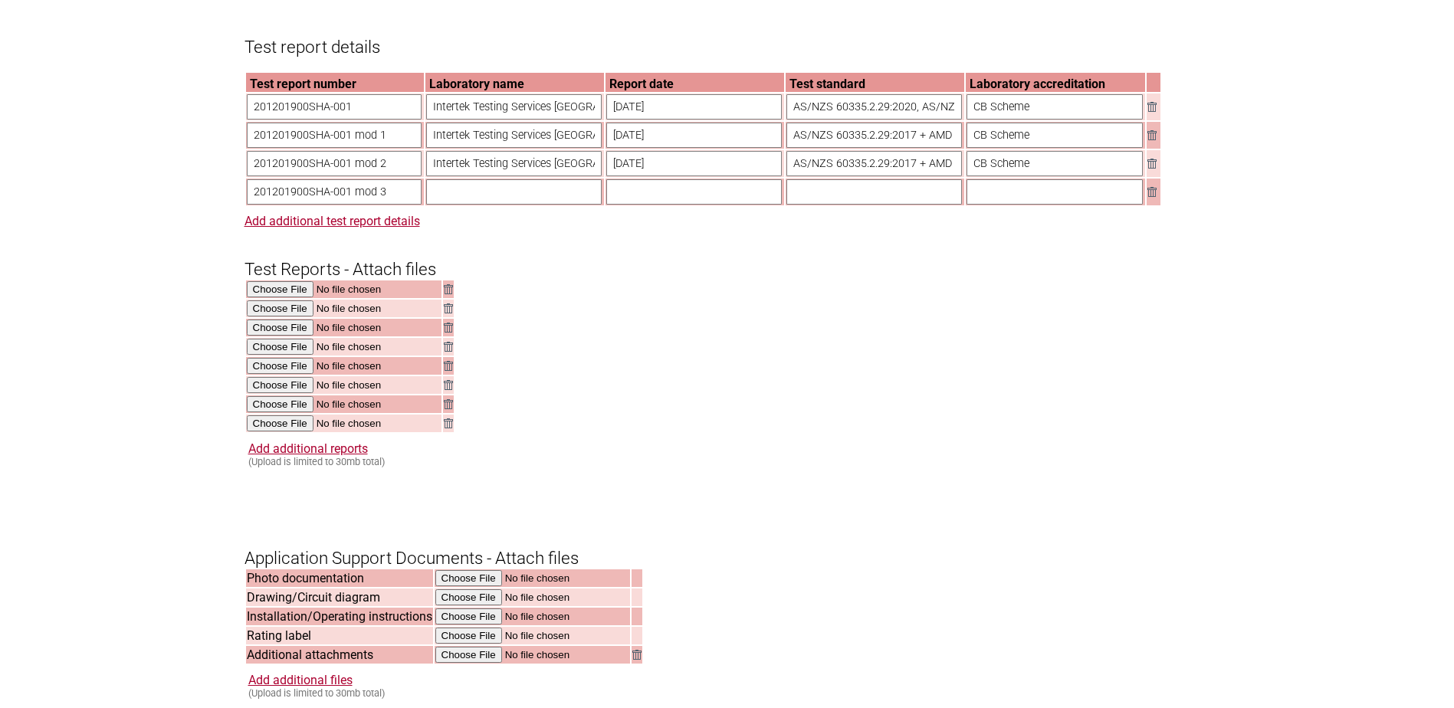
click at [494, 205] on input "text" at bounding box center [514, 191] width 176 height 25
paste input "Intertek Testing Services Shanghai"
type input "Intertek Testing Services Shanghai"
click at [694, 205] on input "text" at bounding box center [694, 191] width 176 height 25
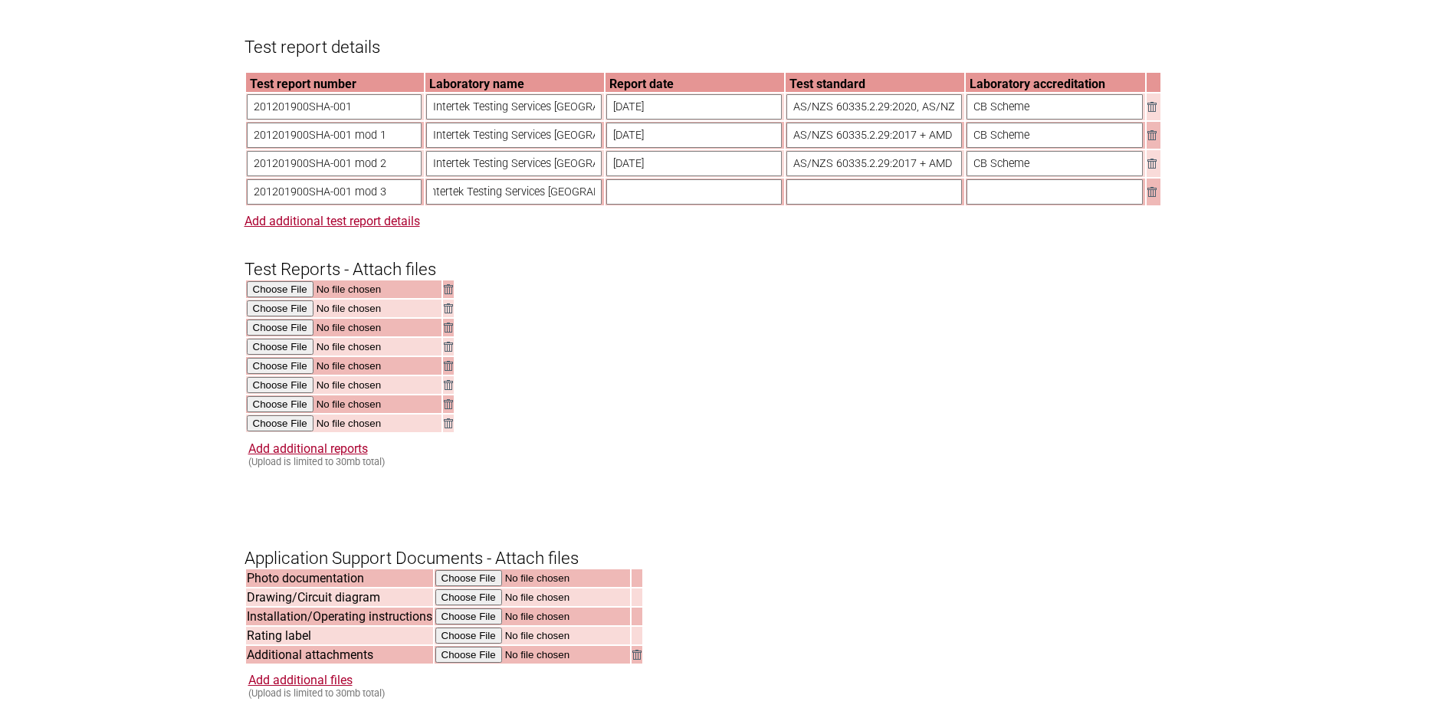
scroll to position [0, 0]
type input "29/03/2024"
click at [889, 205] on input "text" at bounding box center [874, 191] width 176 height 25
paste input "AS/NZS 60335.2.29:2017 + A1:2020"
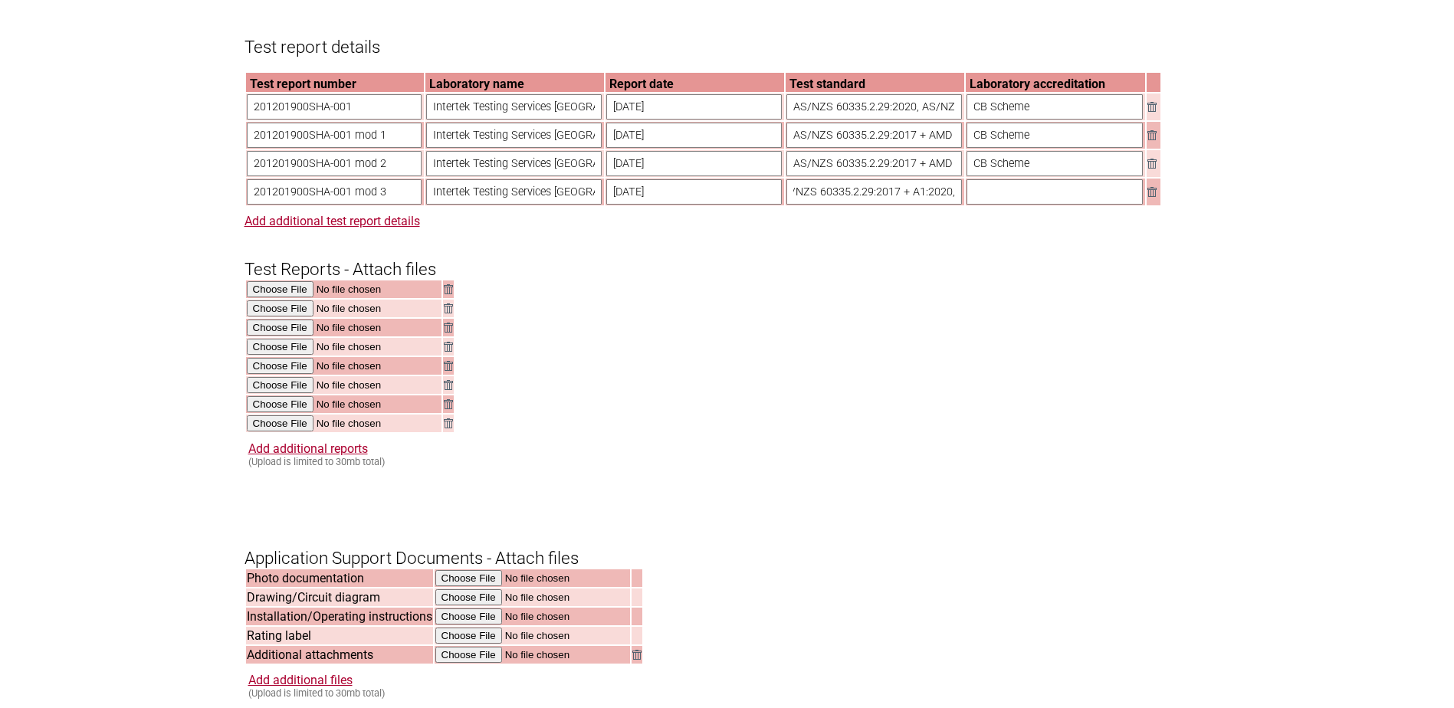
drag, startPoint x: 933, startPoint y: 214, endPoint x: 1015, endPoint y: 212, distance: 82.8
click at [1015, 205] on tr "201201900SHA-001 mod 3 Intertek Testing Services Shanghai 29/03/2024 AS/NZS 603…" at bounding box center [703, 192] width 914 height 27
click at [943, 205] on input "AS/NZS 60335.2.29:2017 + A1:2020," at bounding box center [874, 191] width 176 height 25
click at [947, 205] on input "AS/NZS 60335.2.29:2017 + A1:2020," at bounding box center [874, 191] width 176 height 25
paste input "AS/NZS 60335.1:2020+A1:2021"
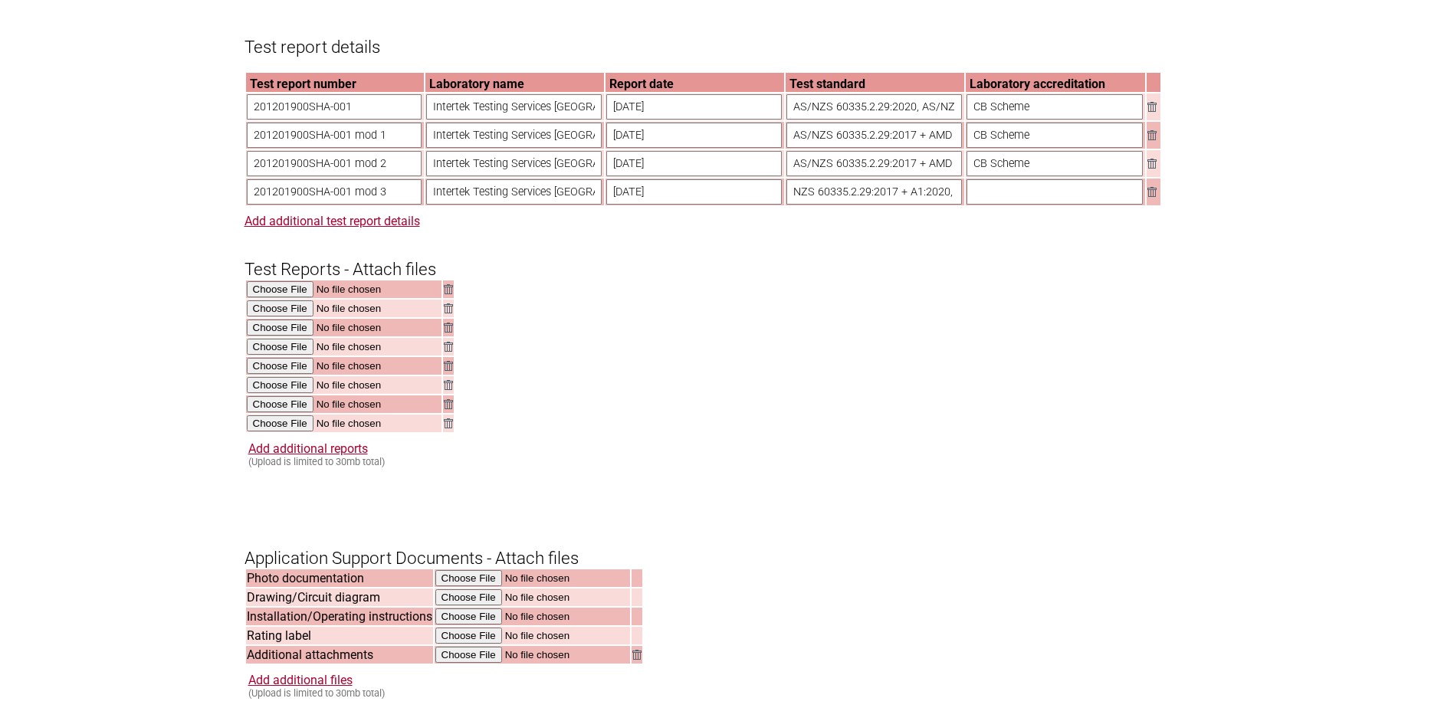
scroll to position [0, 172]
type input "AS/NZS 60335.2.29:2017 + A1:2020, AS/NZS 60335.1:2020+A1:2021"
click at [1027, 205] on input "text" at bounding box center [1054, 191] width 176 height 25
type input "CB Scheme"
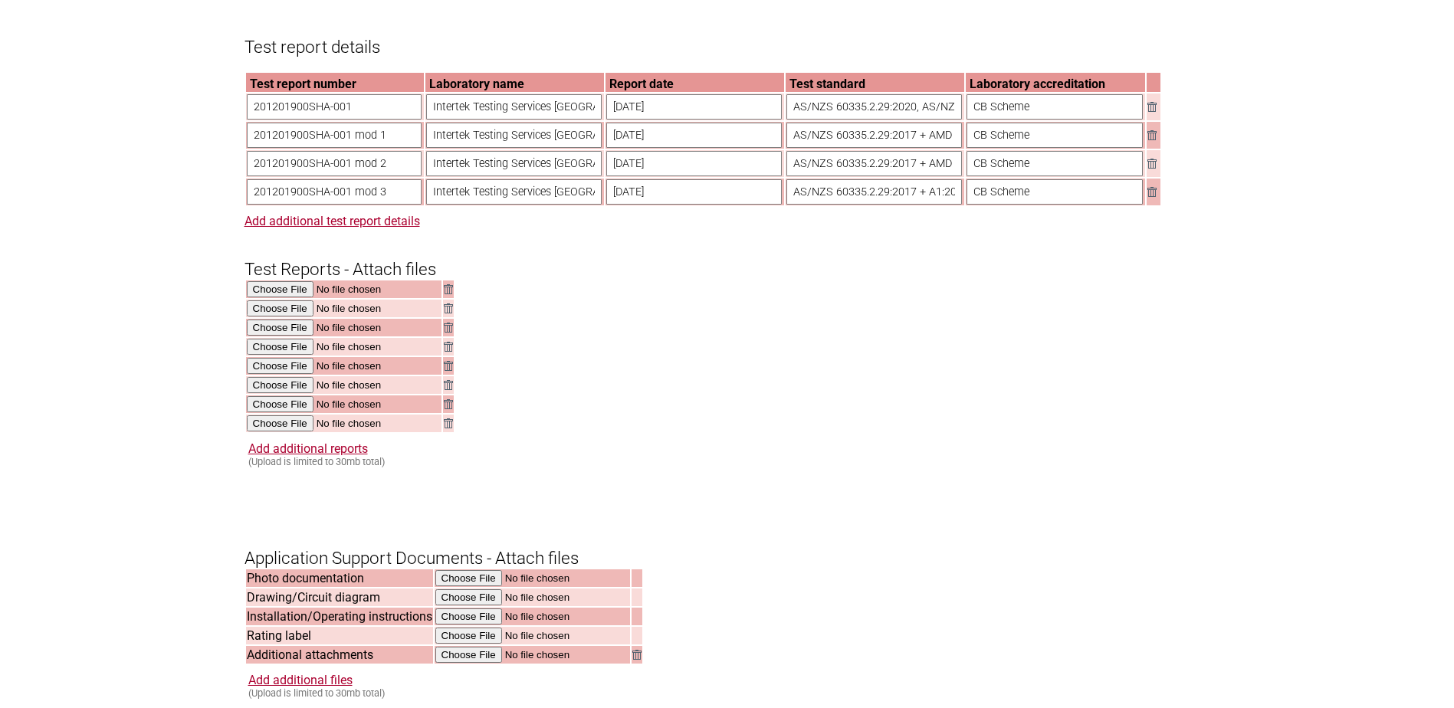
click at [946, 274] on h3 "Test Reports - Attach files" at bounding box center [727, 256] width 966 height 46
click at [273, 414] on input "file" at bounding box center [344, 405] width 195 height 18
type input "C:\fakepath\201201900SHA-001-M3_tr.pdf"
click at [283, 433] on input "file" at bounding box center [344, 424] width 195 height 18
type input "C:\fakepath\SE-103497M3.pdf"
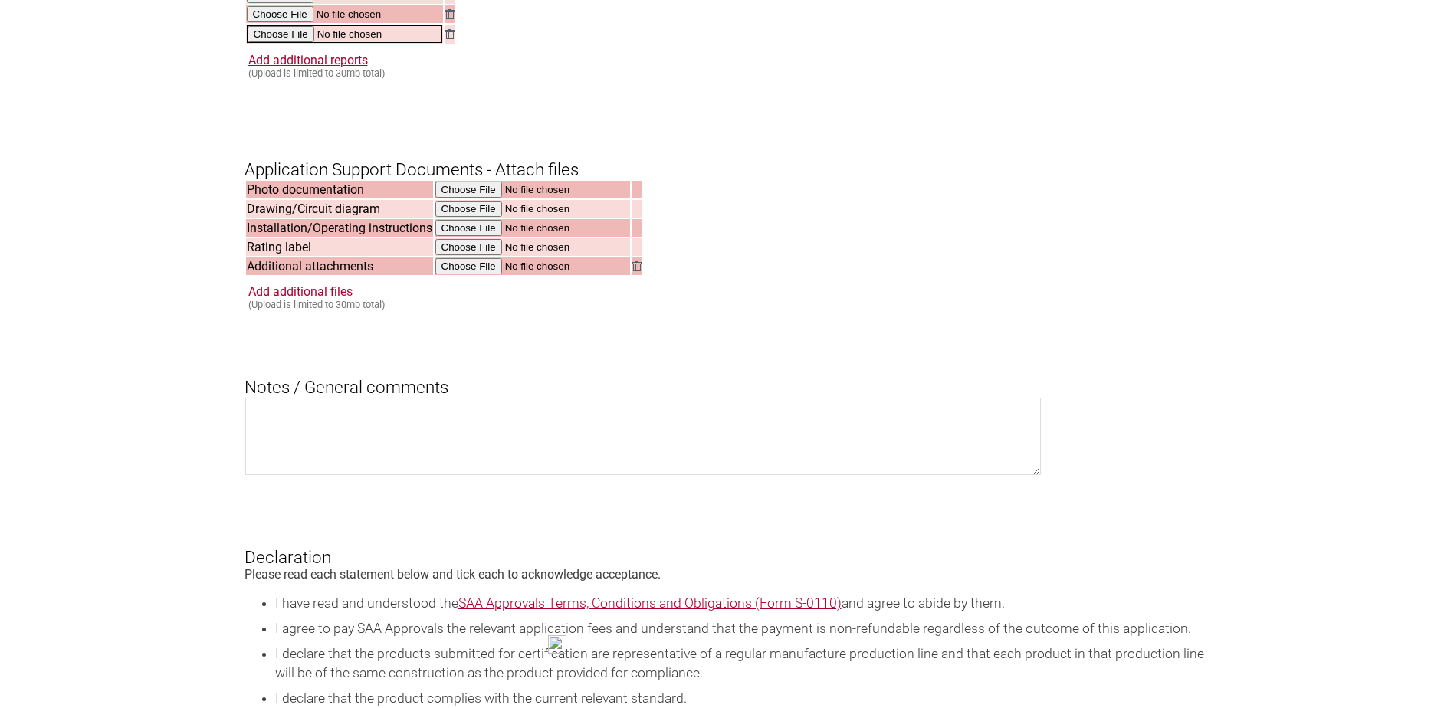
scroll to position [1839, 0]
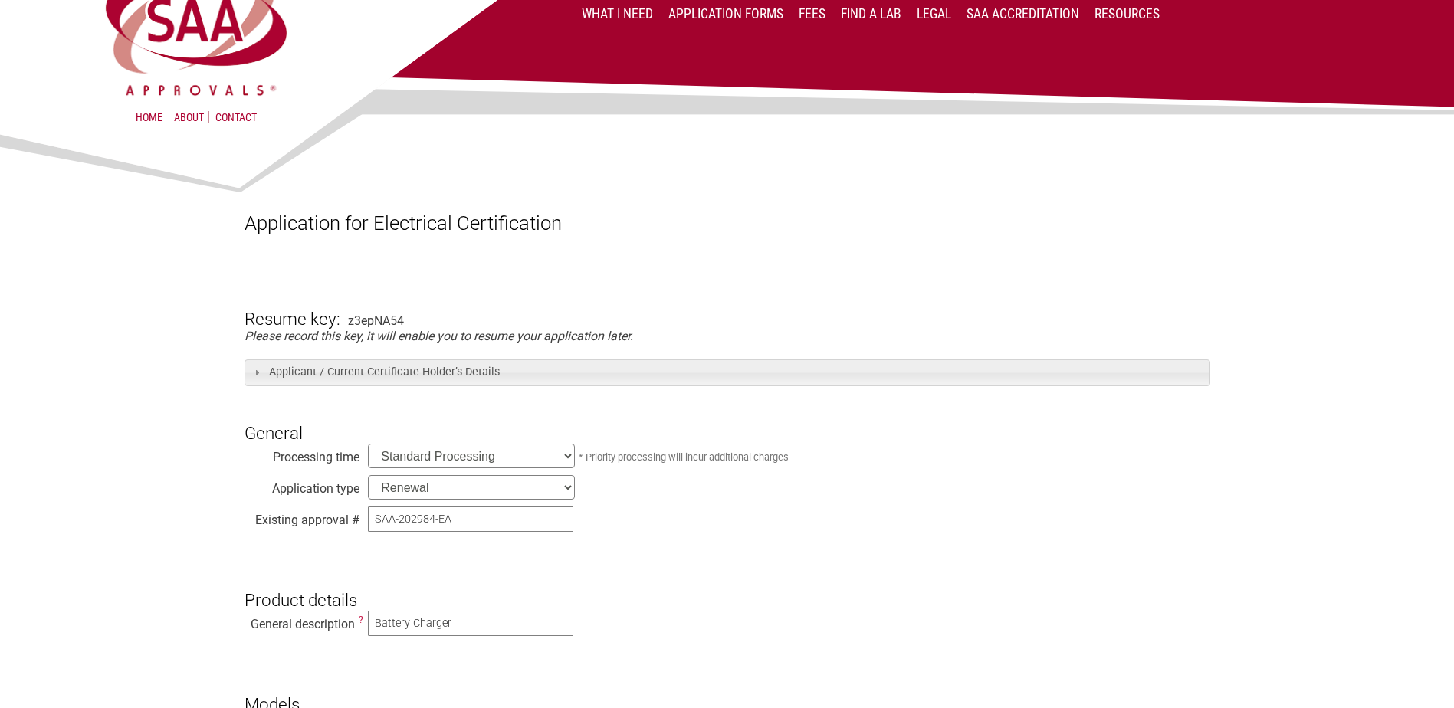
scroll to position [0, 0]
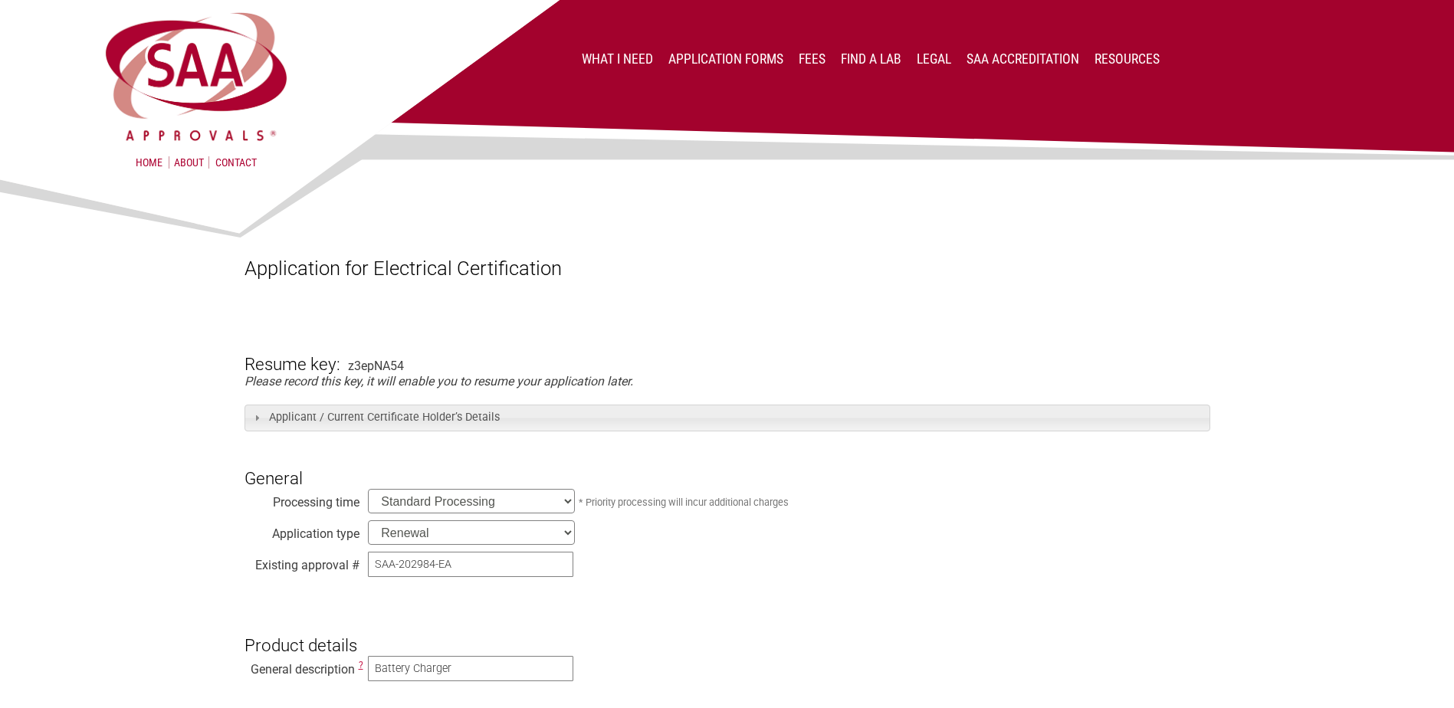
click at [372, 363] on div "z3epNA54" at bounding box center [376, 366] width 56 height 15
copy div "z3epNA54"
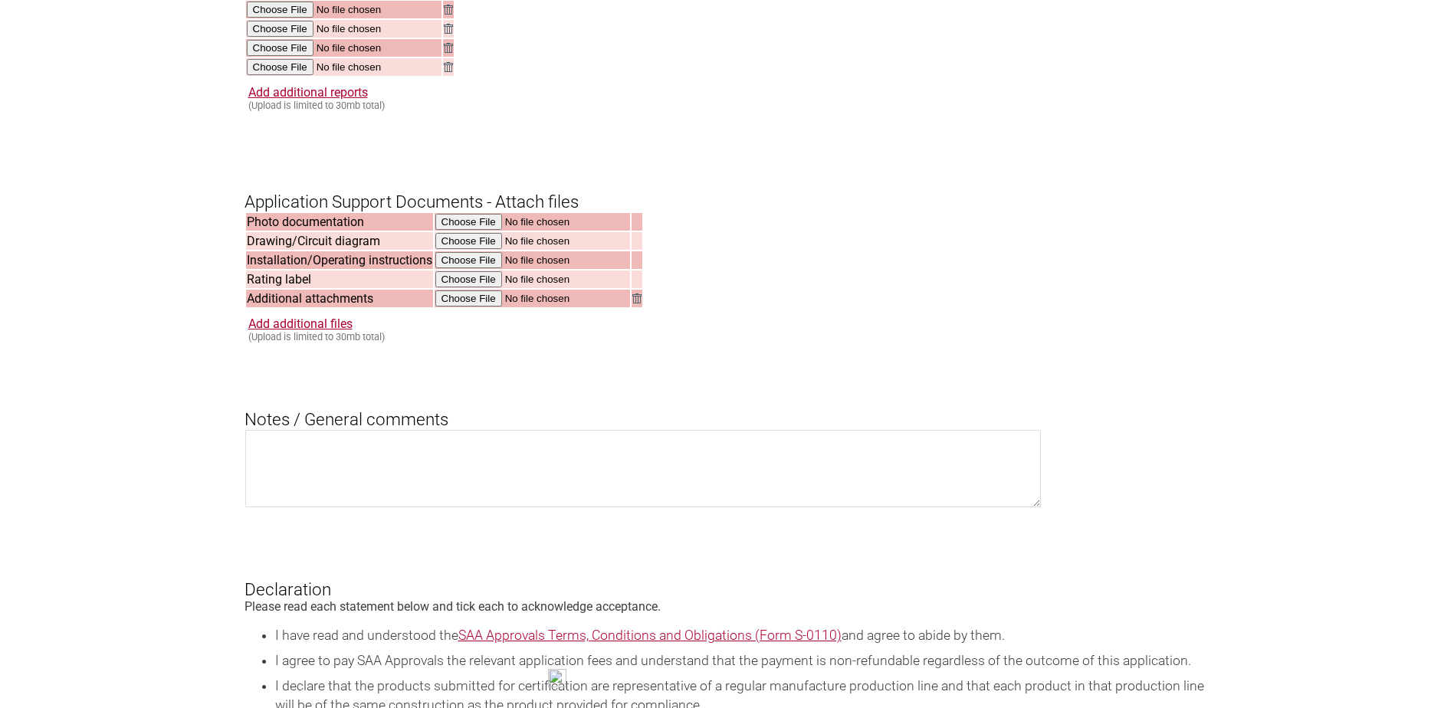
scroll to position [1763, 0]
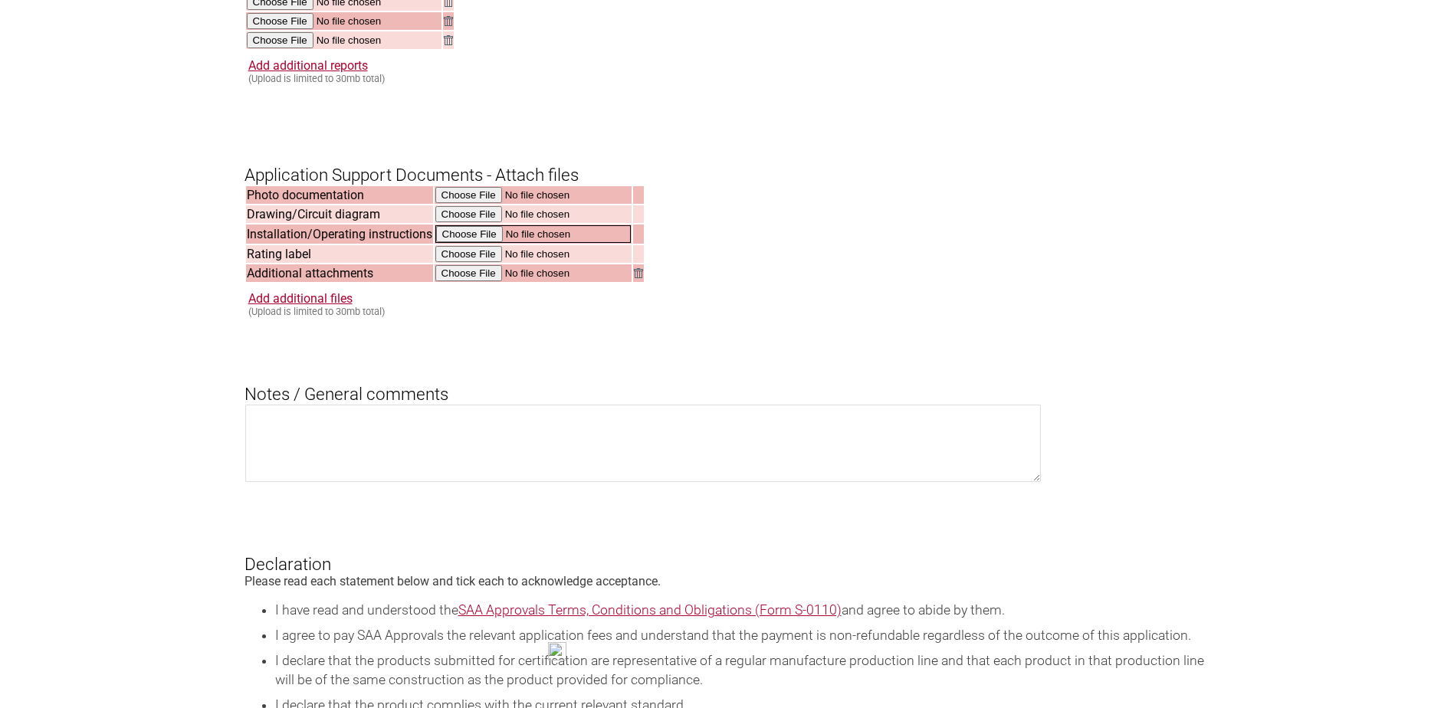
click at [465, 243] on input "file" at bounding box center [532, 234] width 195 height 18
type input "C:\fakepath\EY0L11 Operating Instructions.pdf"
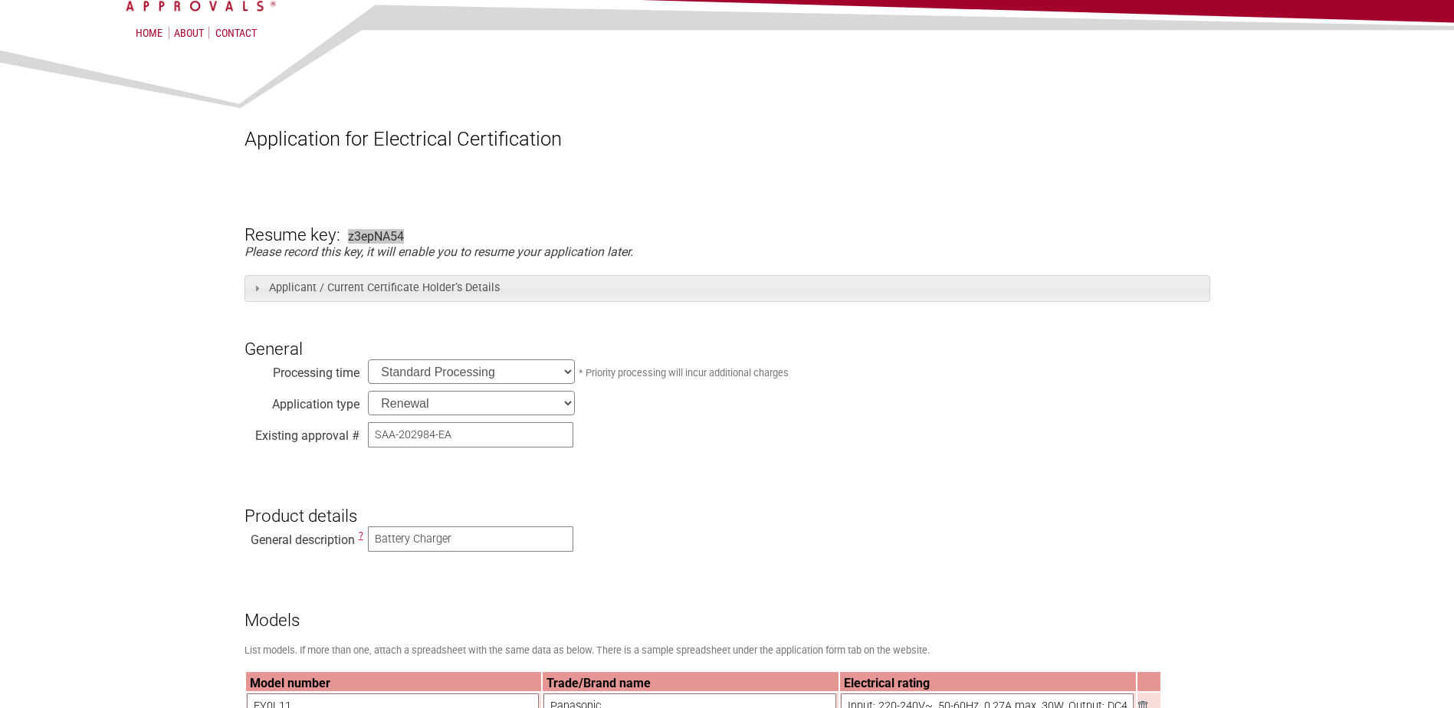
scroll to position [153, 0]
